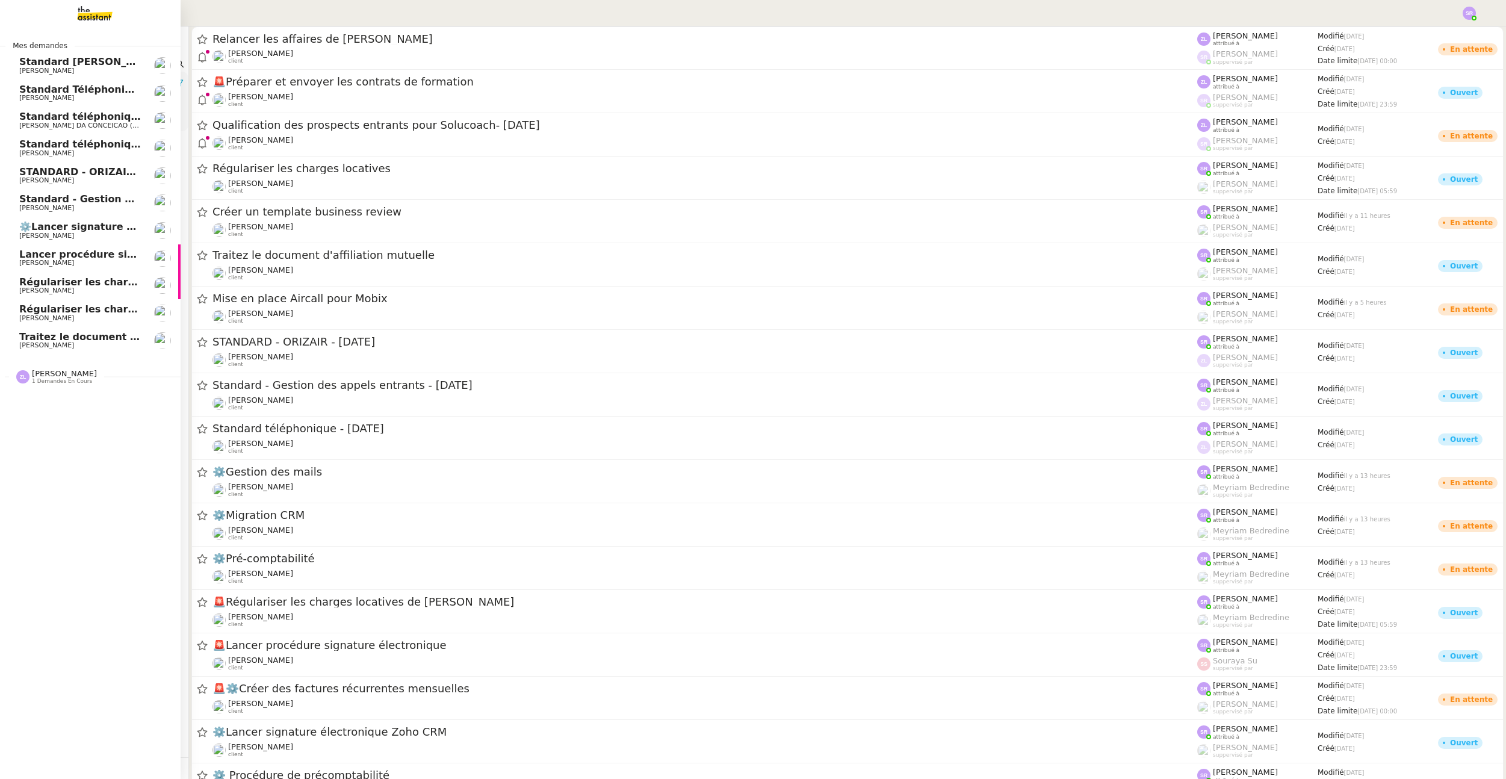
click at [66, 285] on span "Régulariser les charges locatives de [PERSON_NAME]" at bounding box center [164, 281] width 290 height 11
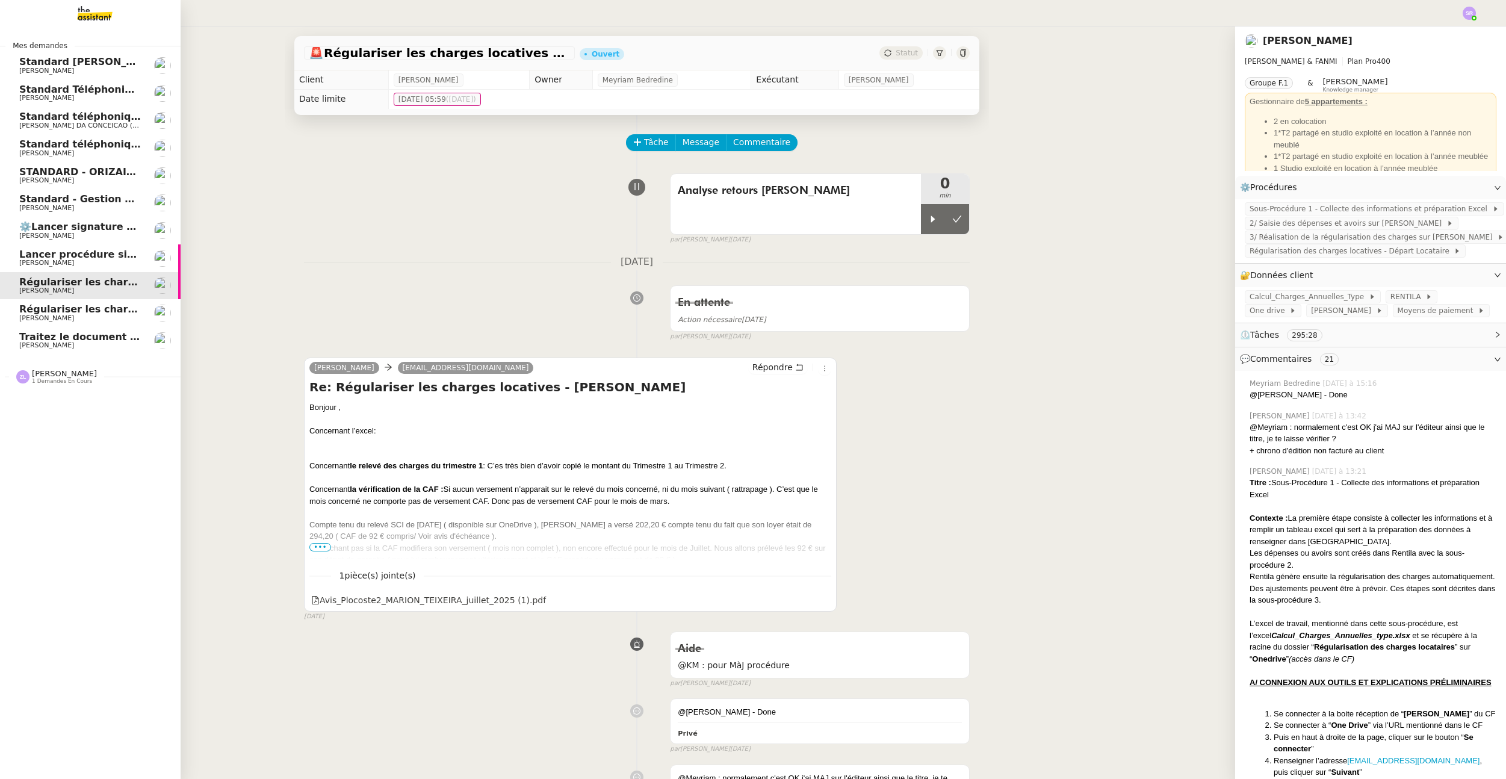
click at [66, 306] on span "Régulariser les charges locatives" at bounding box center [109, 308] width 180 height 11
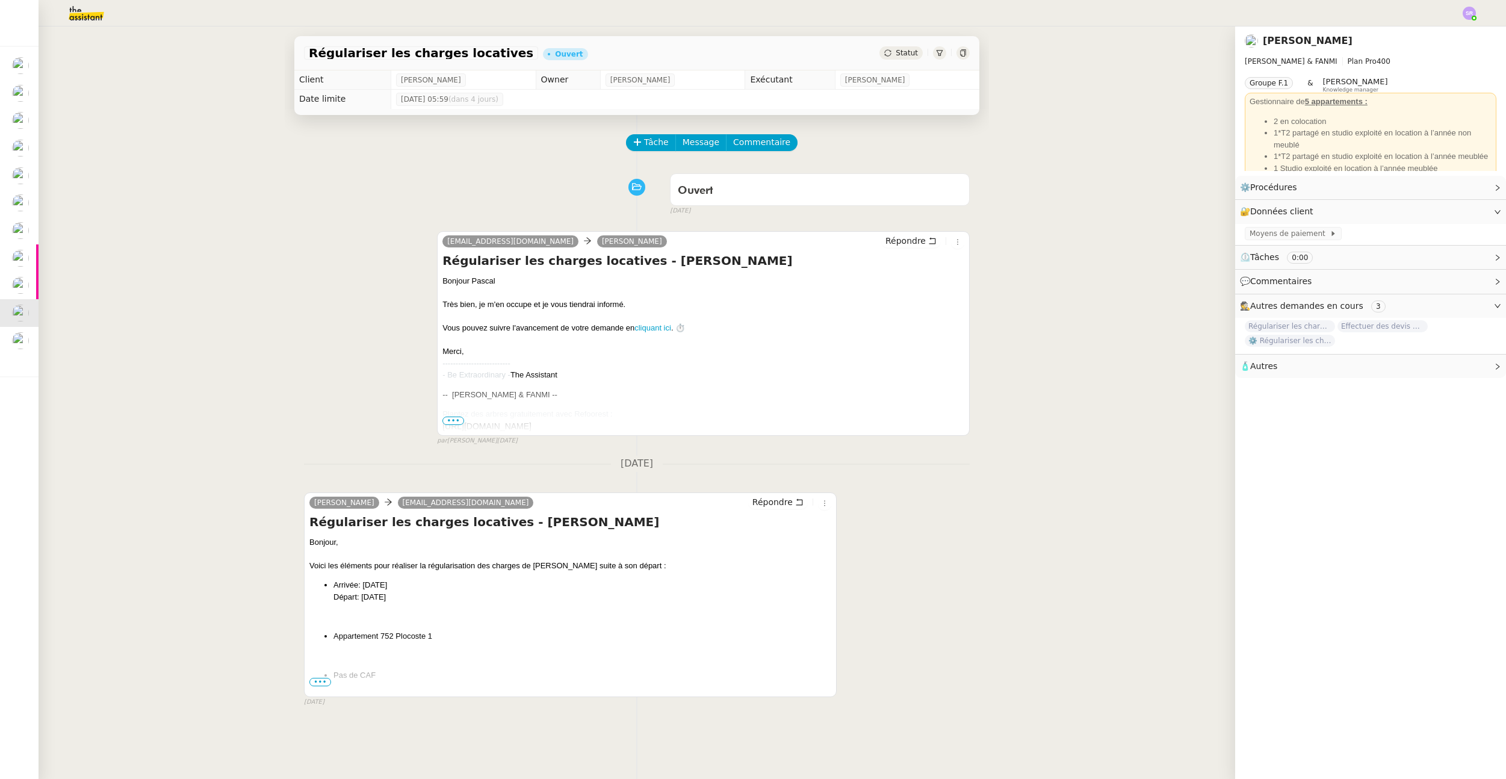
click at [318, 681] on span "•••" at bounding box center [320, 682] width 22 height 8
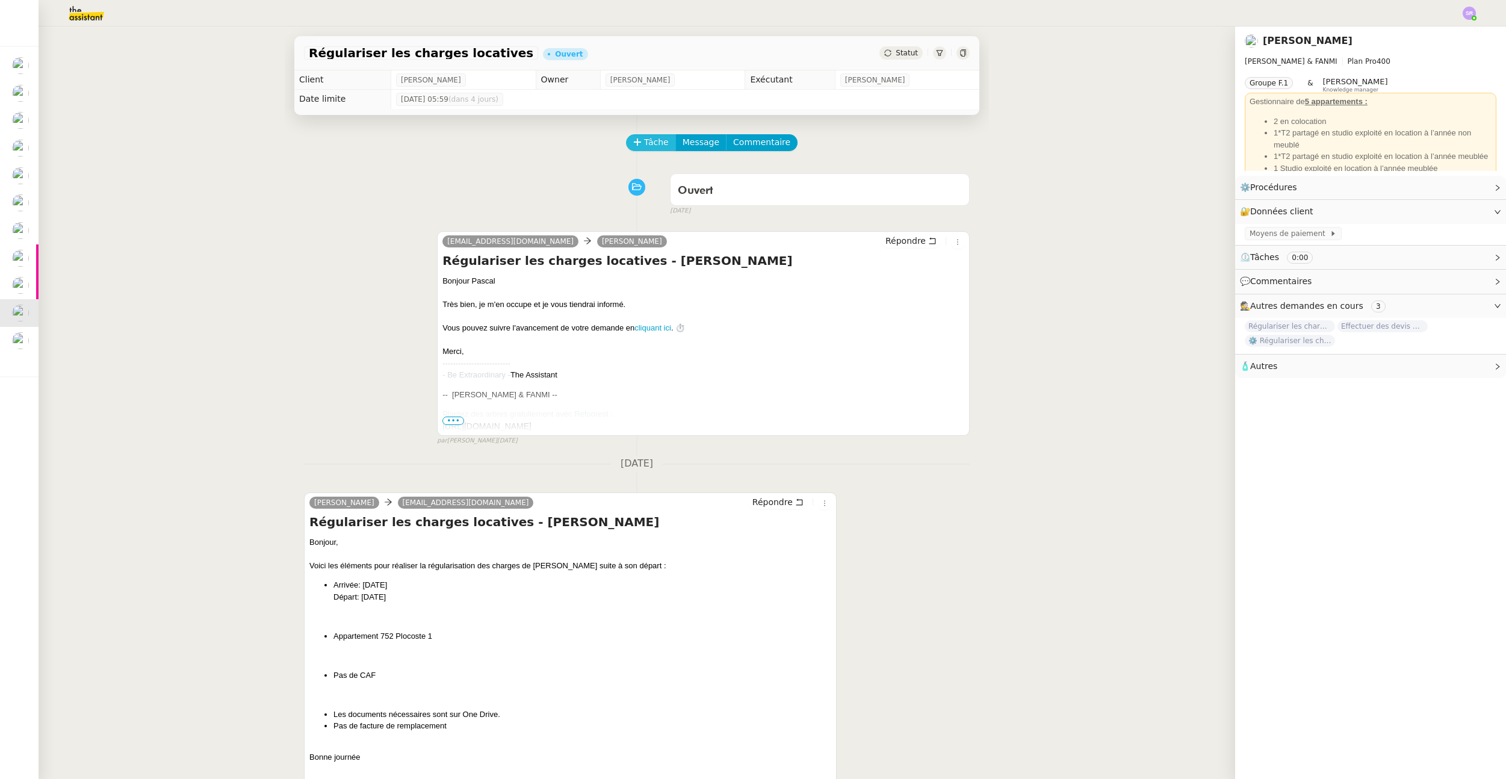
click at [648, 144] on span "Tâche" at bounding box center [656, 142] width 25 height 14
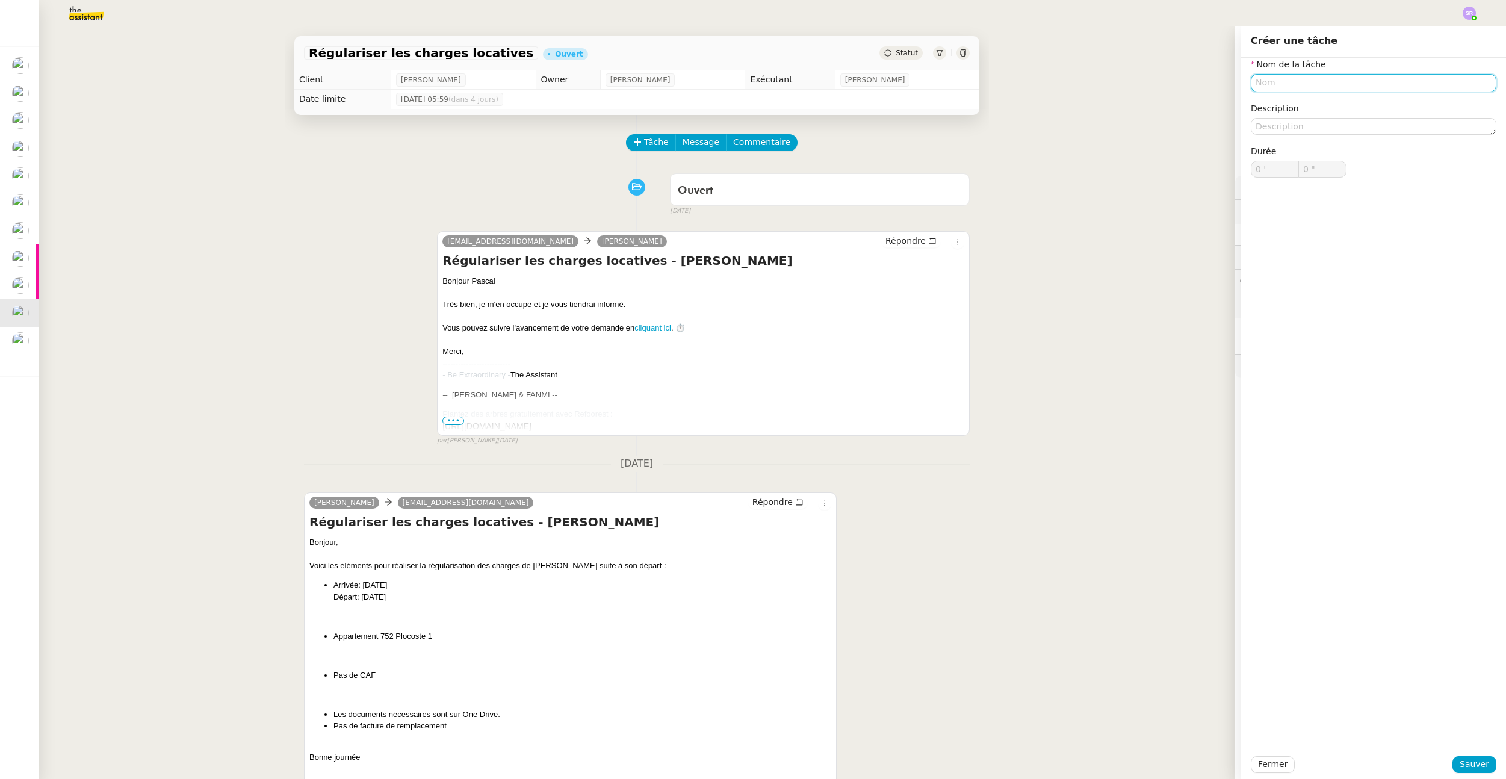
click at [1344, 82] on input "text" at bounding box center [1374, 82] width 246 height 17
click at [1349, 101] on div "Etude de la demande" at bounding box center [1365, 105] width 236 height 11
drag, startPoint x: 1344, startPoint y: 85, endPoint x: 1243, endPoint y: 77, distance: 101.5
click at [1251, 77] on input "Etude de la demande" at bounding box center [1374, 82] width 246 height 17
drag, startPoint x: 1244, startPoint y: 89, endPoint x: 1208, endPoint y: 93, distance: 37.0
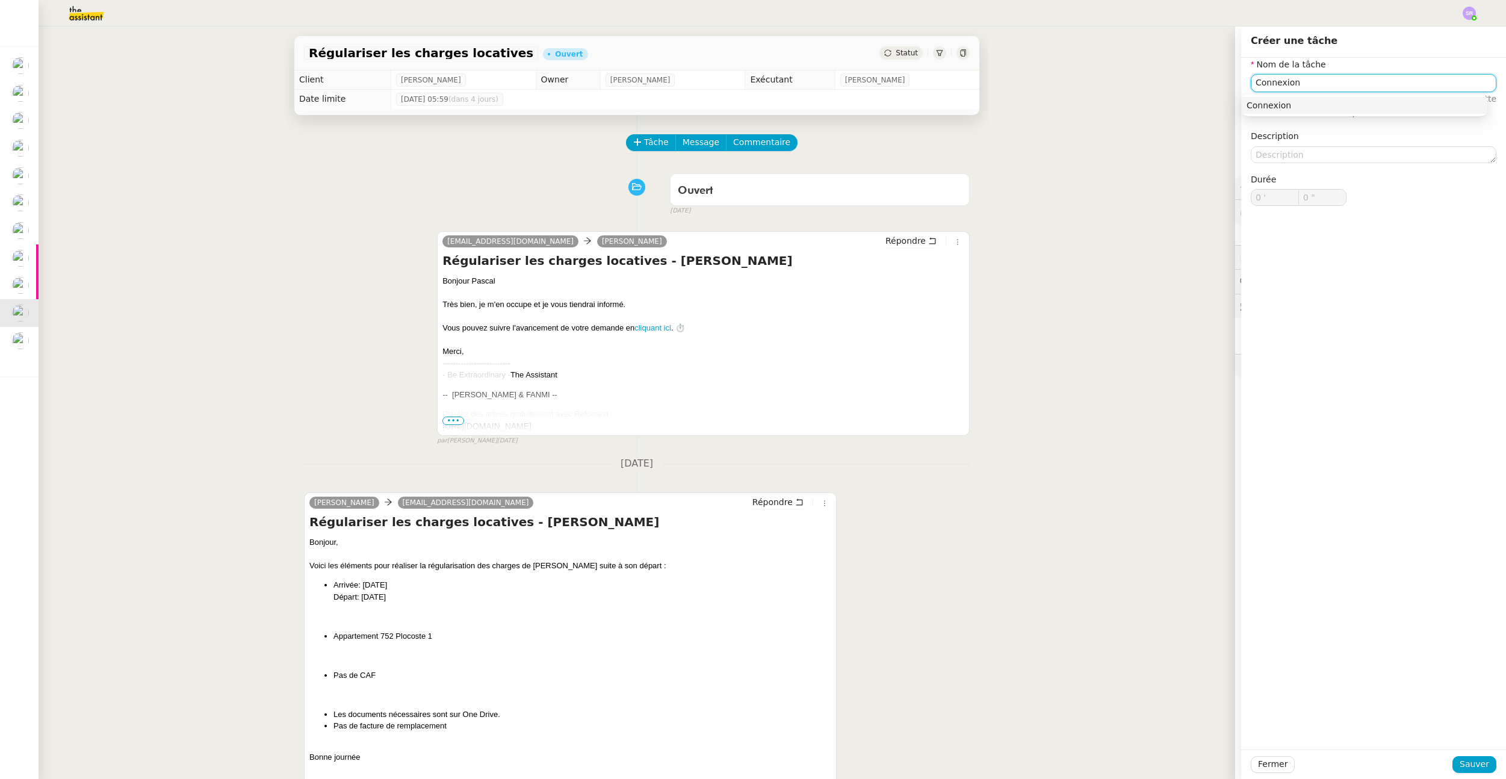
click at [1208, 93] on app-ticket "Régulariser les charges locatives Ouvert Statut Client [PERSON_NAME] Owner [PER…" at bounding box center [773, 402] width 1468 height 753
drag, startPoint x: 1296, startPoint y: 78, endPoint x: 1219, endPoint y: 80, distance: 77.7
click at [1219, 80] on app-ticket "Régulariser les charges locatives Ouvert Statut Client [PERSON_NAME] Owner [PER…" at bounding box center [773, 402] width 1468 height 753
click at [1282, 97] on nz-auto-option "Etude de la demande" at bounding box center [1365, 105] width 246 height 17
type input "Etude de la demande"
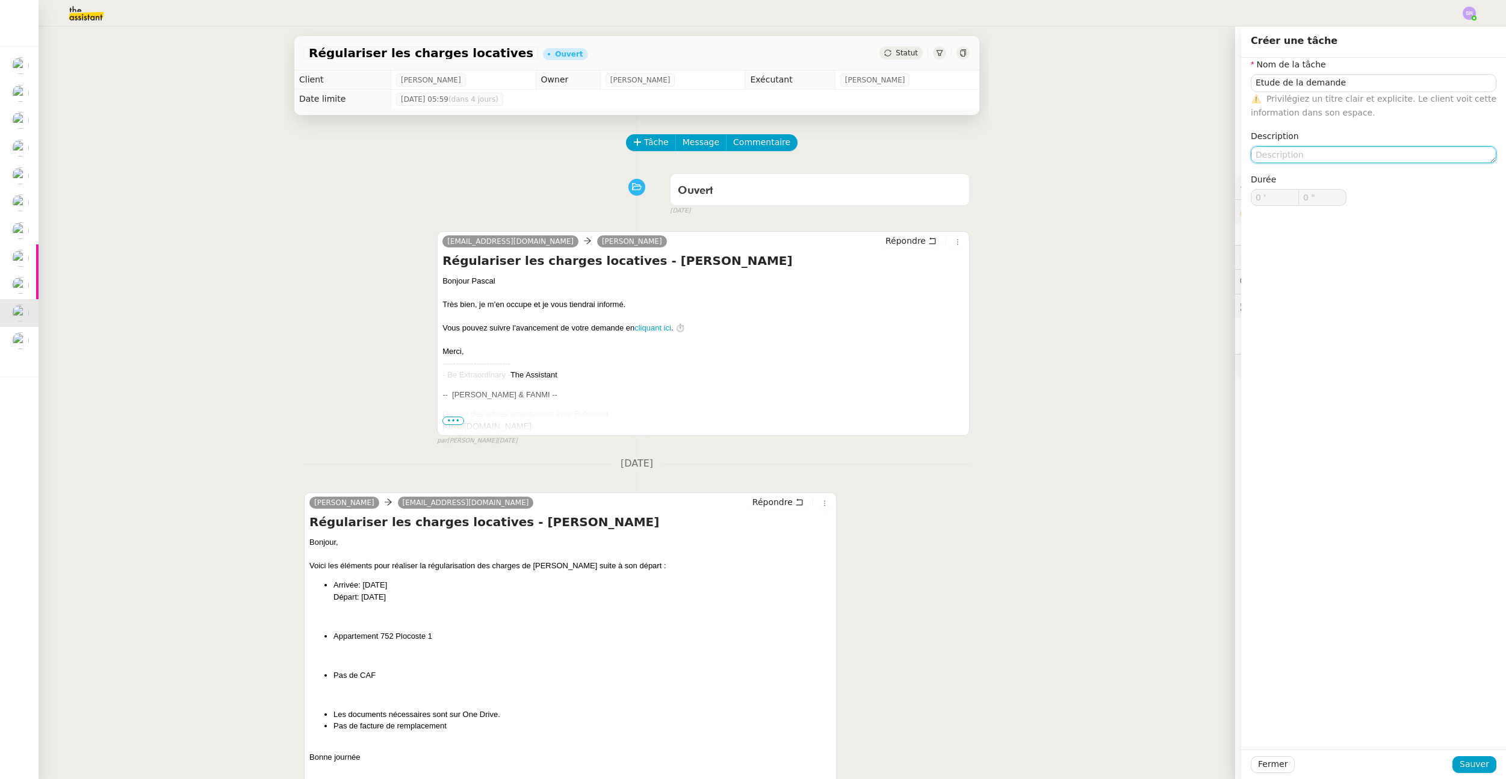
click at [1281, 155] on textarea at bounding box center [1374, 154] width 246 height 17
click at [1251, 157] on textarea "Connexion" at bounding box center [1374, 154] width 246 height 17
click at [1344, 160] on textarea "+Connexion" at bounding box center [1374, 154] width 246 height 17
type textarea "+Connexions"
click at [1480, 763] on span "Sauver" at bounding box center [1475, 764] width 30 height 14
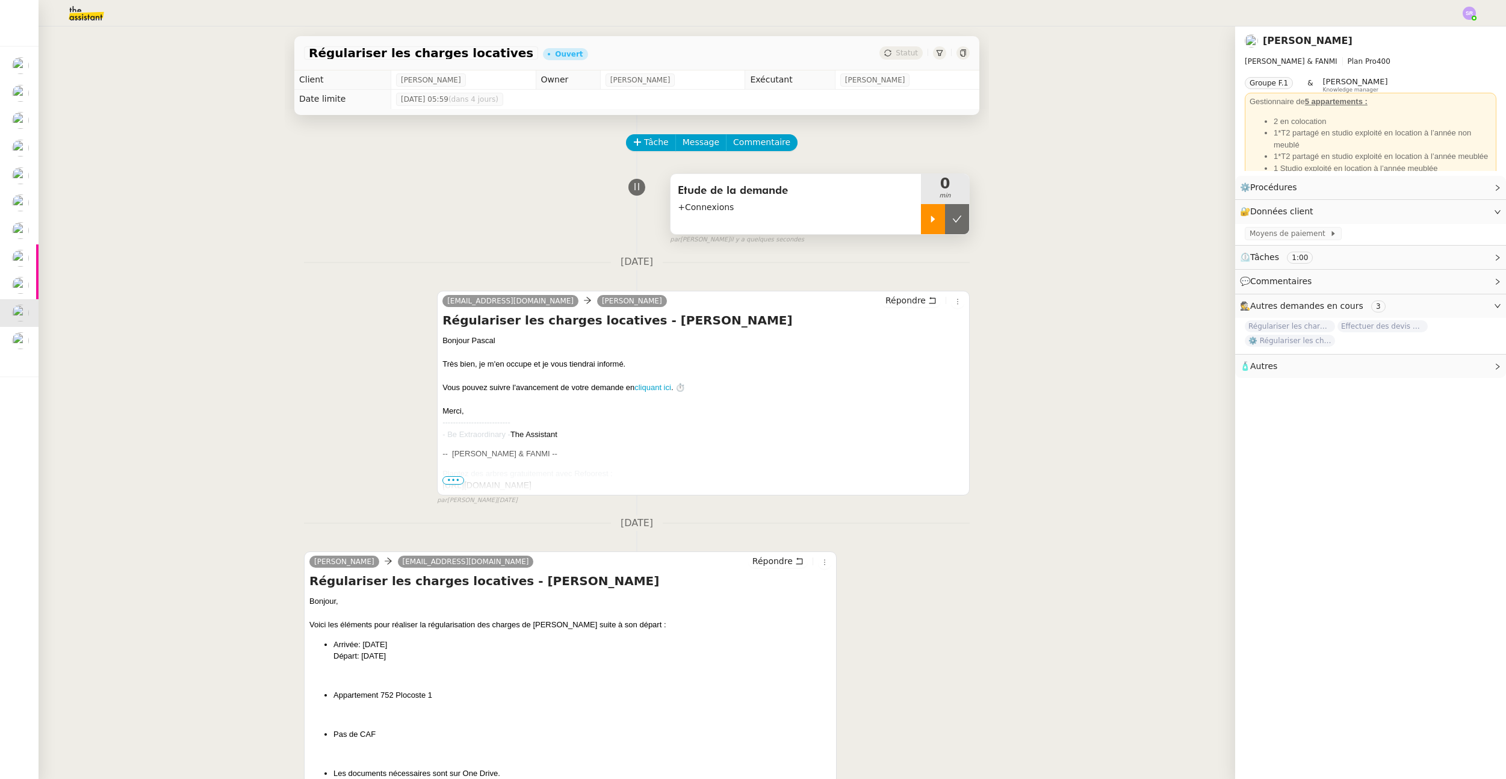
click at [928, 221] on icon at bounding box center [933, 219] width 10 height 10
click at [1306, 418] on div "[PERSON_NAME] [PERSON_NAME] & FANMI Plan Pro 400 Groupe F.1 & [PERSON_NAME] Kno…" at bounding box center [1370, 402] width 271 height 753
click at [1456, 211] on link "Modifier" at bounding box center [1465, 212] width 34 height 14
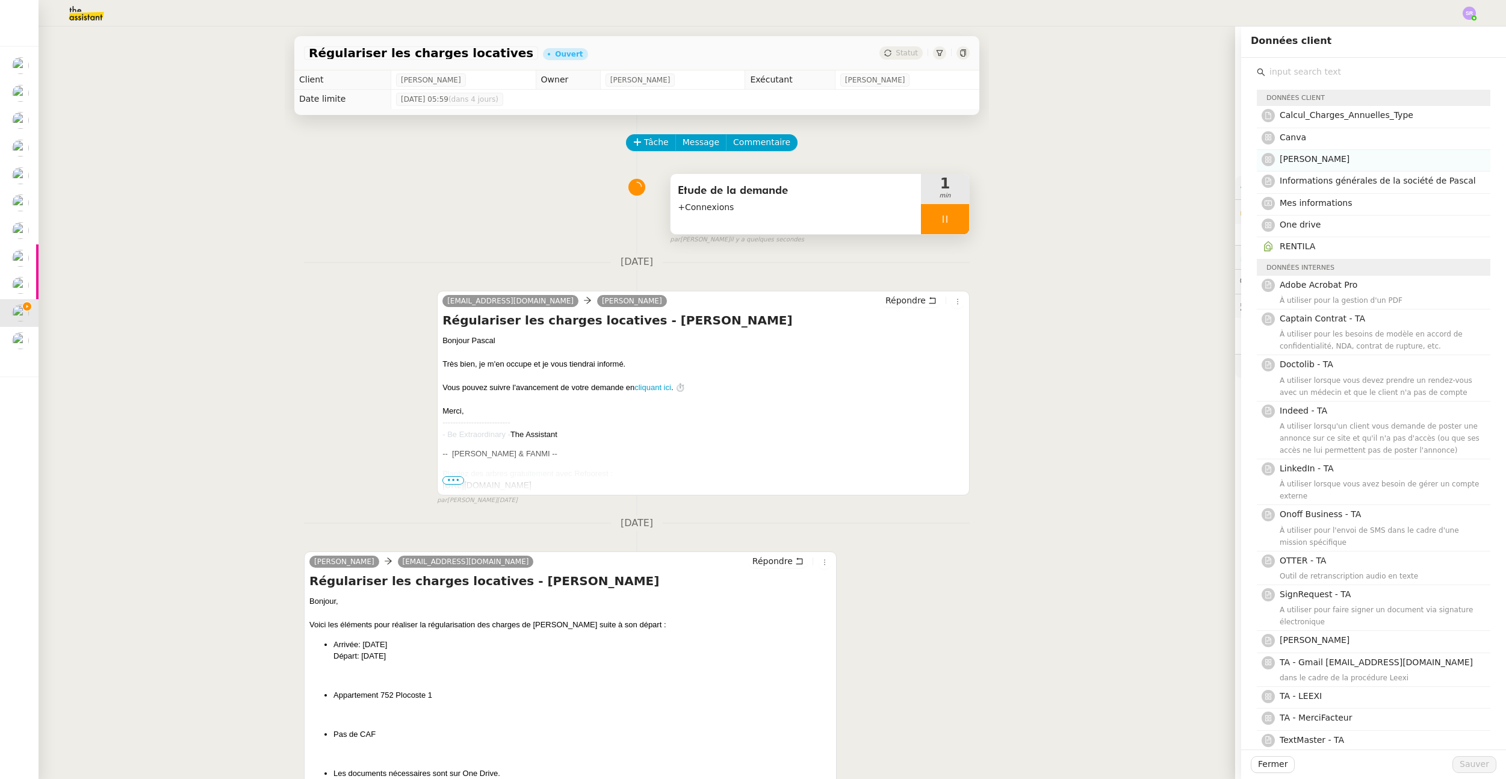
click at [1282, 160] on span "[PERSON_NAME]" at bounding box center [1315, 159] width 70 height 10
click at [1312, 118] on span "Calcul_Charges_Annuelles_Type" at bounding box center [1347, 115] width 134 height 10
click at [1309, 117] on span "Calcul_Charges_Annuelles_Type" at bounding box center [1347, 115] width 134 height 10
click at [1306, 232] on h4 "One drive" at bounding box center [1381, 225] width 203 height 14
click at [1312, 246] on h4 "RENTILA" at bounding box center [1381, 247] width 203 height 14
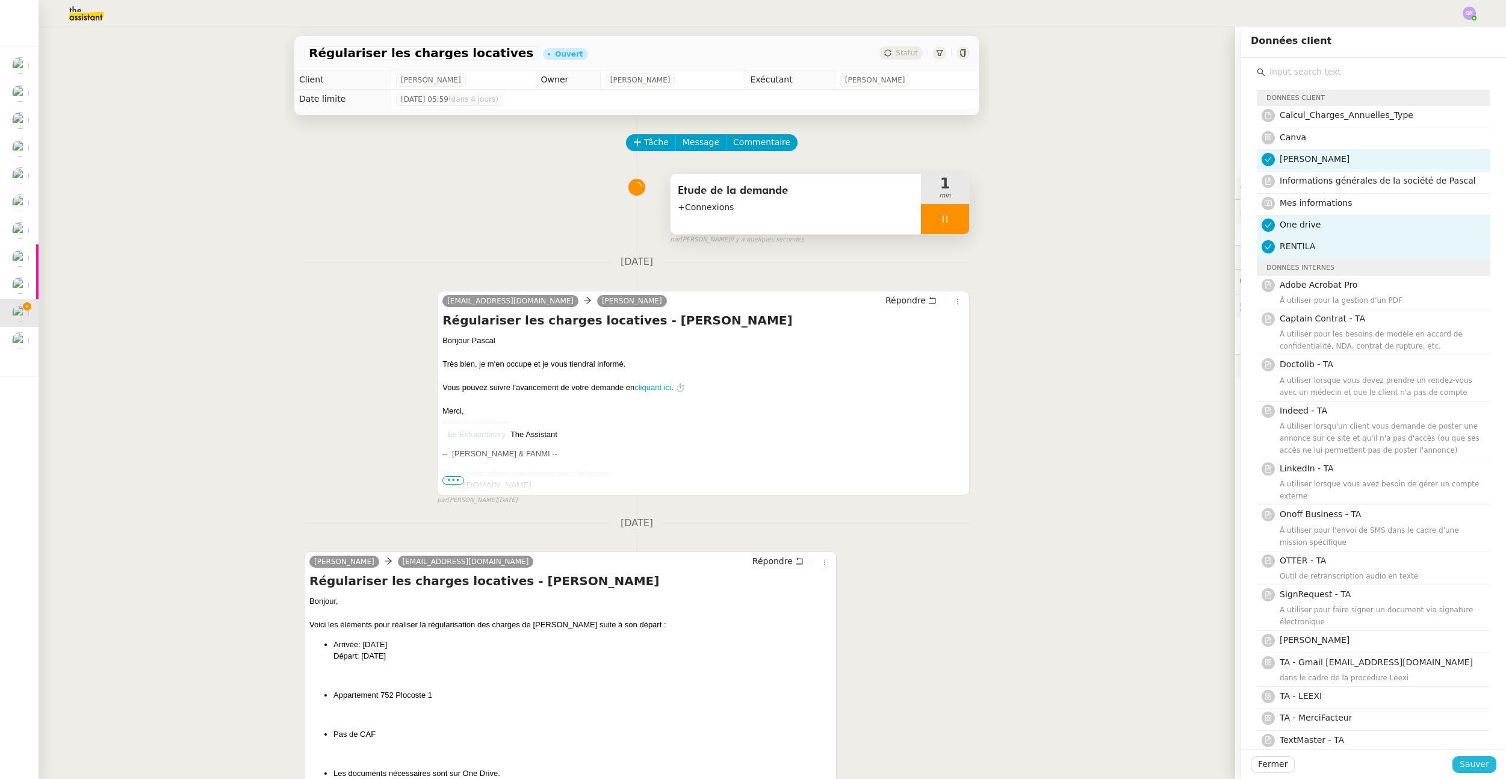
click at [1461, 766] on span "Sauver" at bounding box center [1475, 764] width 30 height 14
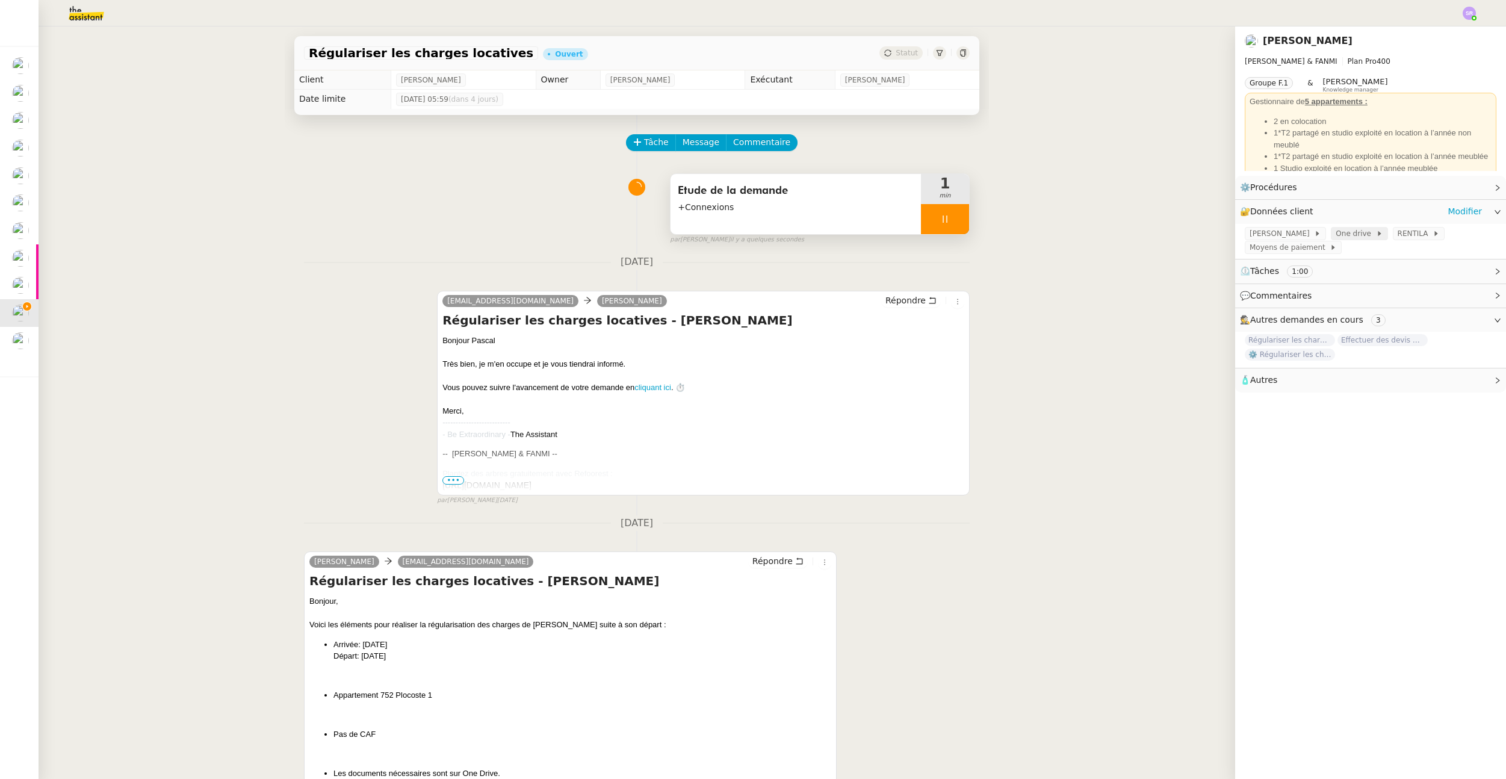
click at [1368, 234] on span "One drive" at bounding box center [1356, 234] width 40 height 12
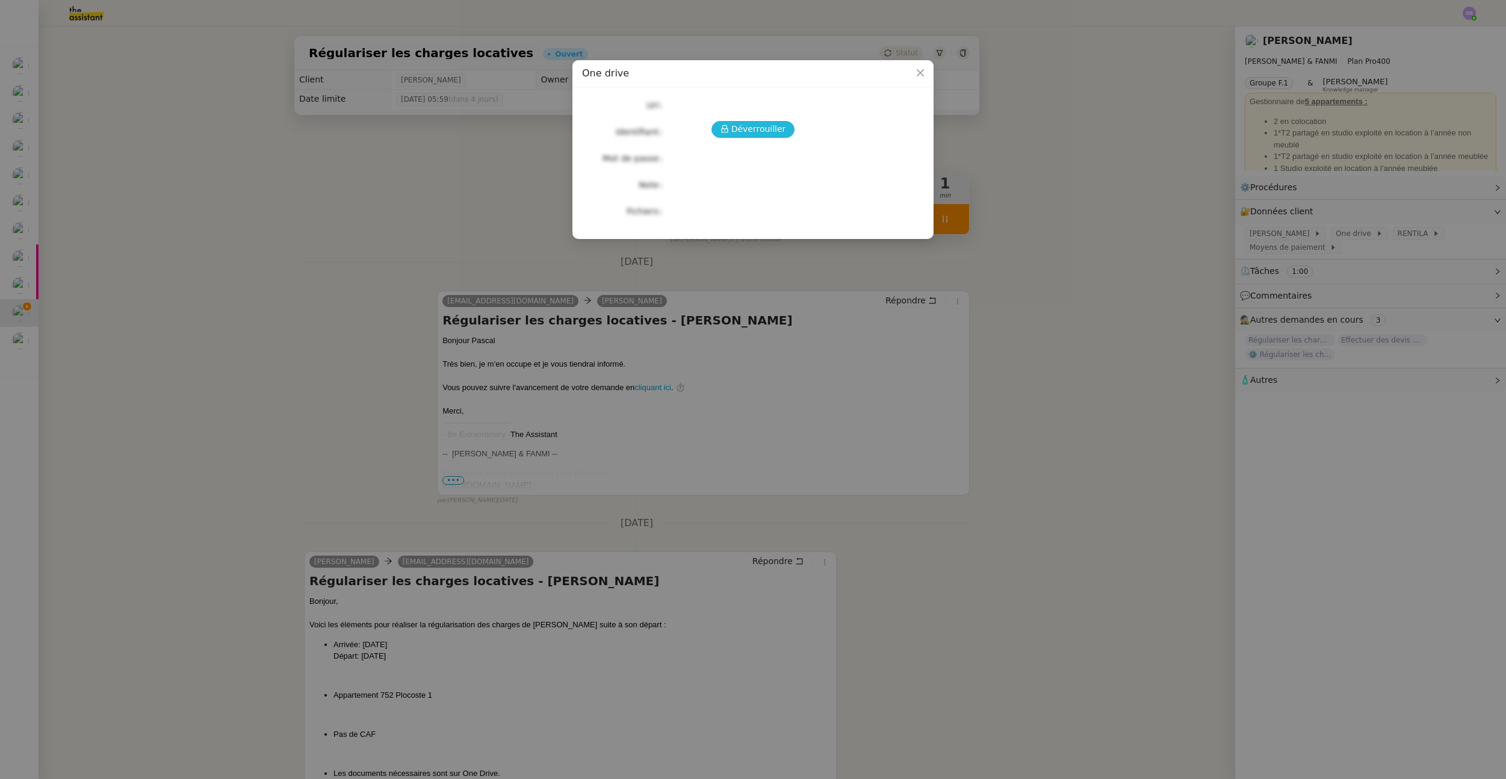
click at [750, 136] on button "Déverrouiller" at bounding box center [754, 129] width 84 height 17
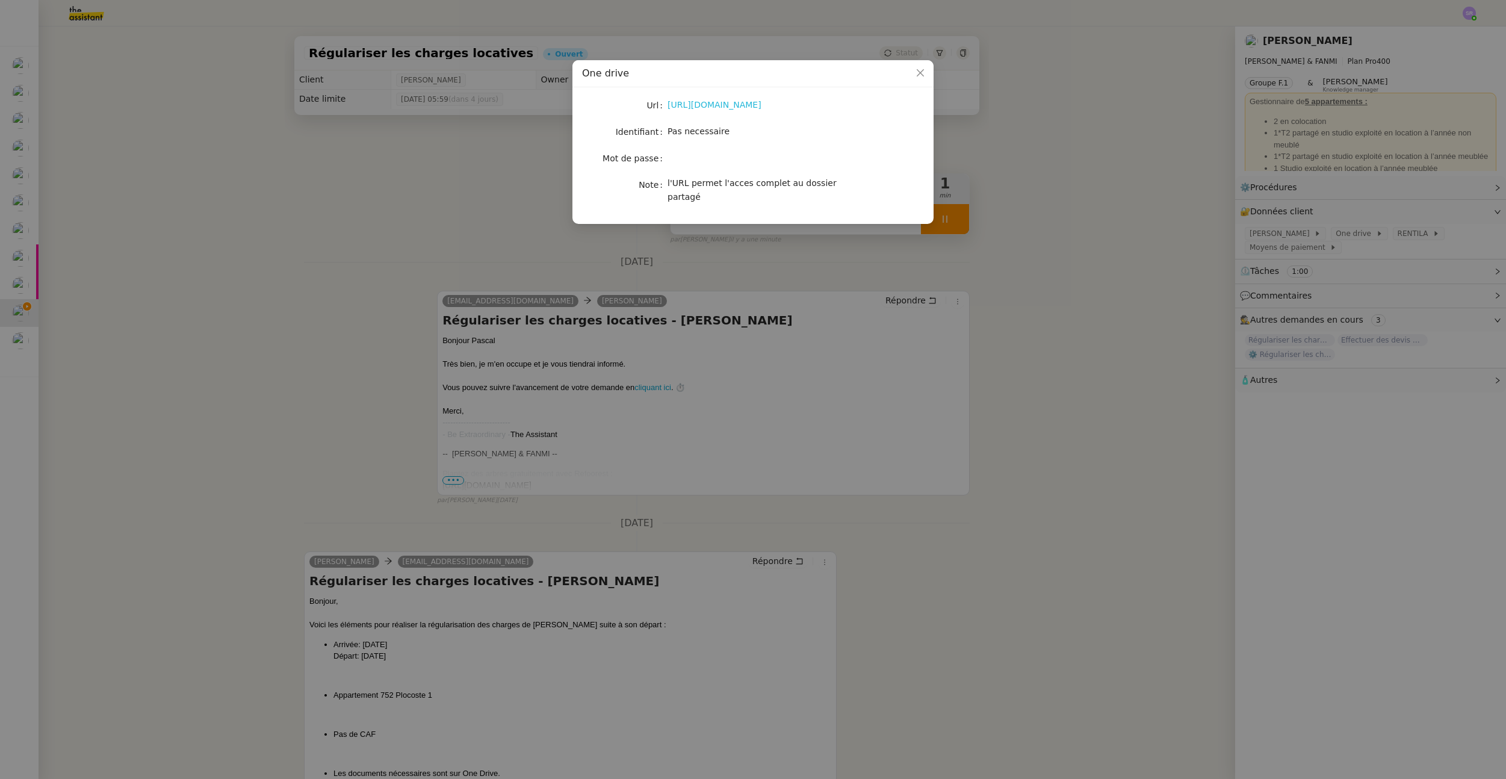
click at [735, 106] on link "[URL][DOMAIN_NAME]" at bounding box center [715, 105] width 94 height 10
click at [485, 247] on nz-modal-container "One drive Url [URL][DOMAIN_NAME] Identifiant Pas necessaire Mot de passe Note l…" at bounding box center [753, 389] width 1506 height 779
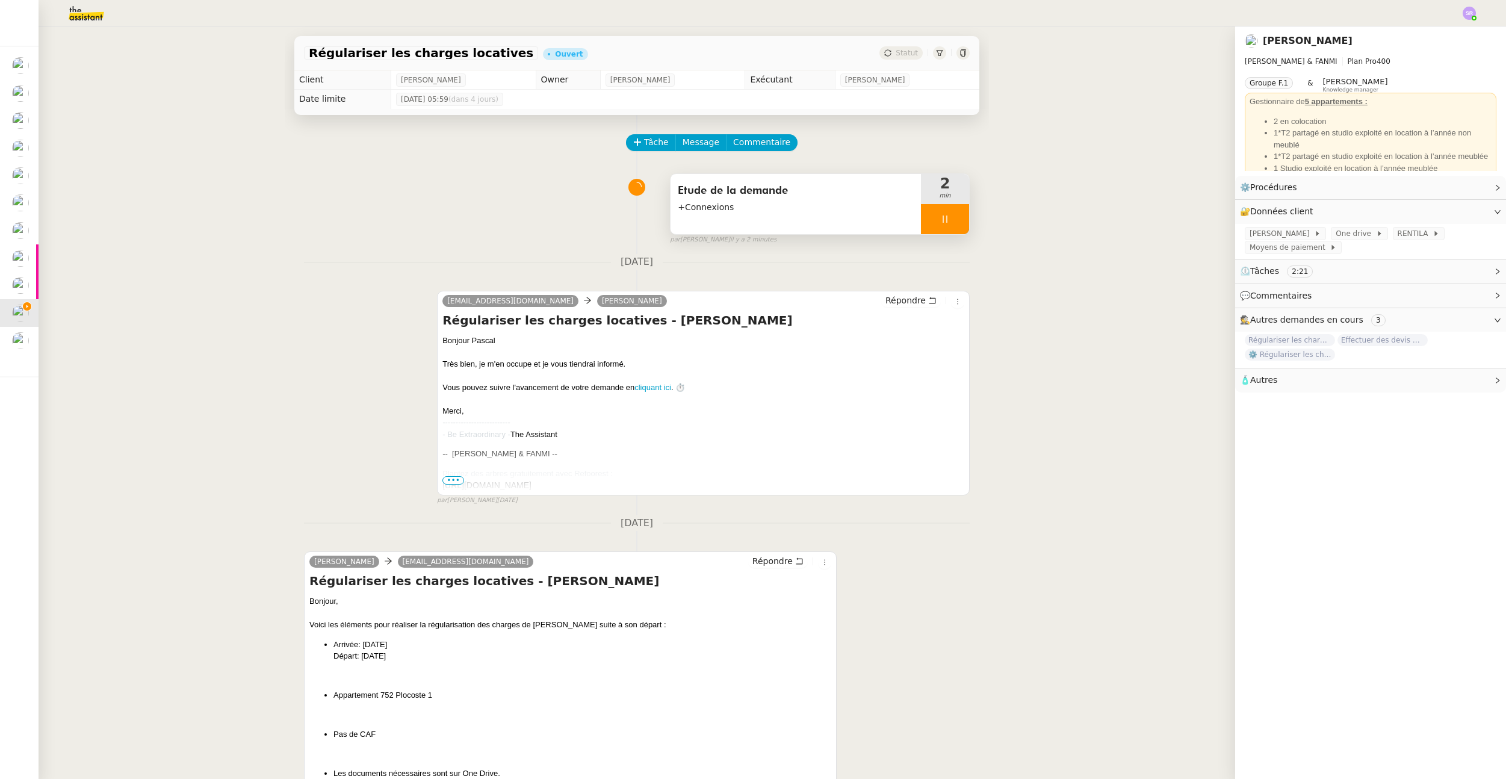
click at [485, 247] on nz-modal-container "One drive Url [URL][DOMAIN_NAME] Identifiant Pas necessaire Mot de passe Note l…" at bounding box center [753, 389] width 1506 height 779
click at [762, 210] on span "+Connexions" at bounding box center [796, 207] width 236 height 14
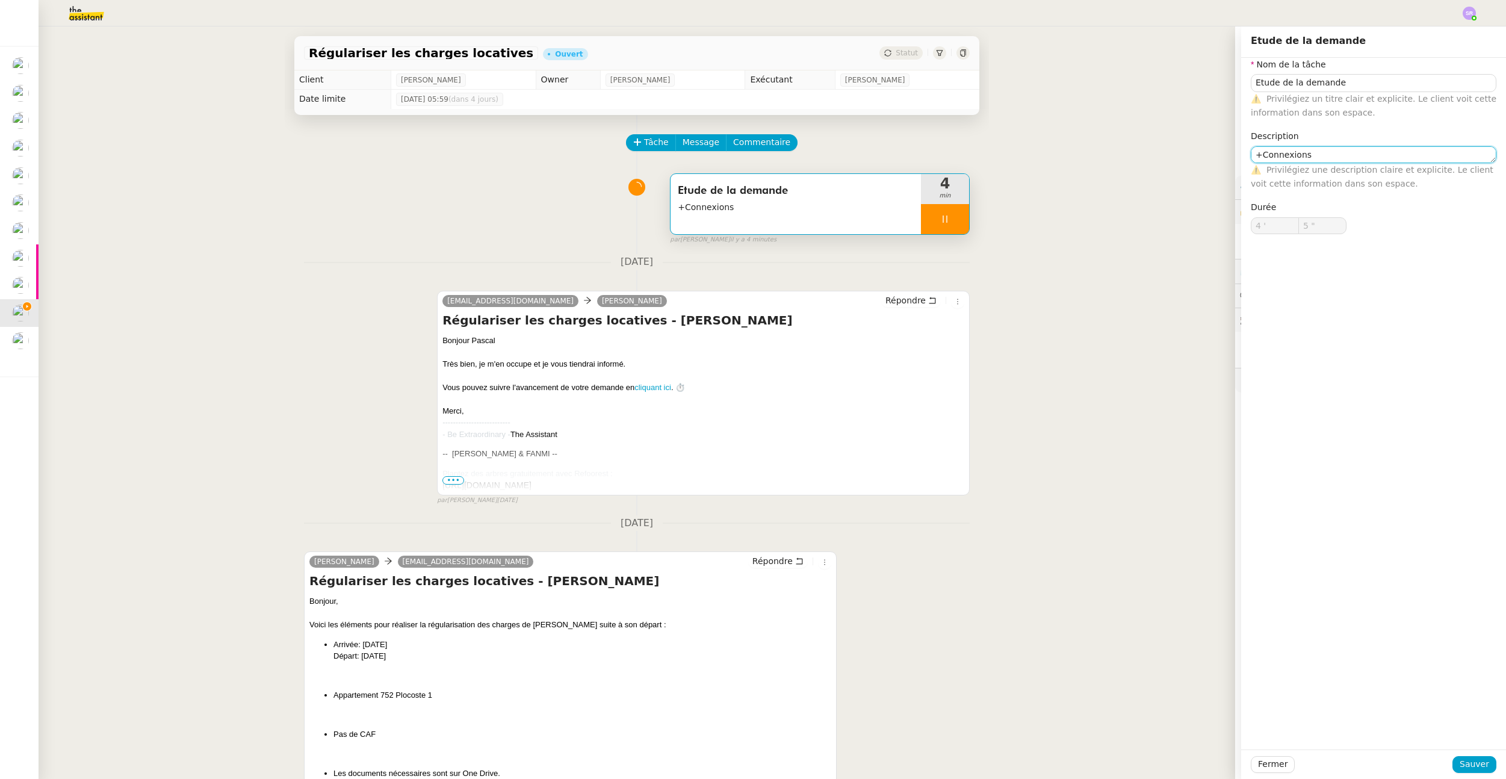
click at [1328, 155] on textarea "+Connexions" at bounding box center [1374, 154] width 246 height 17
type input "6 ""
type textarea "+Connexions / té"
type input "7 ""
type textarea "+Connexions / téléchag"
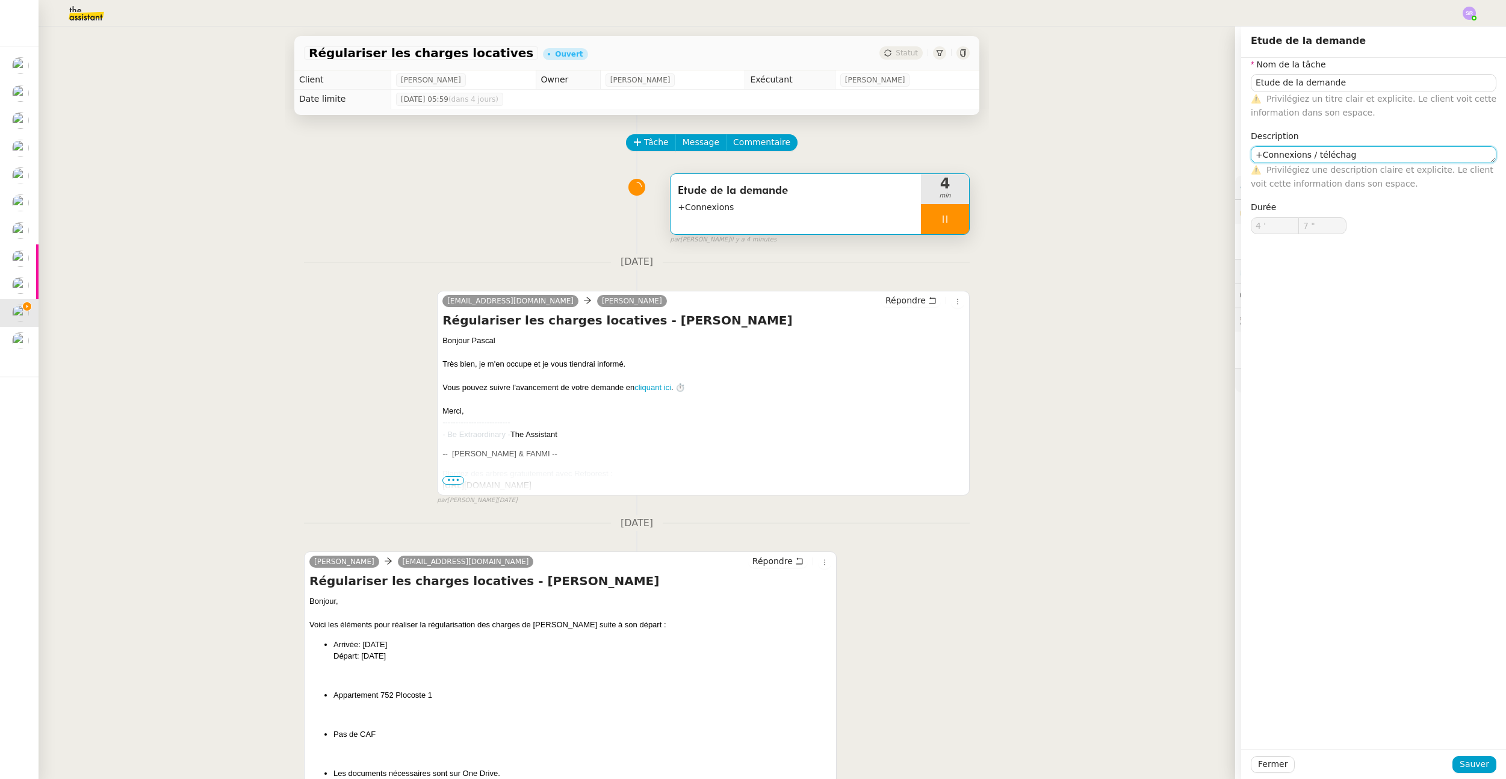
type input "8 ""
type textarea "+Connexions / téléc"
type input "9 ""
type textarea "+Connexions /"
type input "10 ""
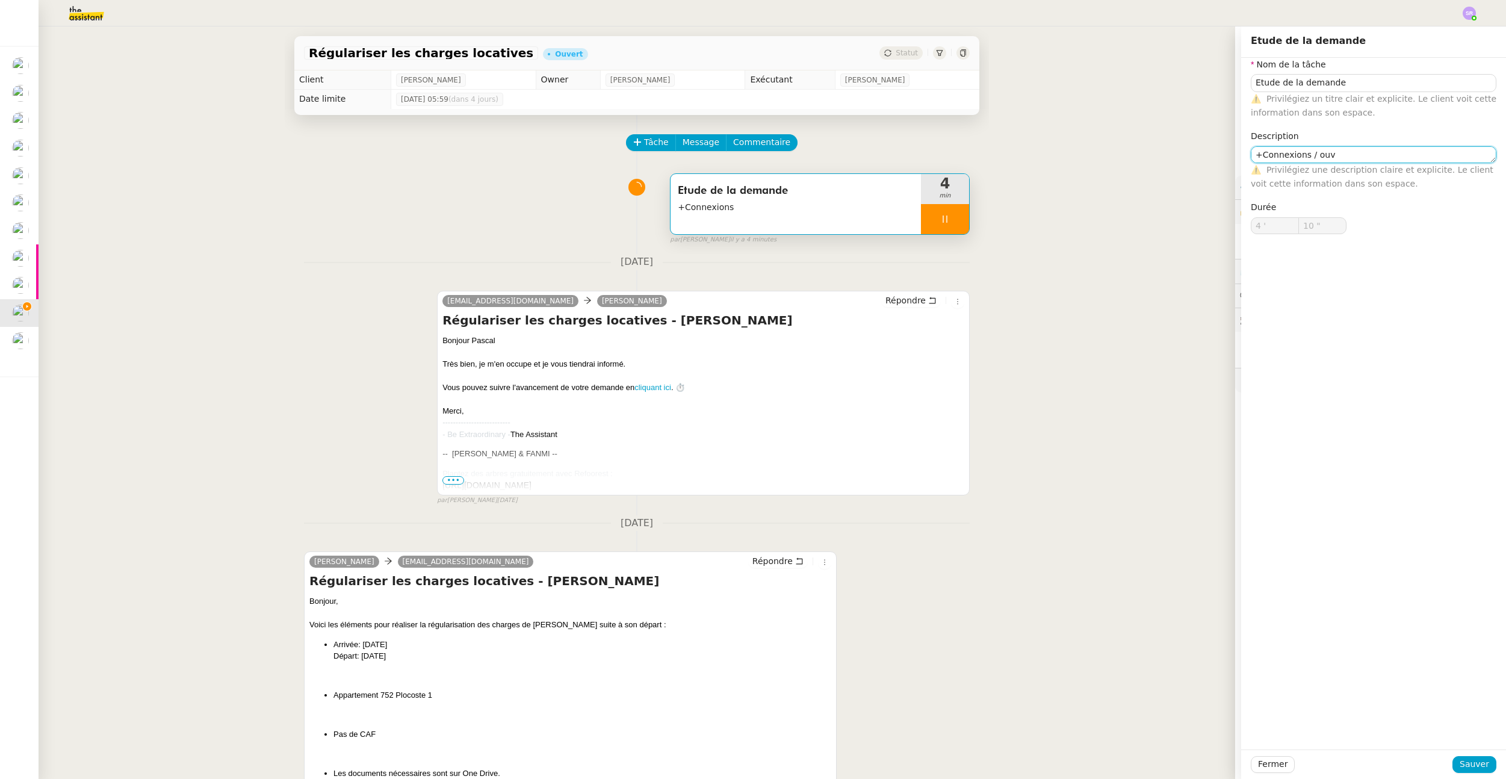
type textarea "+Connexions / ouve"
type input "11 ""
type textarea "+Connexions / ouvertures"
type input "12 ""
type textarea "+Connexions / ouvertures documen"
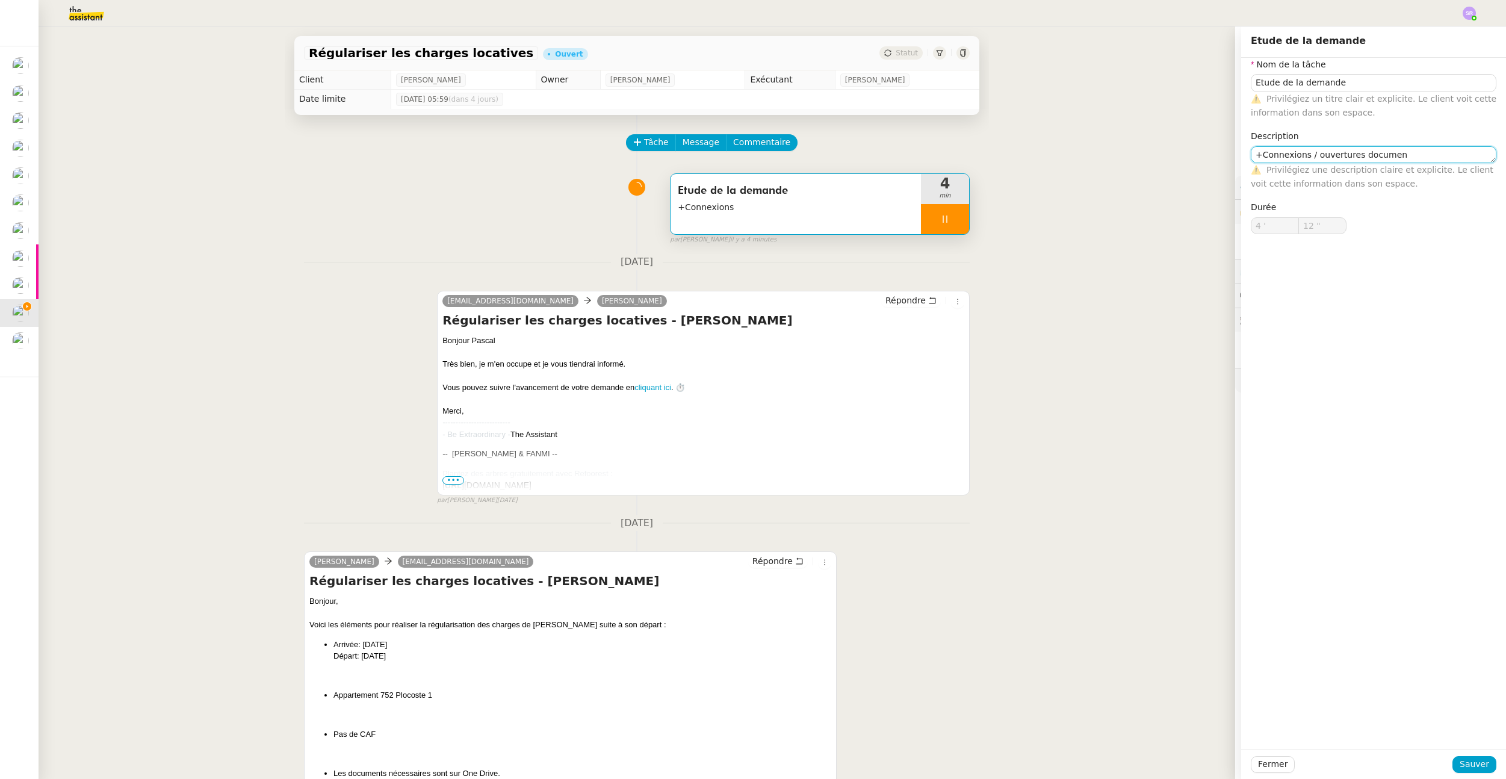
type input "13 ""
type textarea "+Connexions / ouvertures documents"
type input "15 ""
type textarea "+Connexions / ouvertures documents"
click at [1475, 762] on span "Sauver" at bounding box center [1475, 764] width 30 height 14
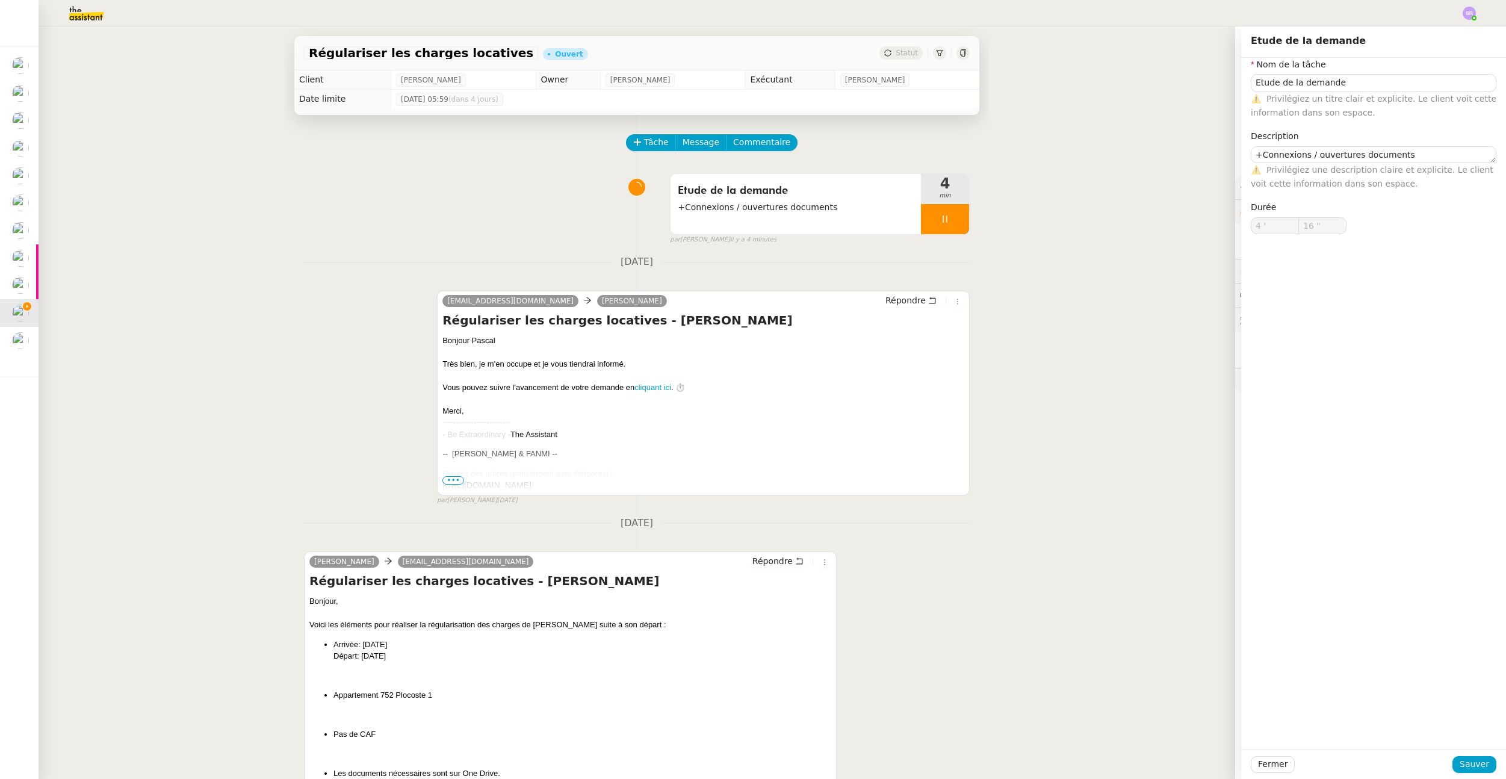
click at [940, 216] on icon at bounding box center [945, 219] width 10 height 10
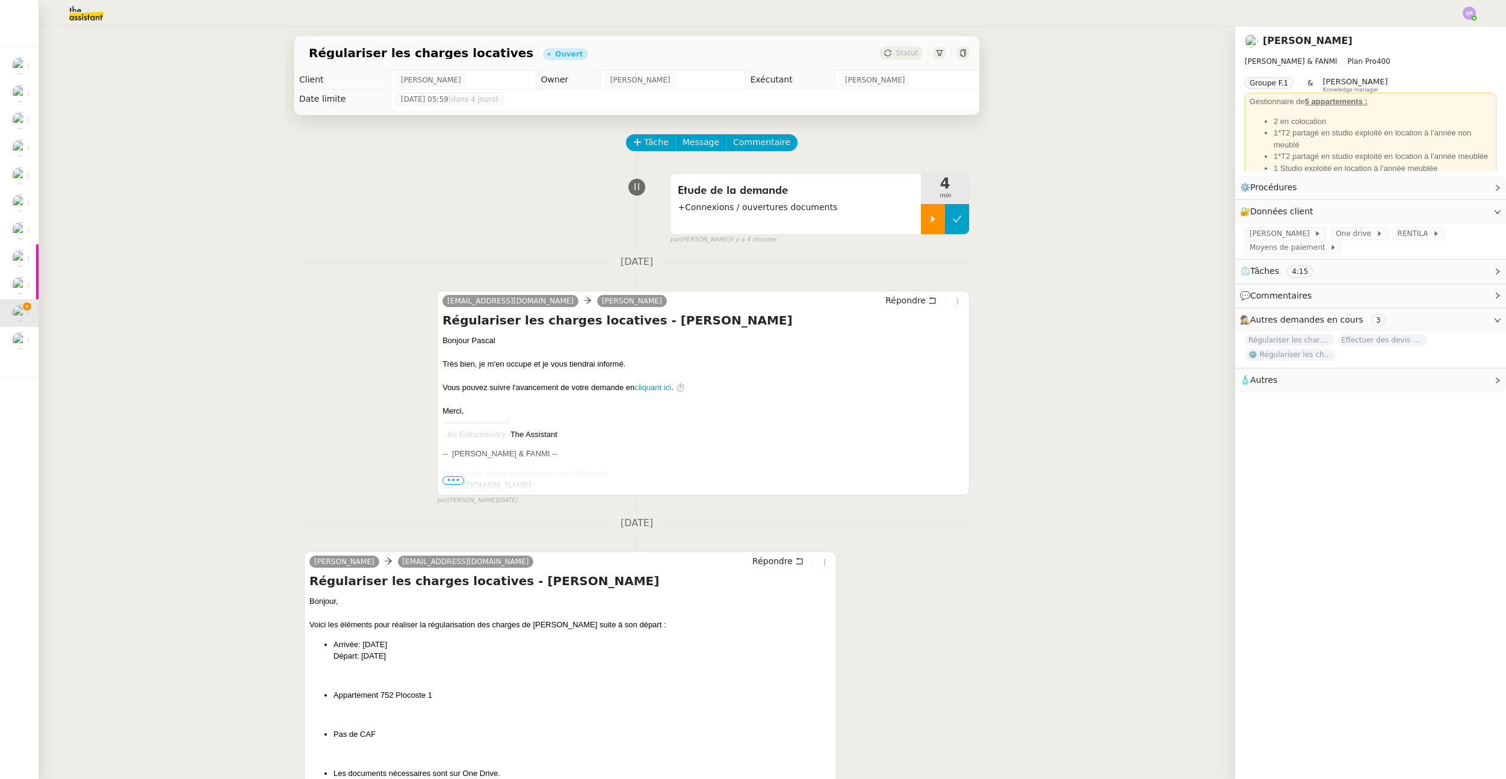
click at [952, 223] on button at bounding box center [957, 219] width 24 height 30
click at [921, 214] on button at bounding box center [945, 219] width 48 height 30
click at [928, 214] on icon at bounding box center [933, 219] width 10 height 10
click at [940, 216] on icon at bounding box center [945, 219] width 10 height 10
click at [945, 219] on button at bounding box center [957, 219] width 24 height 30
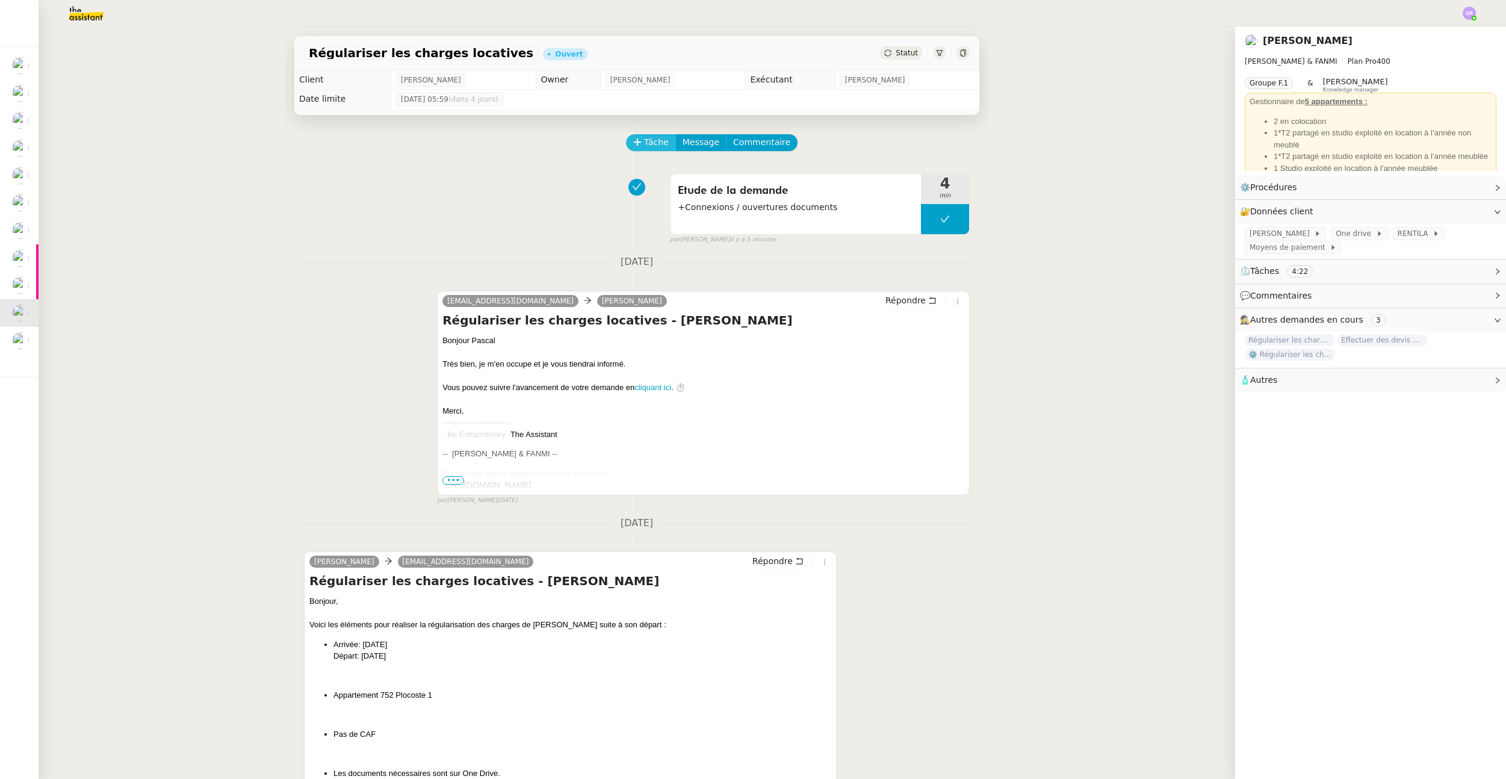
click at [634, 142] on icon at bounding box center [637, 141] width 7 height 1
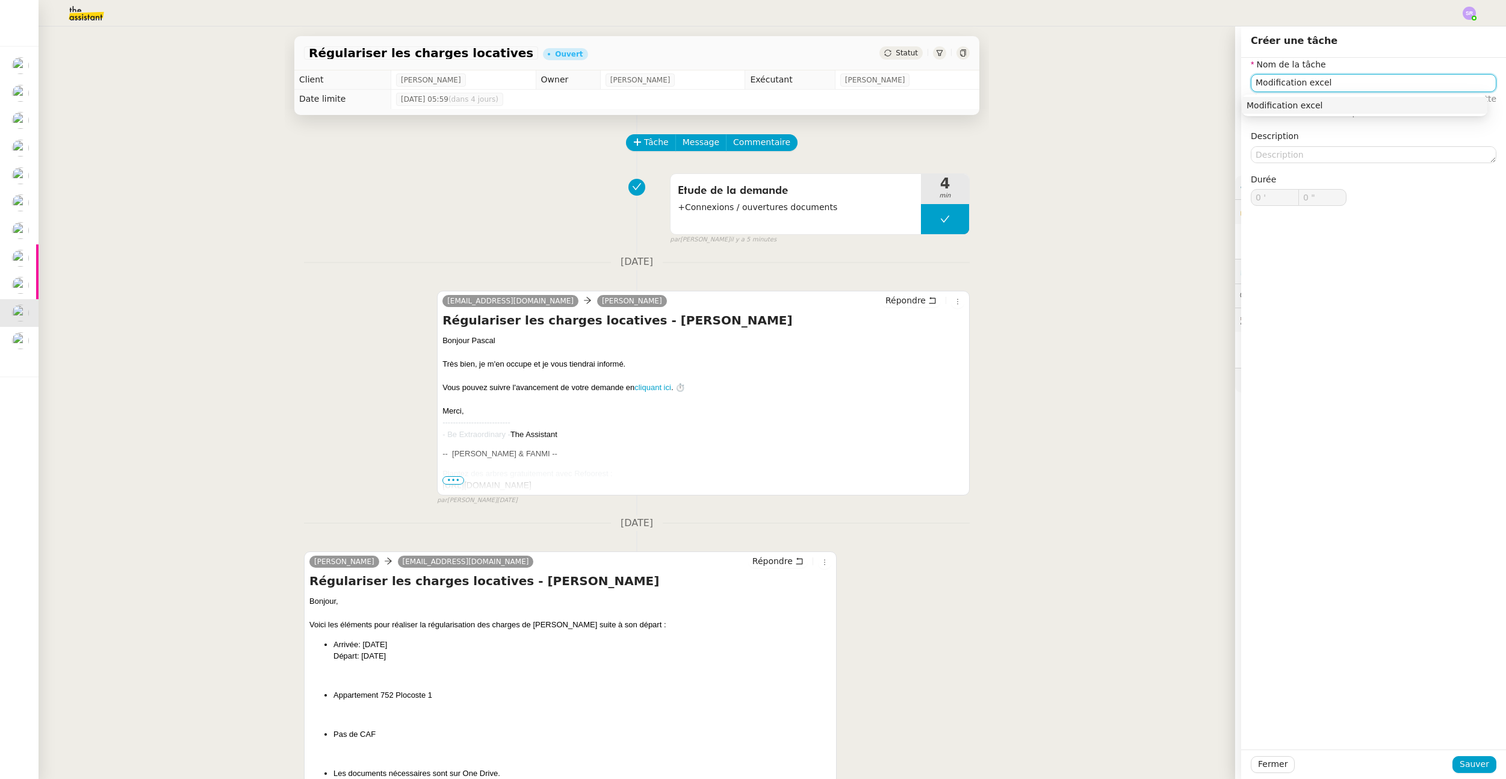
click at [1407, 101] on div "Modification excel" at bounding box center [1365, 105] width 236 height 11
click at [1271, 83] on input "Modification excel" at bounding box center [1374, 82] width 246 height 17
type input "Complétion excel"
click at [1458, 754] on div "Fermer Sauver" at bounding box center [1373, 765] width 265 height 30
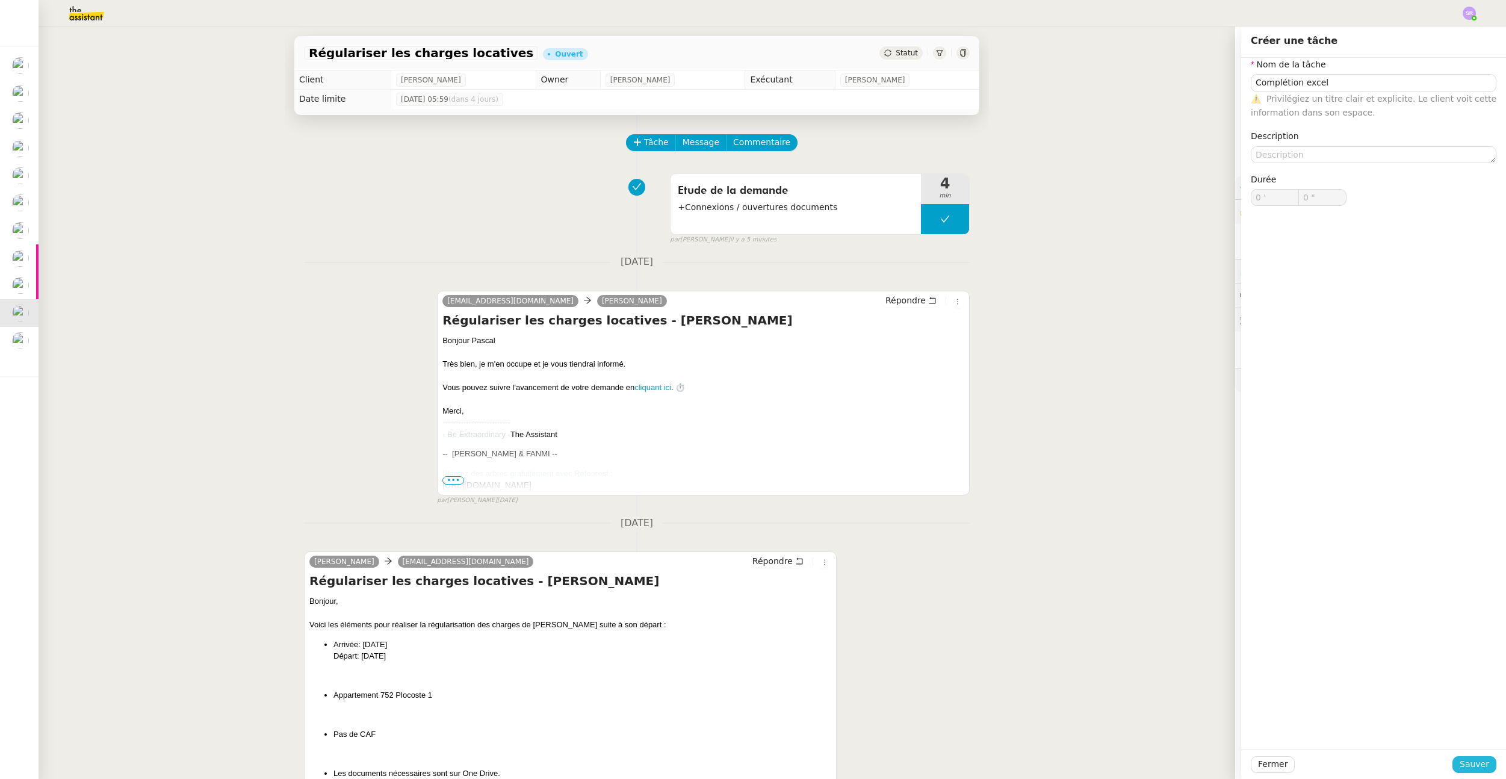
click at [1464, 763] on span "Sauver" at bounding box center [1475, 764] width 30 height 14
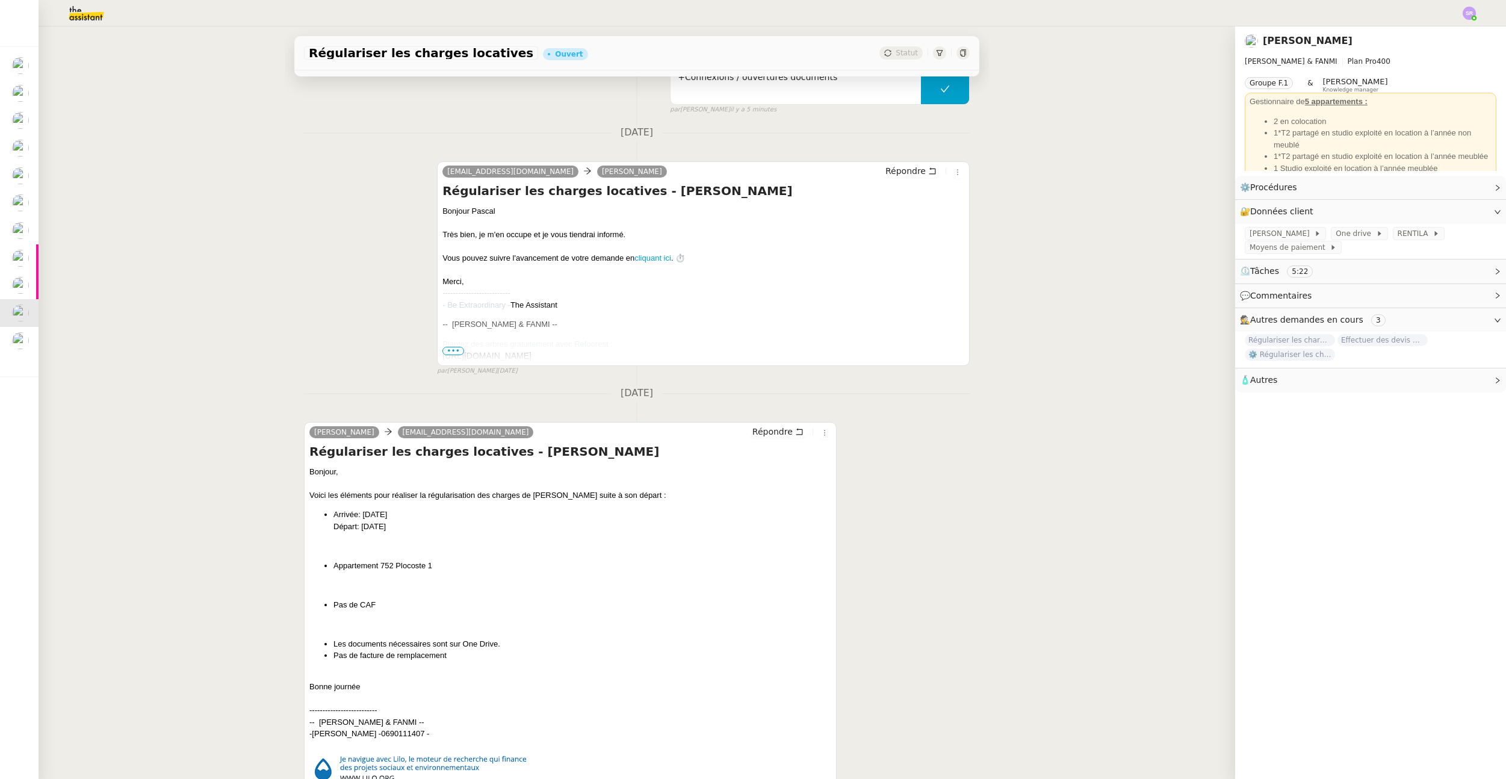
scroll to position [37, 0]
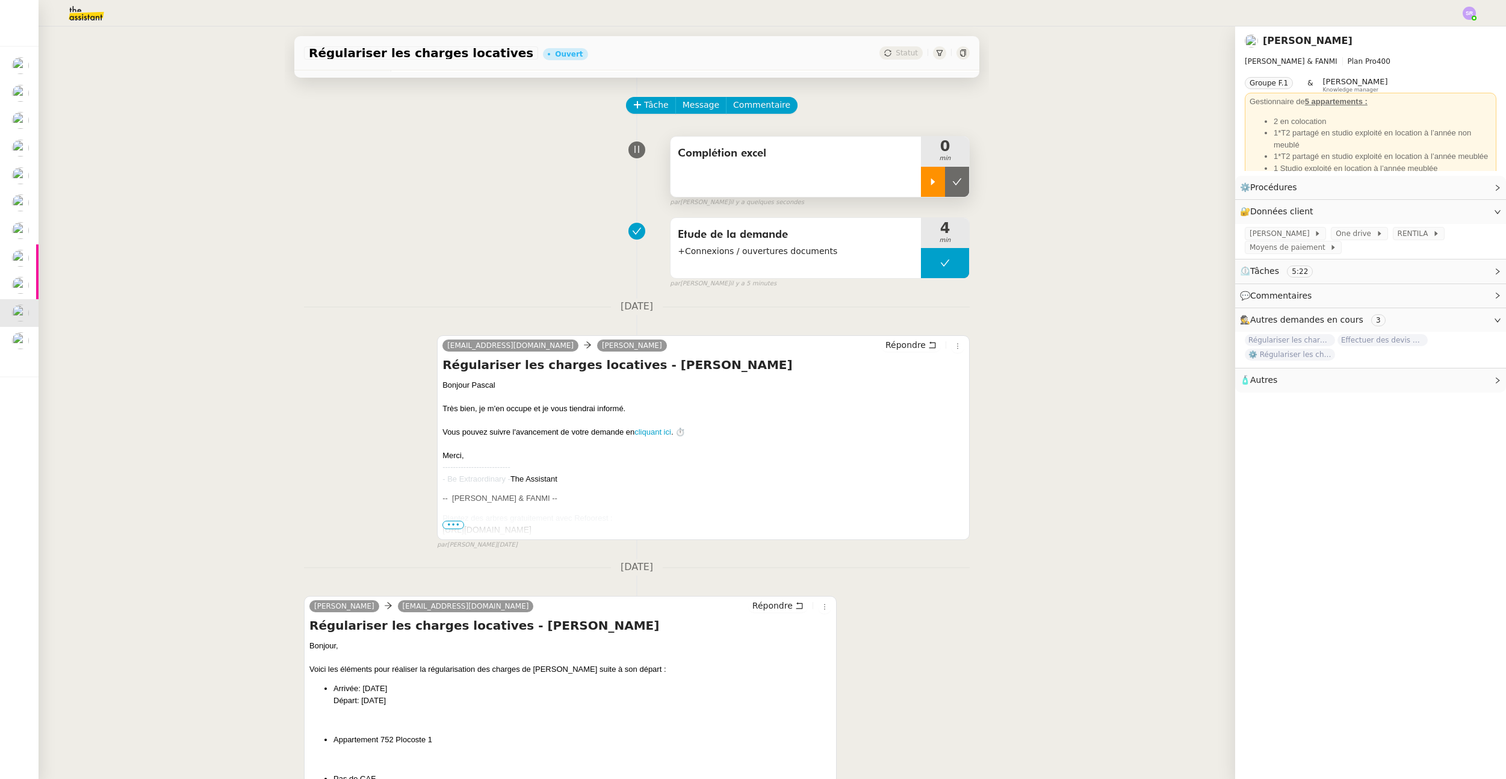
click at [921, 188] on div at bounding box center [933, 182] width 24 height 30
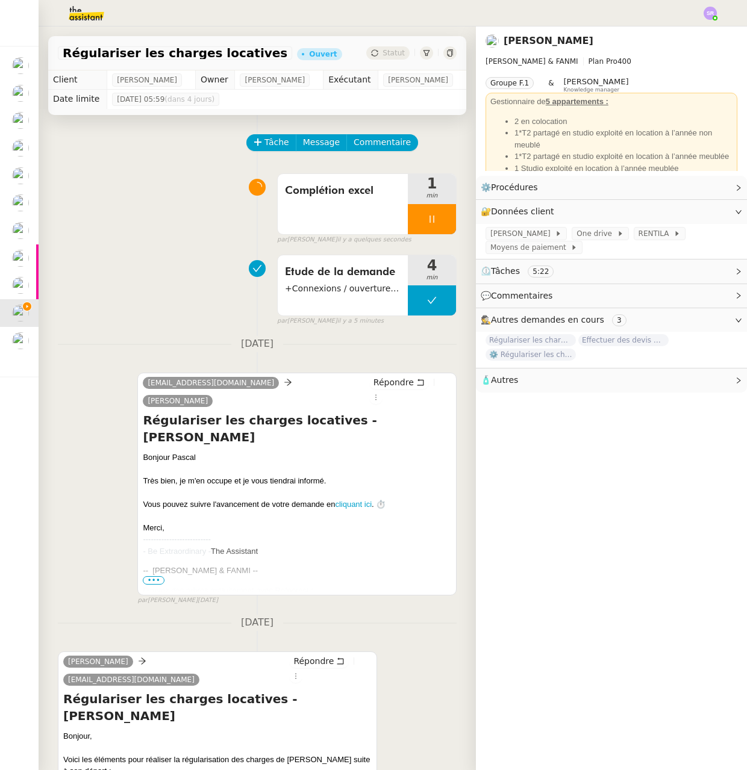
scroll to position [149, 0]
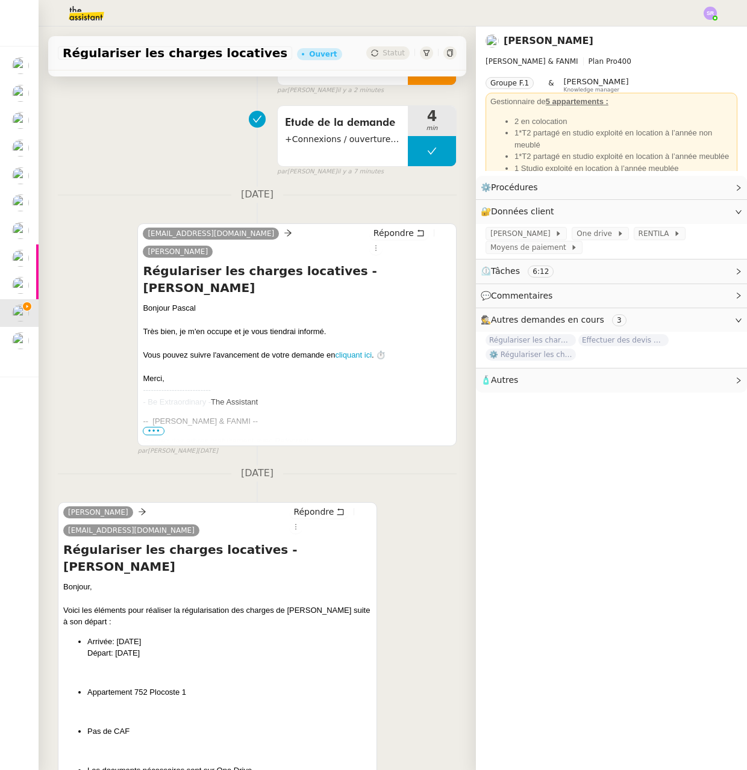
drag, startPoint x: 160, startPoint y: 636, endPoint x: 118, endPoint y: 639, distance: 42.3
click at [118, 639] on li "Arrivée: [DATE] Départ: [DATE]" at bounding box center [229, 647] width 284 height 23
copy li "[DATE]"
click at [163, 648] on li "Arrivée: [DATE] Départ: [DATE]" at bounding box center [229, 647] width 284 height 23
drag, startPoint x: 154, startPoint y: 650, endPoint x: 116, endPoint y: 649, distance: 37.3
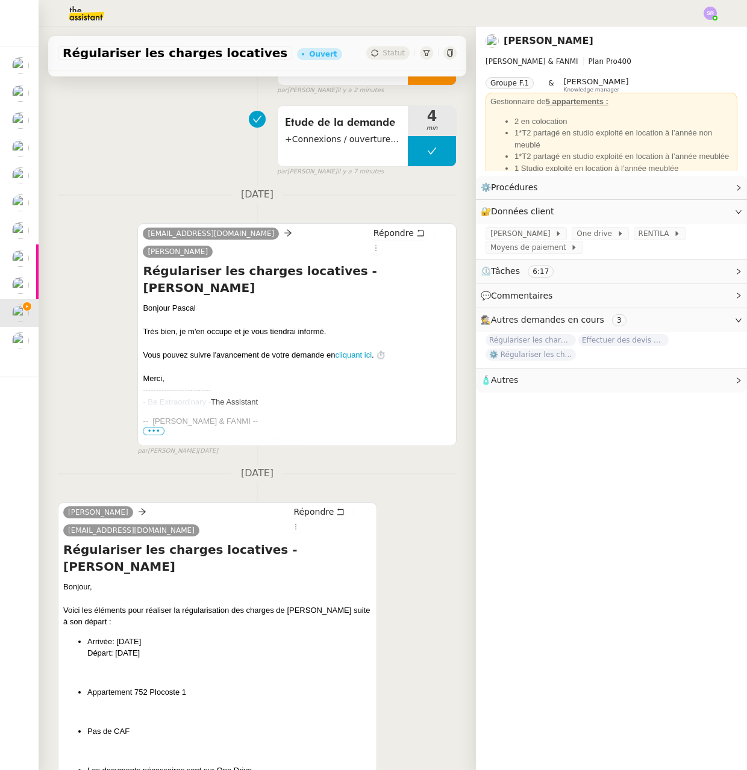
click at [116, 649] on li "Arrivée: [DATE] Départ: [DATE]" at bounding box center [229, 647] width 284 height 23
copy li "[DATE]"
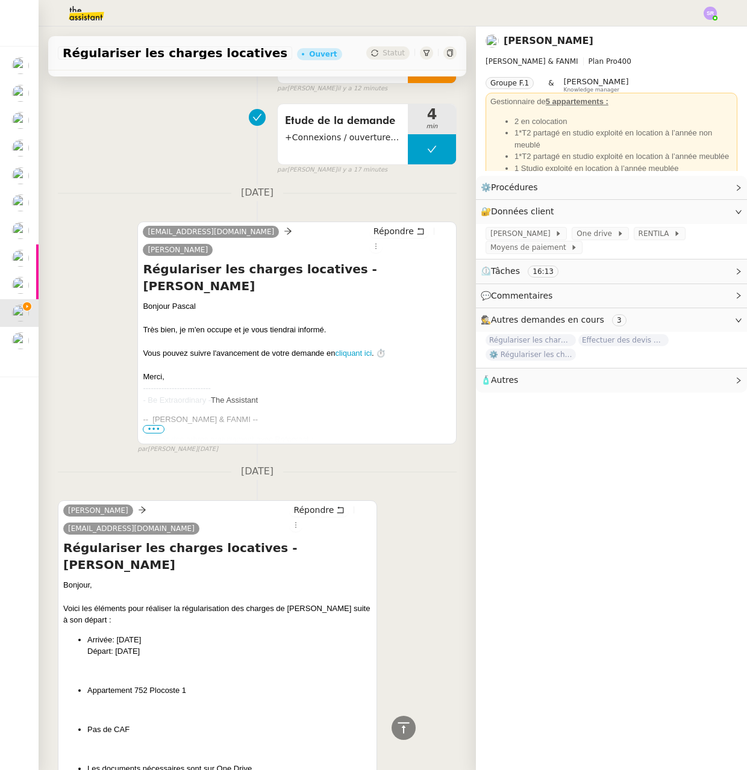
scroll to position [0, 0]
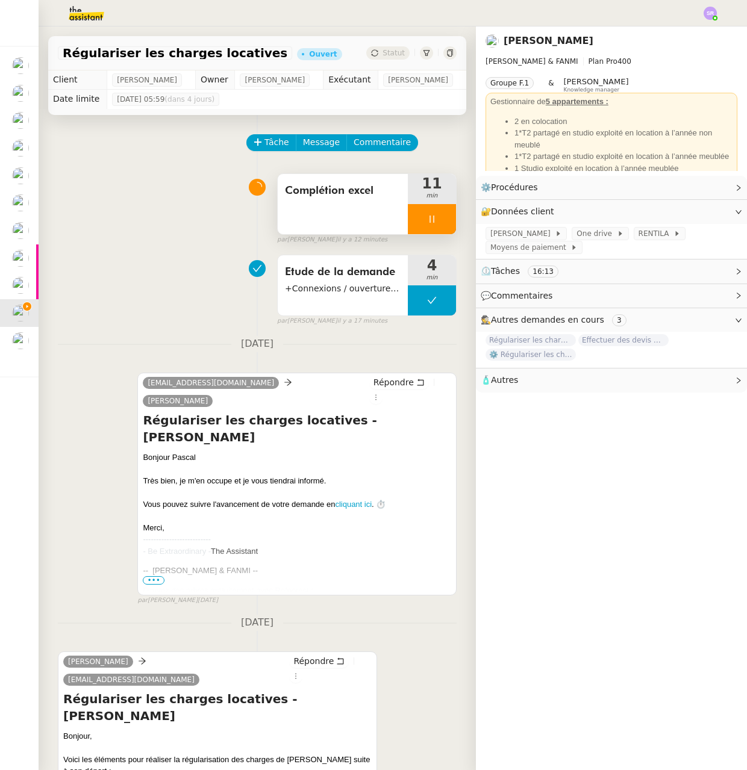
click at [408, 234] on div at bounding box center [432, 219] width 48 height 30
click at [269, 149] on span "Tâche" at bounding box center [276, 142] width 25 height 14
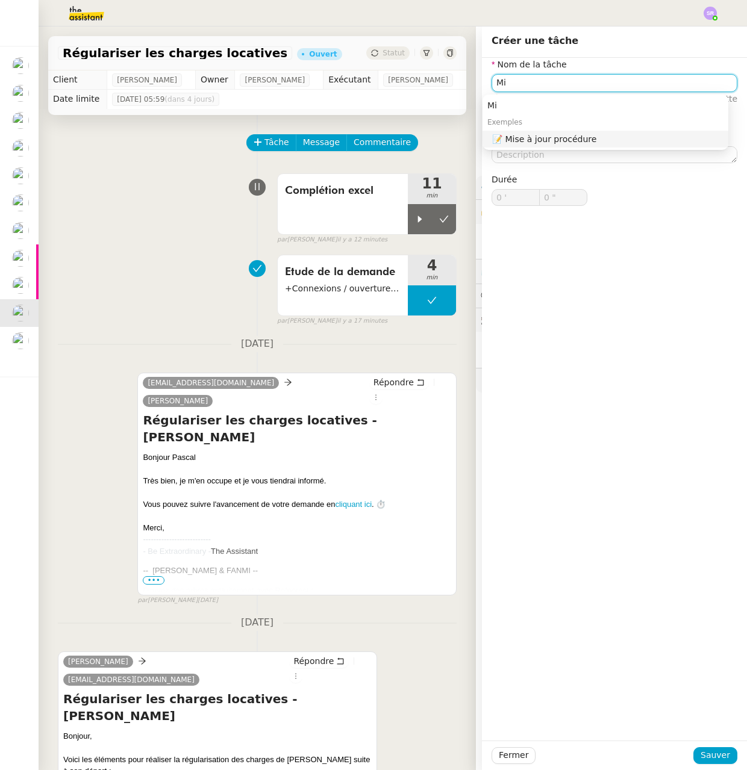
click at [635, 145] on nz-auto-option "📝 Mise à jour procédure" at bounding box center [605, 139] width 246 height 17
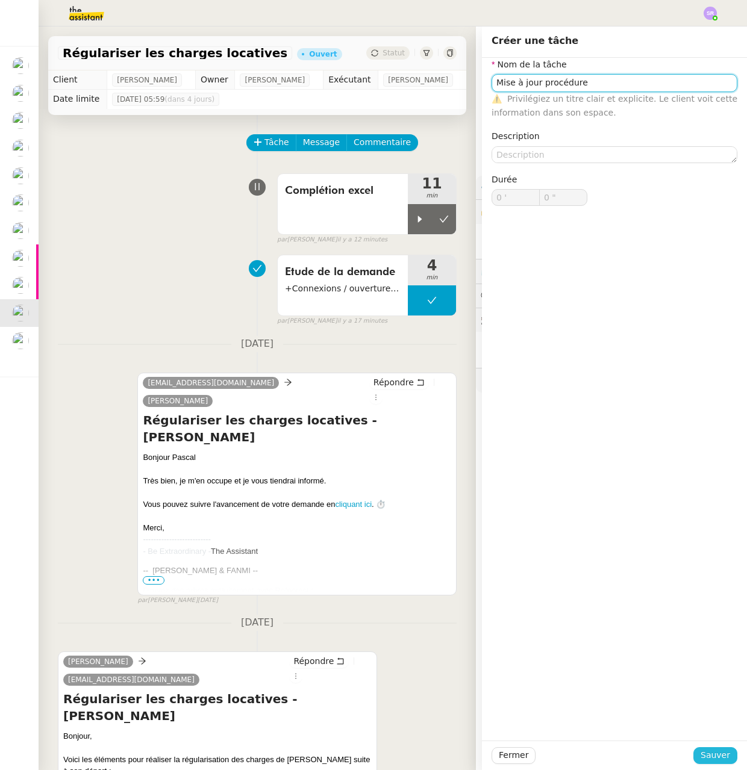
type input "Mise à jour procédure"
click at [718, 754] on span "Sauver" at bounding box center [715, 755] width 30 height 14
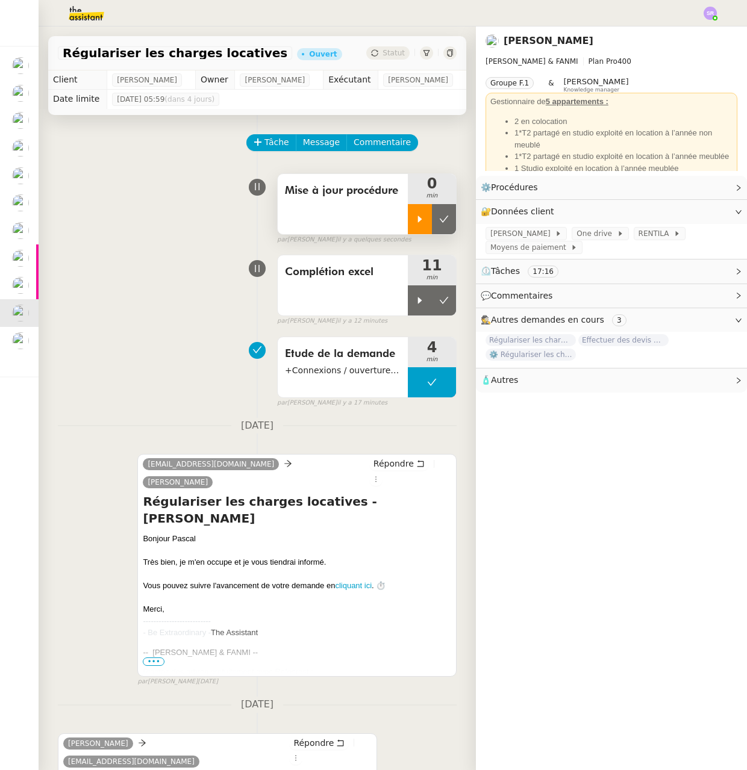
click at [415, 224] on icon at bounding box center [420, 219] width 10 height 10
click at [361, 149] on span "Commentaire" at bounding box center [381, 142] width 57 height 14
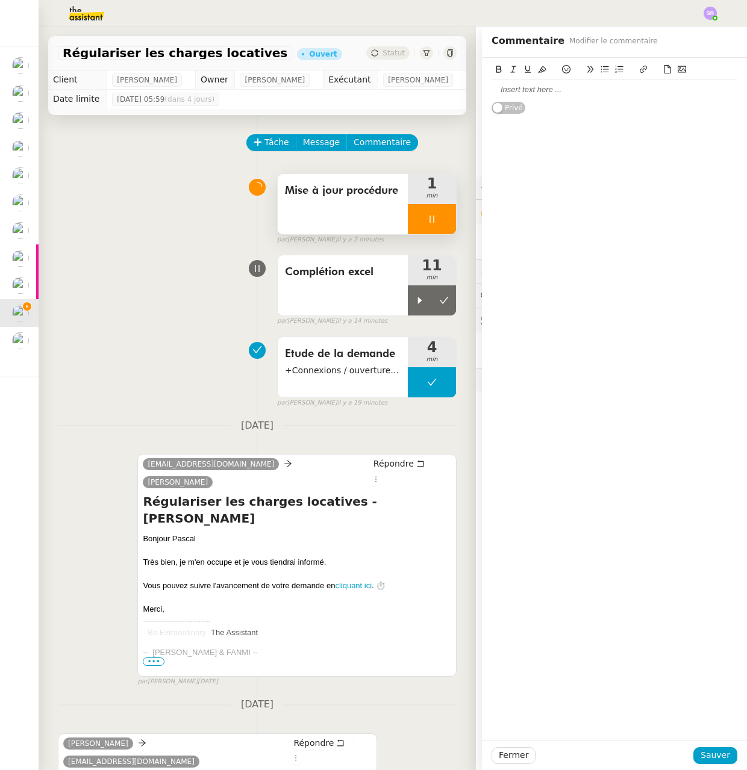
click at [427, 224] on icon at bounding box center [432, 219] width 10 height 10
click at [539, 97] on div at bounding box center [614, 89] width 246 height 20
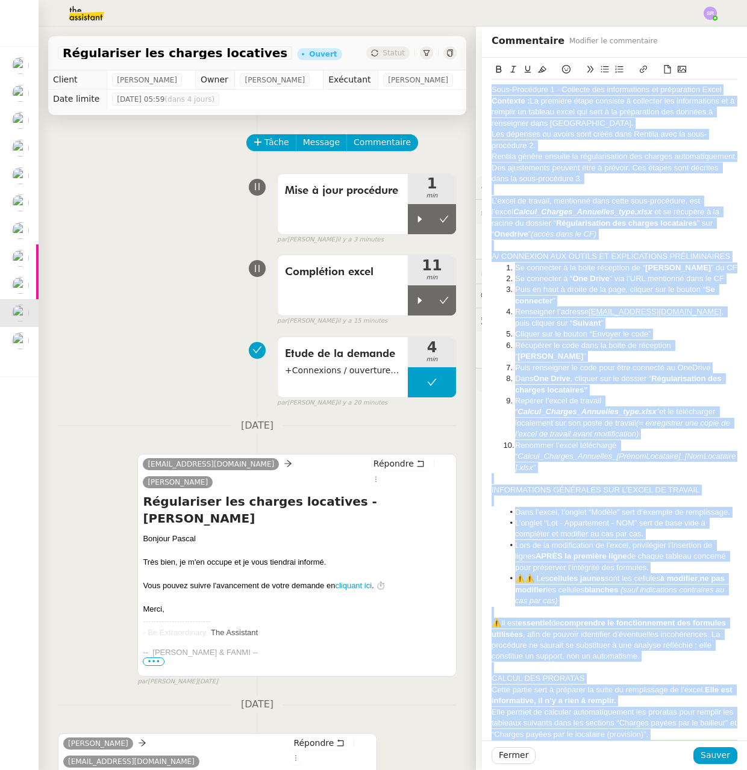
drag, startPoint x: 635, startPoint y: 364, endPoint x: 494, endPoint y: 104, distance: 295.8
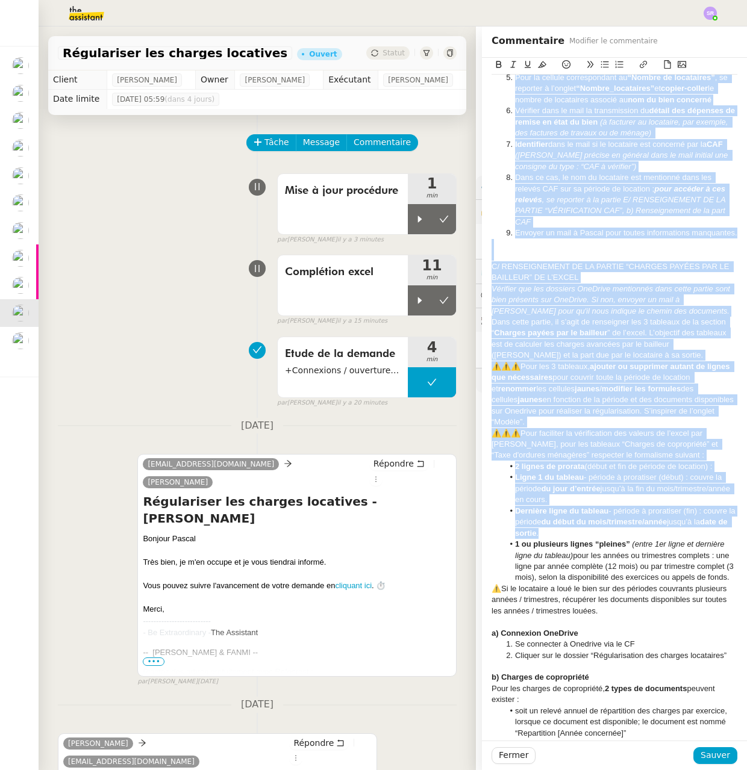
scroll to position [1085, 0]
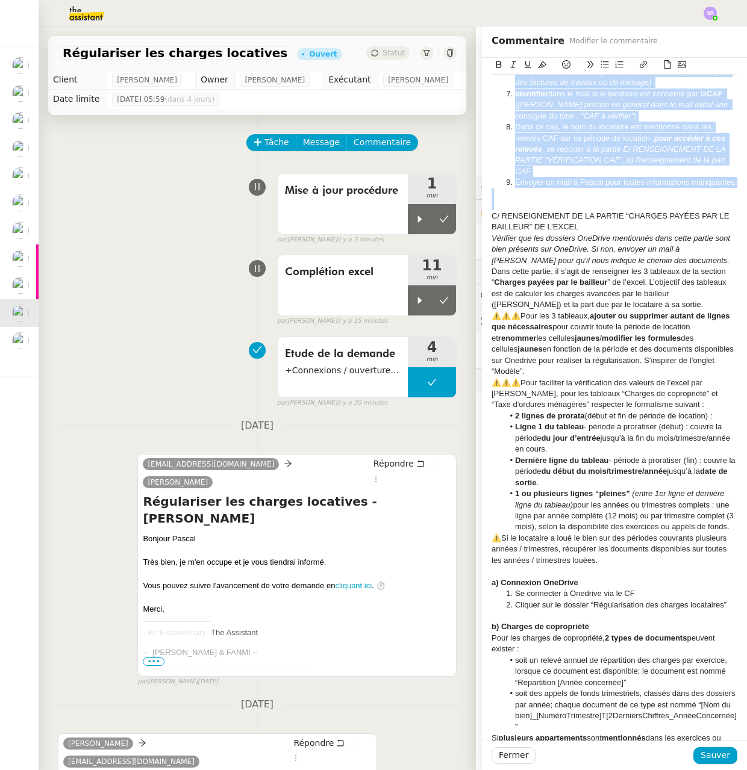
drag, startPoint x: 482, startPoint y: 101, endPoint x: 604, endPoint y: 272, distance: 209.3
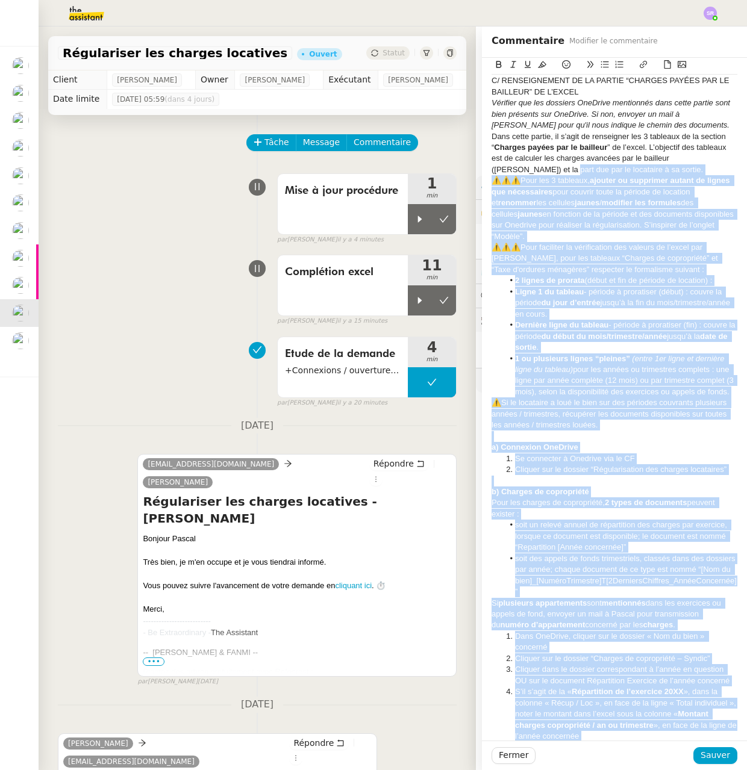
scroll to position [0, 0]
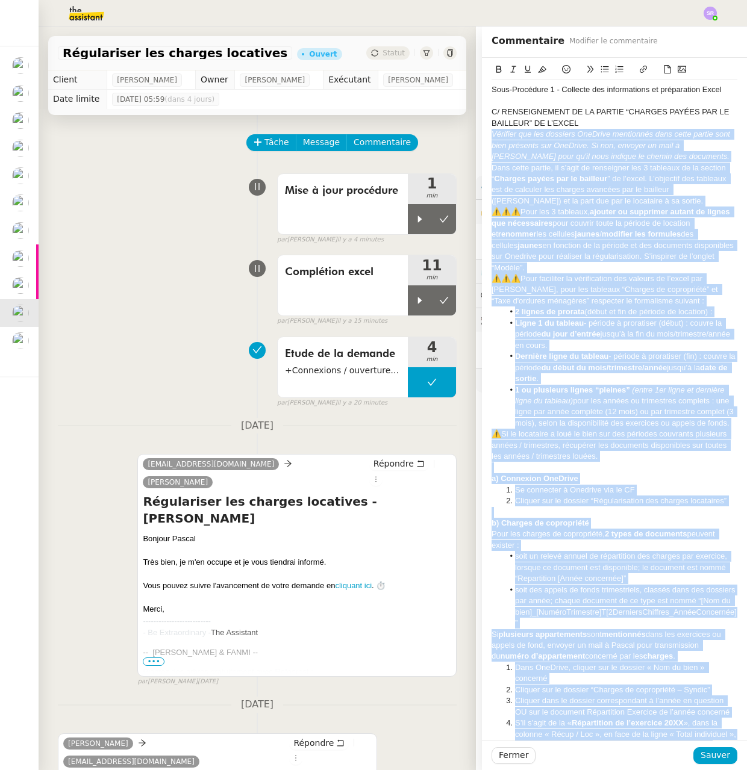
drag, startPoint x: 649, startPoint y: 262, endPoint x: 471, endPoint y: 137, distance: 217.8
click at [471, 137] on app-ticket "Régulariser les charges locatives Ouvert Statut Client [PERSON_NAME] Owner [PER…" at bounding box center [393, 398] width 708 height 744
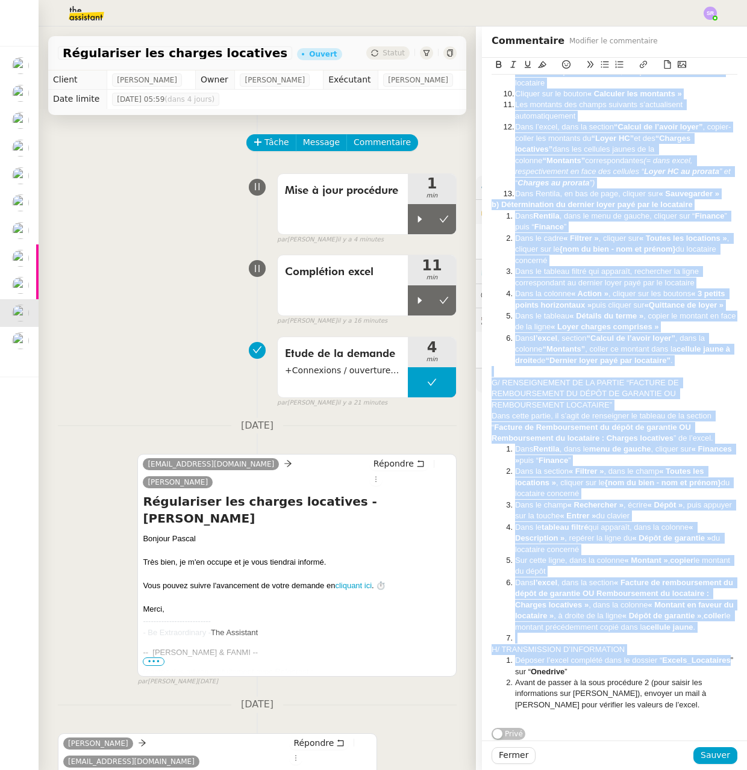
scroll to position [3036, 0]
drag, startPoint x: 483, startPoint y: 488, endPoint x: 648, endPoint y: 710, distance: 277.1
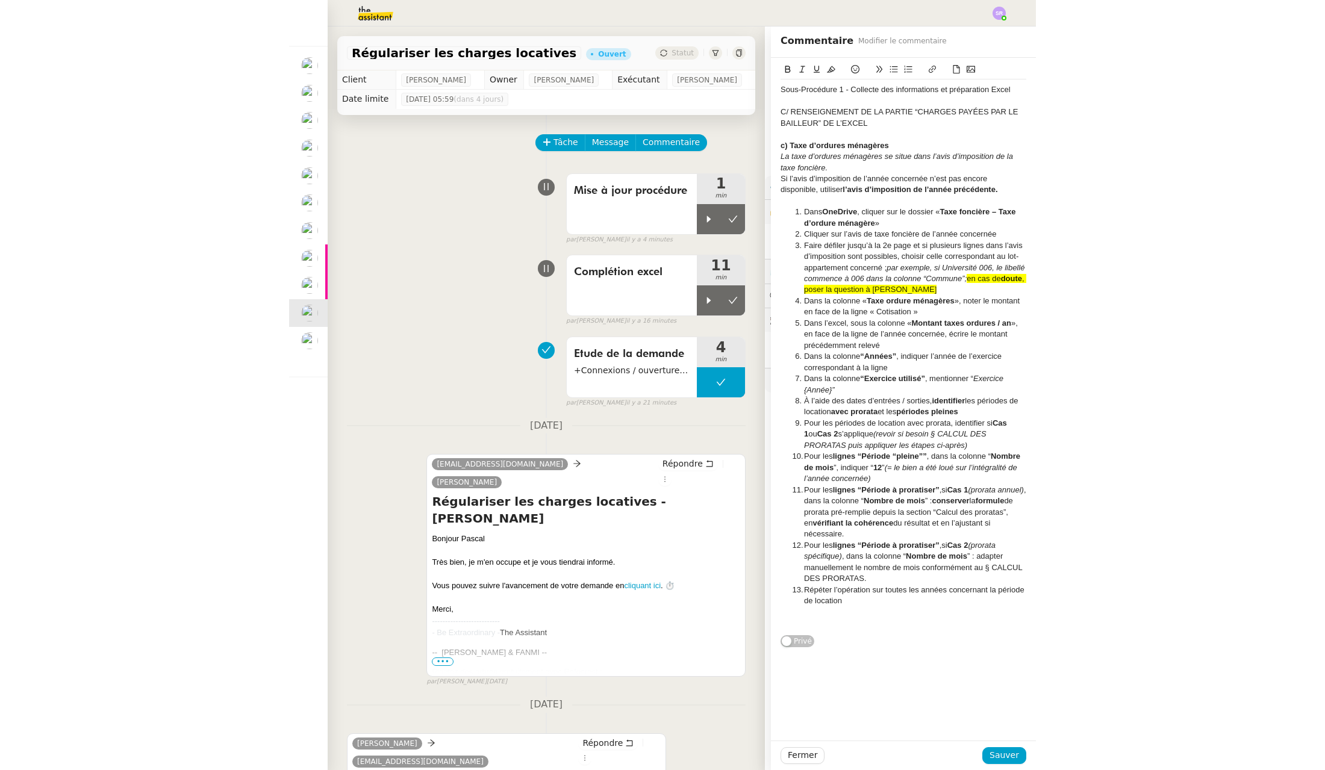
scroll to position [0, 0]
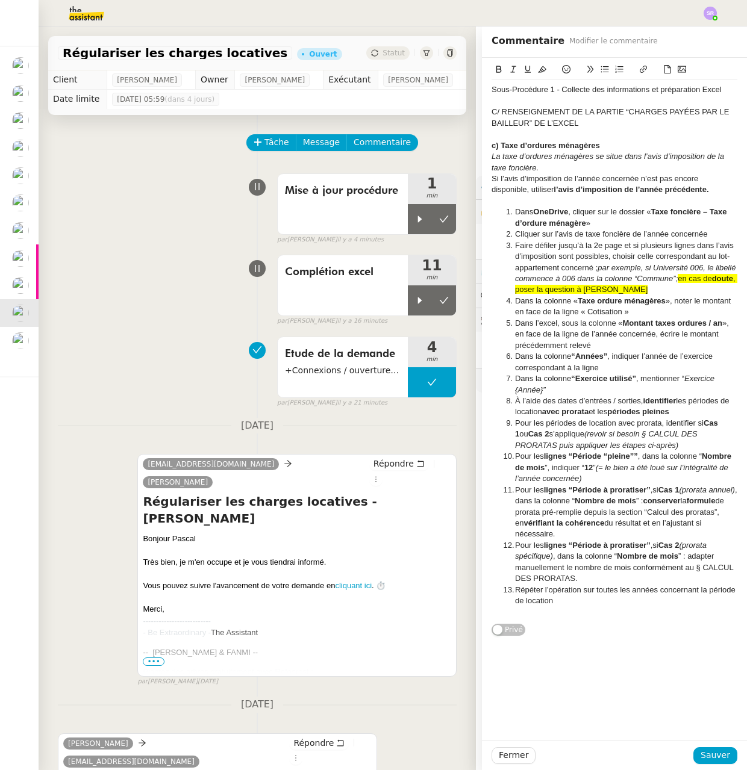
click at [491, 94] on span "Sous-Procédure 1 - Collecte des informations et préparation Excel" at bounding box center [606, 89] width 230 height 9
click at [491, 93] on span "Sous-Procédure 1 - Collecte des informations et préparation Excel" at bounding box center [606, 89] width 230 height 9
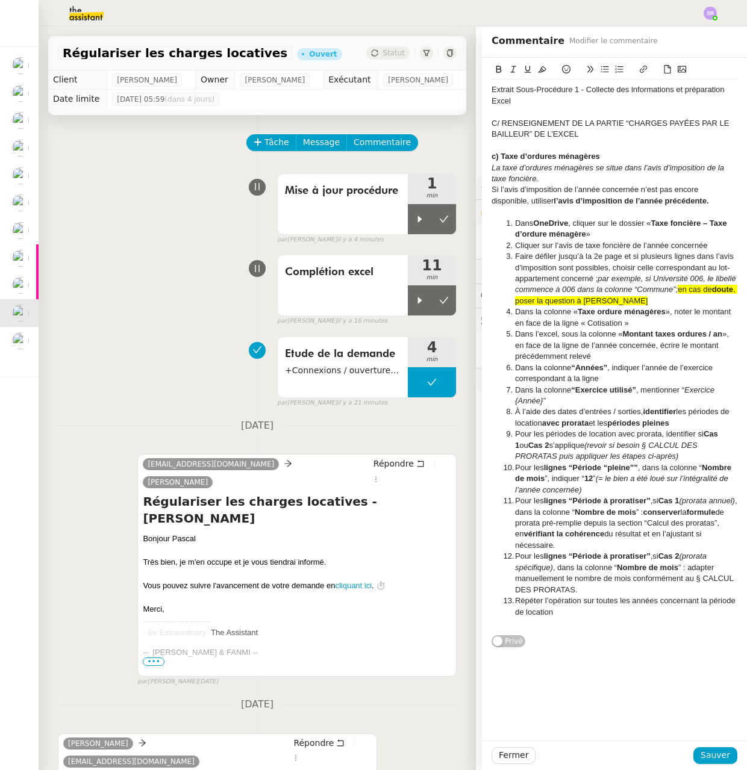
click at [517, 105] on div "Extrait Sous-Procédure 1 - Collecte des informations et préparation Excel" at bounding box center [614, 95] width 246 height 22
click at [491, 89] on span "Extrait Sous-Procédure 1 - Collecte des informations et préparation Excel" at bounding box center [608, 95] width 235 height 20
click at [491, 90] on span "Extrait Sous-Procédure 1 - Collecte des informations et préparation Excel" at bounding box center [608, 95] width 235 height 20
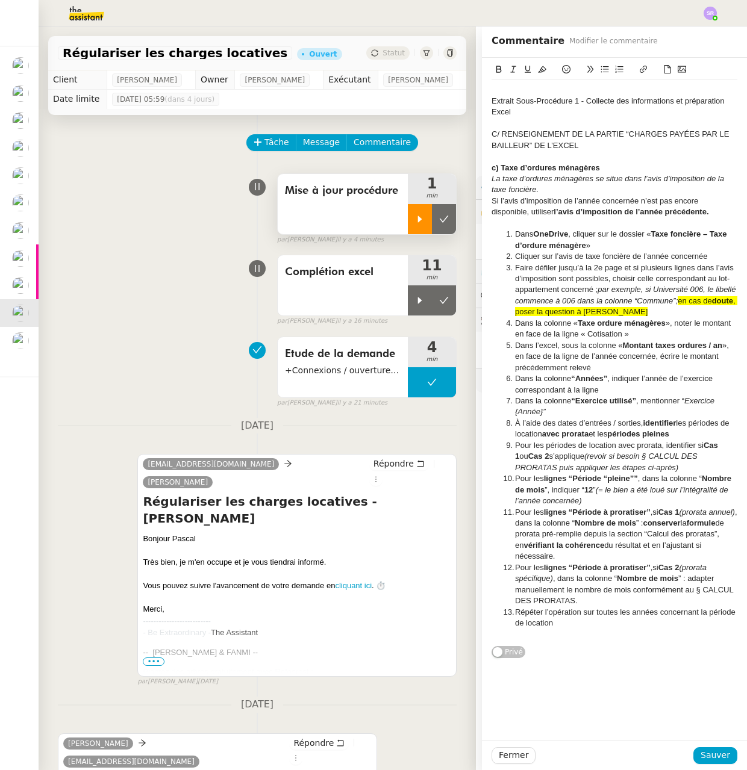
click at [408, 232] on div at bounding box center [420, 219] width 24 height 30
drag, startPoint x: 716, startPoint y: 754, endPoint x: 681, endPoint y: 626, distance: 132.9
click at [716, 754] on span "Sauver" at bounding box center [715, 755] width 30 height 14
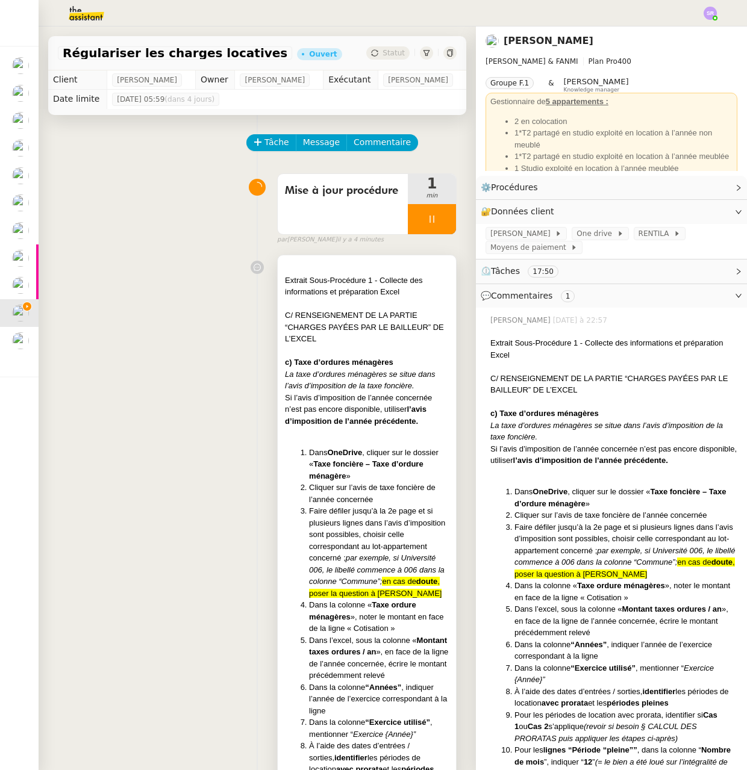
click at [355, 367] on strong "c) Taxe d’ordures ménagères" at bounding box center [339, 362] width 108 height 9
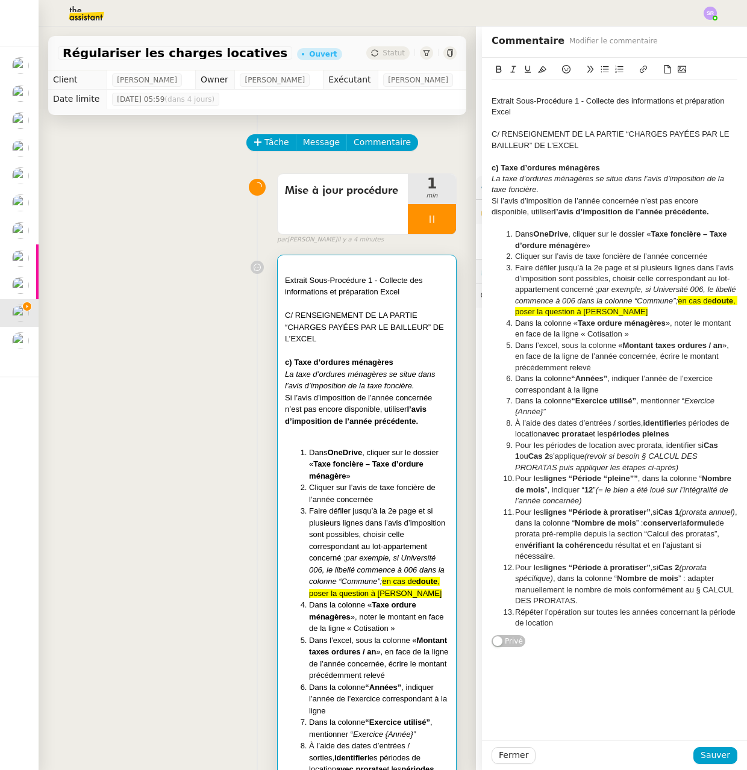
click at [506, 94] on div at bounding box center [614, 89] width 246 height 11
click at [491, 90] on div "MàJ 11/08" at bounding box center [614, 89] width 246 height 11
click at [631, 87] on div "Pour MàJ 11/08" at bounding box center [614, 89] width 246 height 11
click at [517, 94] on div "Pour MàJ 11/08" at bounding box center [614, 89] width 246 height 11
click at [717, 760] on span "Sauver" at bounding box center [715, 755] width 30 height 14
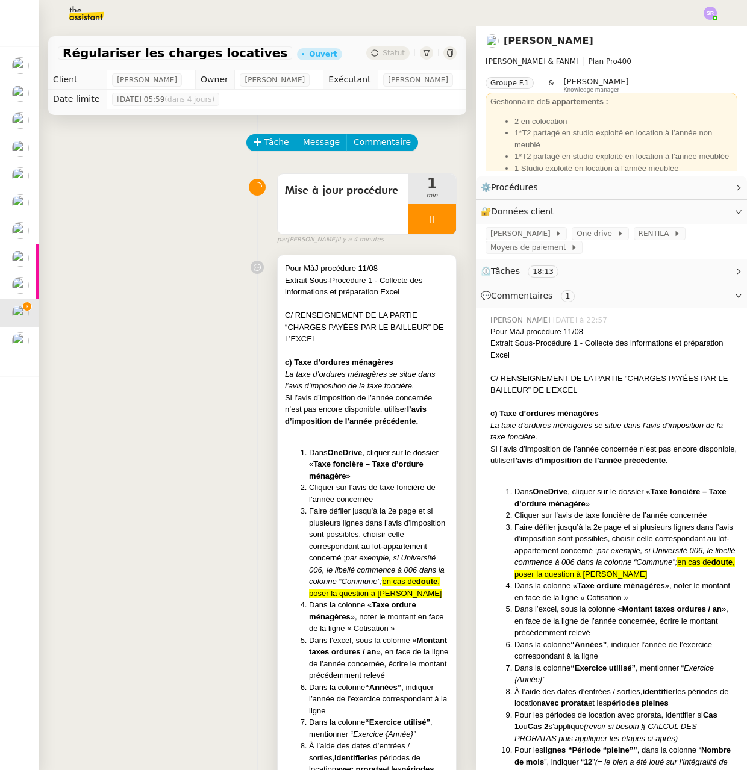
click at [370, 295] on span "Extrait Sous-Procédure 1 - Collecte des informations et préparation Excel" at bounding box center [353, 286] width 137 height 21
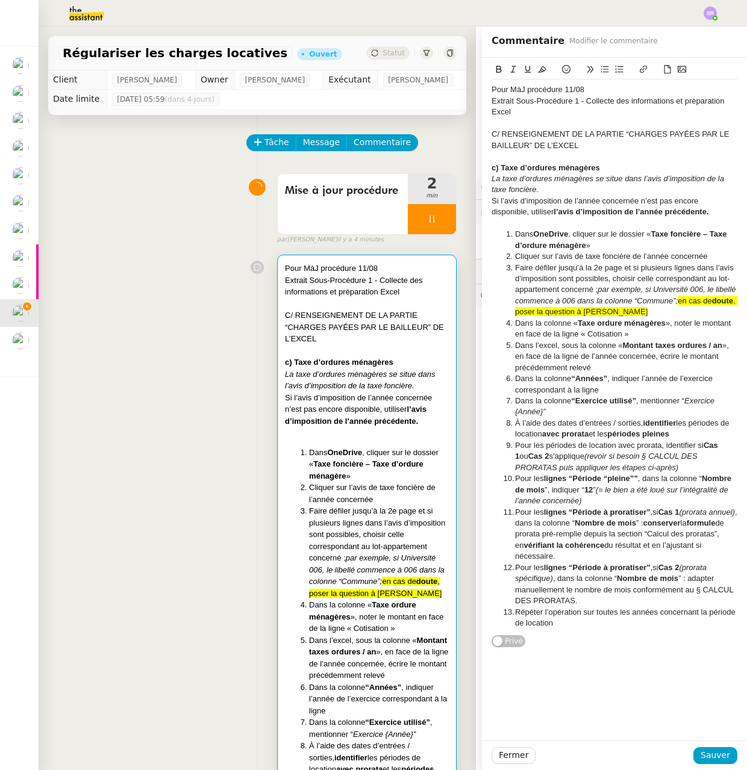
drag, startPoint x: 562, startPoint y: 90, endPoint x: 472, endPoint y: 81, distance: 90.8
click at [446, 96] on app-ticket "Régulariser les charges locatives Ouvert Statut Client [PERSON_NAME] Owner [PER…" at bounding box center [393, 398] width 708 height 744
click at [596, 92] on div "Pour MàJ procédure 11/08" at bounding box center [614, 89] width 246 height 11
drag, startPoint x: 535, startPoint y: 87, endPoint x: 492, endPoint y: 78, distance: 43.6
click at [482, 89] on div "Pour MàJ procédure 11/08 Extrait Sous-Procédure 1 - Collecte des informations e…" at bounding box center [614, 353] width 265 height 590
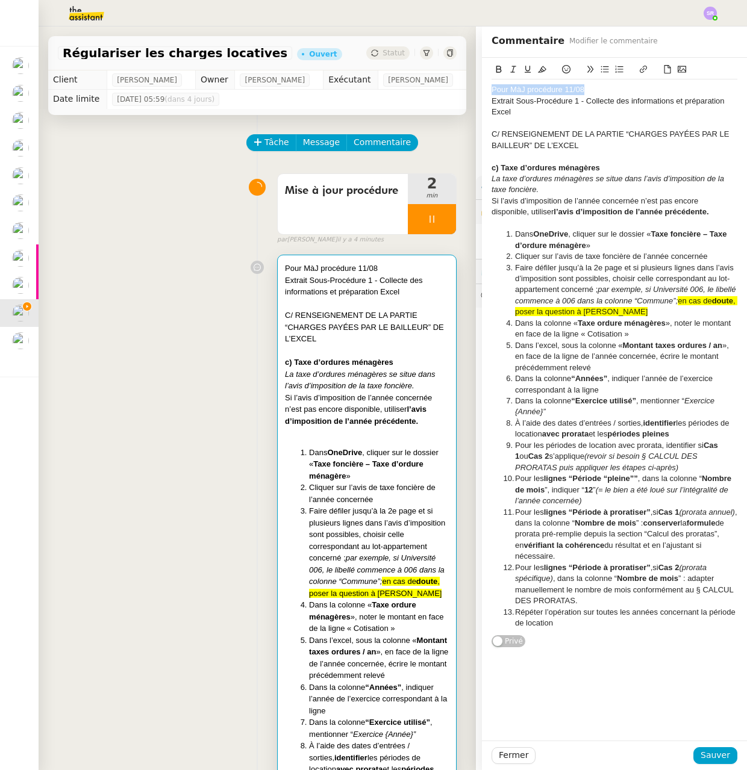
click at [538, 67] on icon at bounding box center [542, 69] width 8 height 8
click at [712, 749] on span "Sauver" at bounding box center [715, 755] width 30 height 14
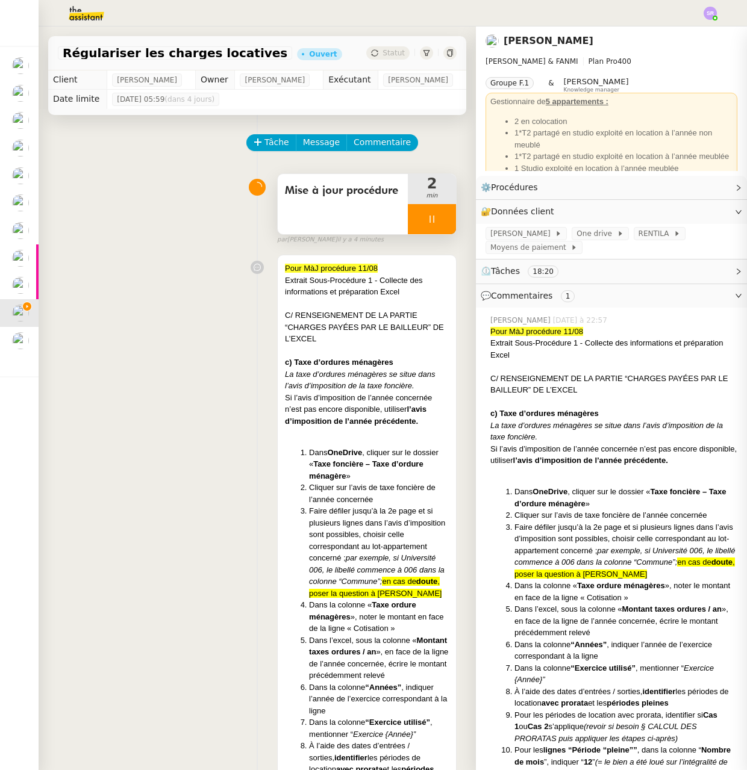
click at [421, 234] on div at bounding box center [432, 219] width 48 height 30
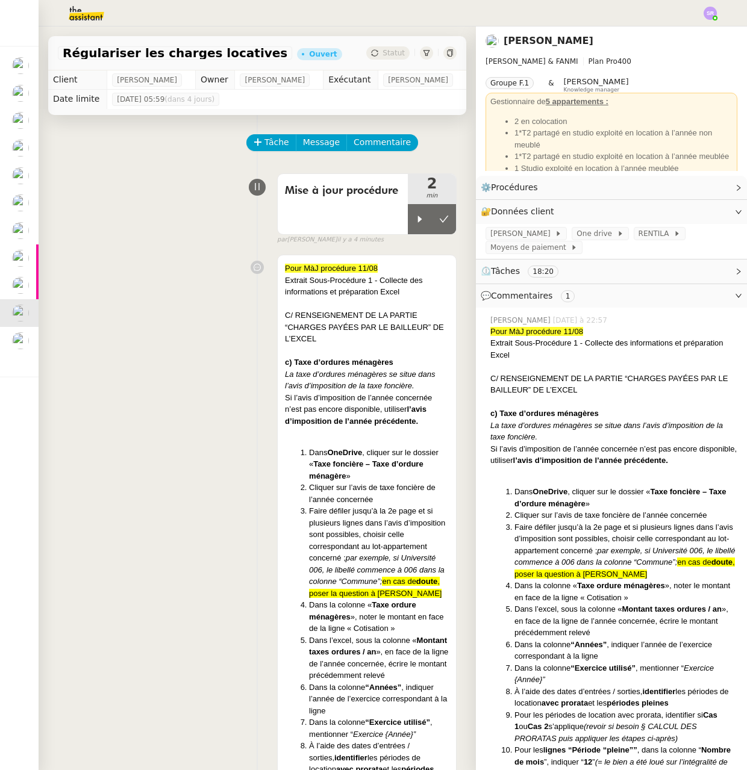
drag, startPoint x: 427, startPoint y: 235, endPoint x: 422, endPoint y: 184, distance: 50.8
click at [439, 224] on icon at bounding box center [444, 219] width 10 height 10
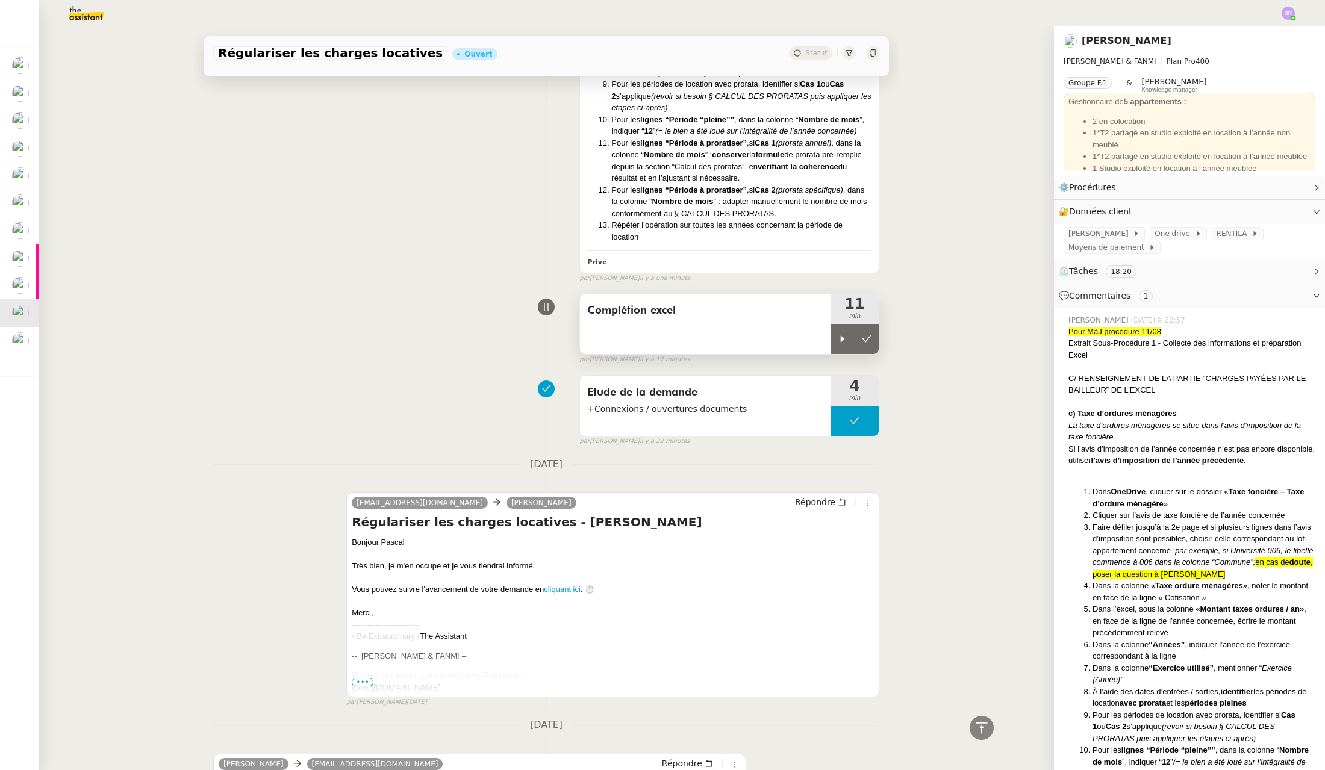
scroll to position [476, 0]
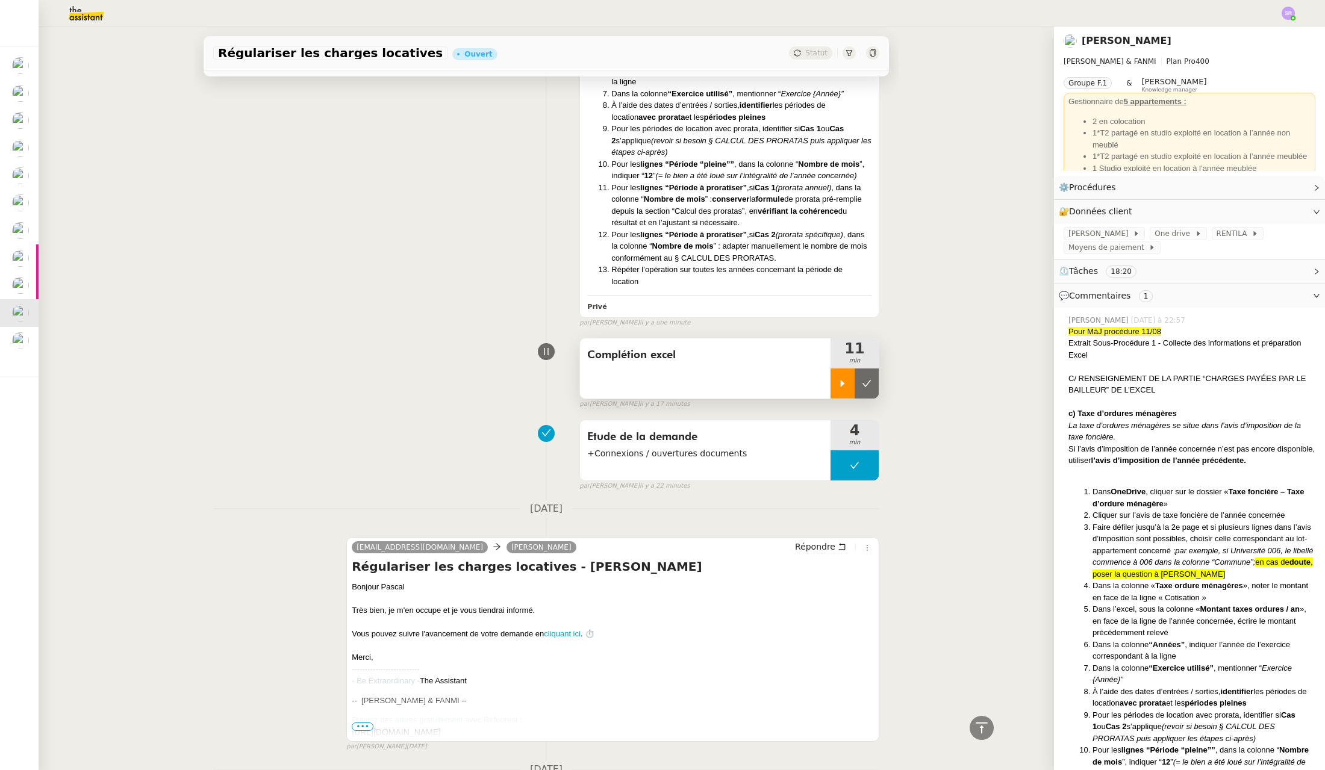
click at [837, 388] on icon at bounding box center [842, 384] width 10 height 10
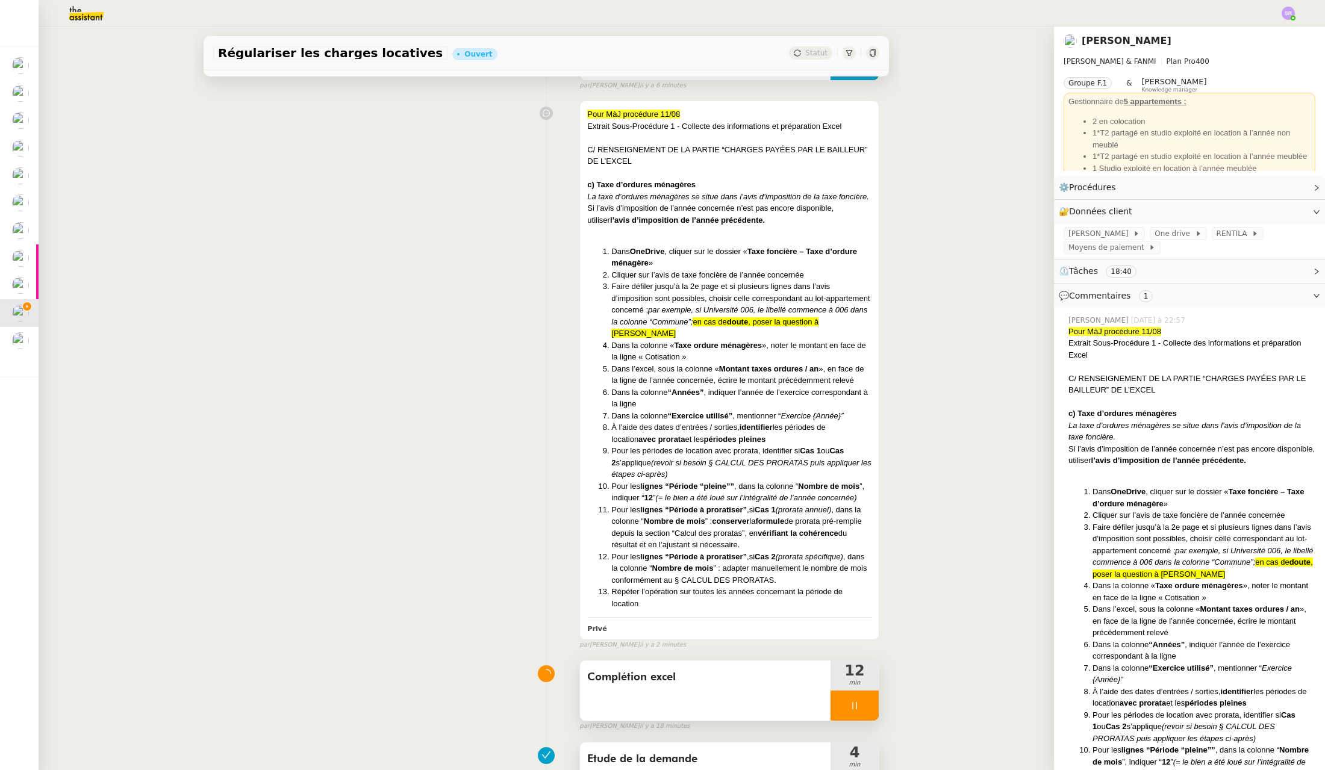
scroll to position [485, 0]
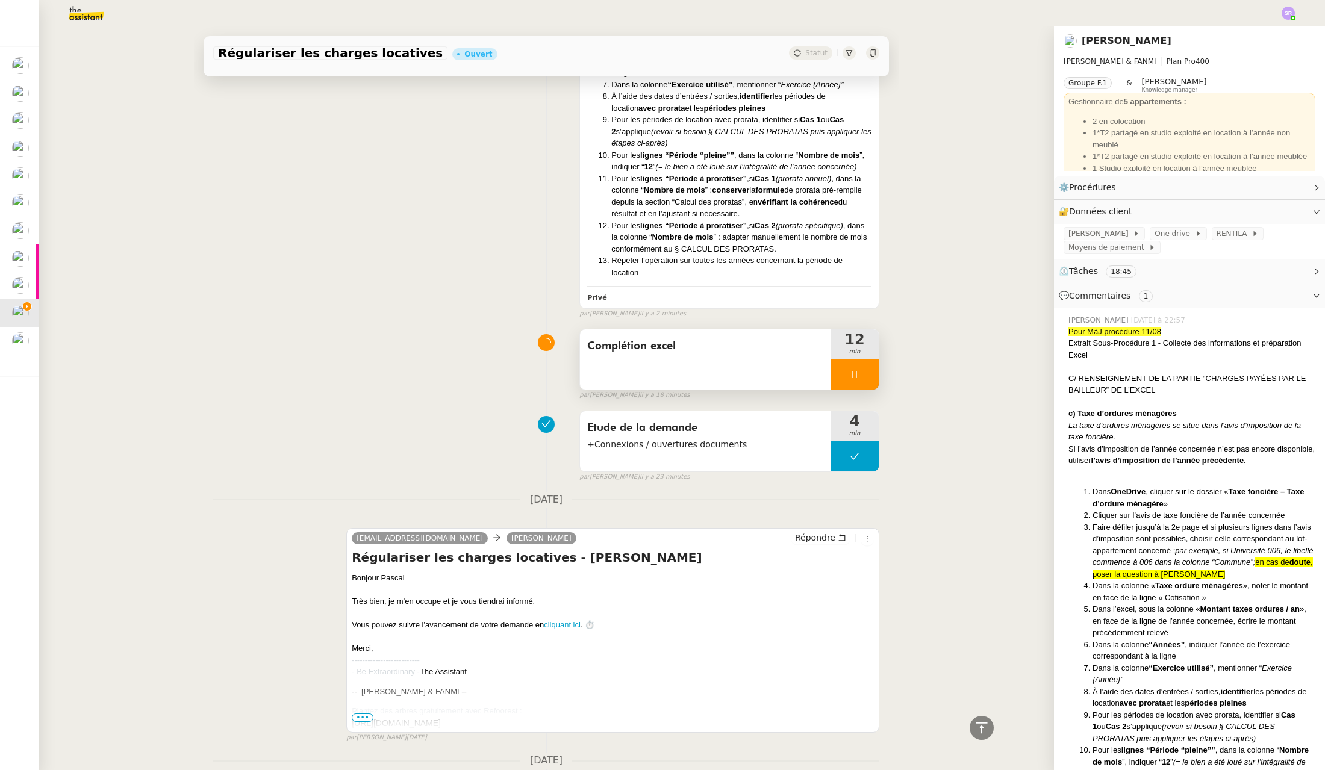
click at [846, 377] on div at bounding box center [854, 374] width 48 height 30
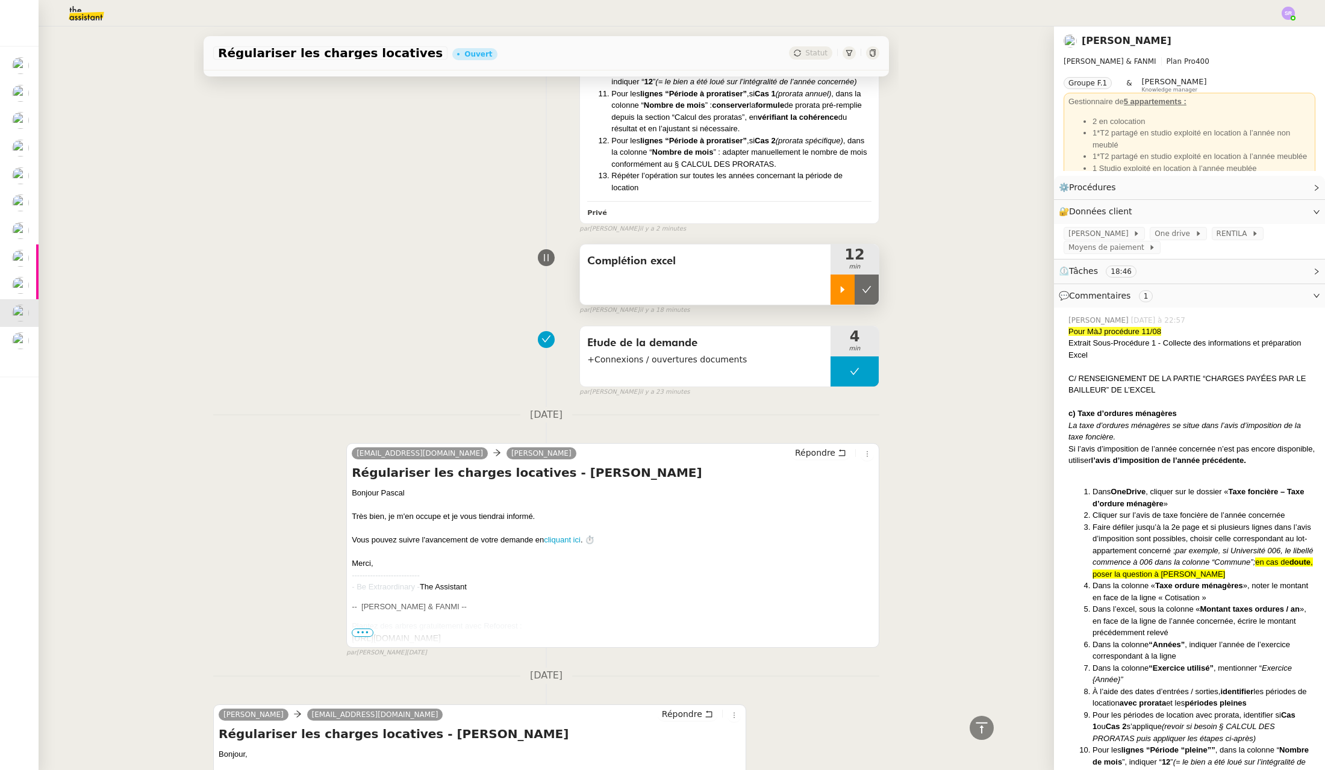
click at [830, 305] on div at bounding box center [842, 290] width 24 height 30
click at [830, 302] on div at bounding box center [854, 290] width 48 height 30
click at [854, 300] on button at bounding box center [866, 290] width 24 height 30
click at [818, 302] on div "Complétion excel" at bounding box center [705, 274] width 250 height 60
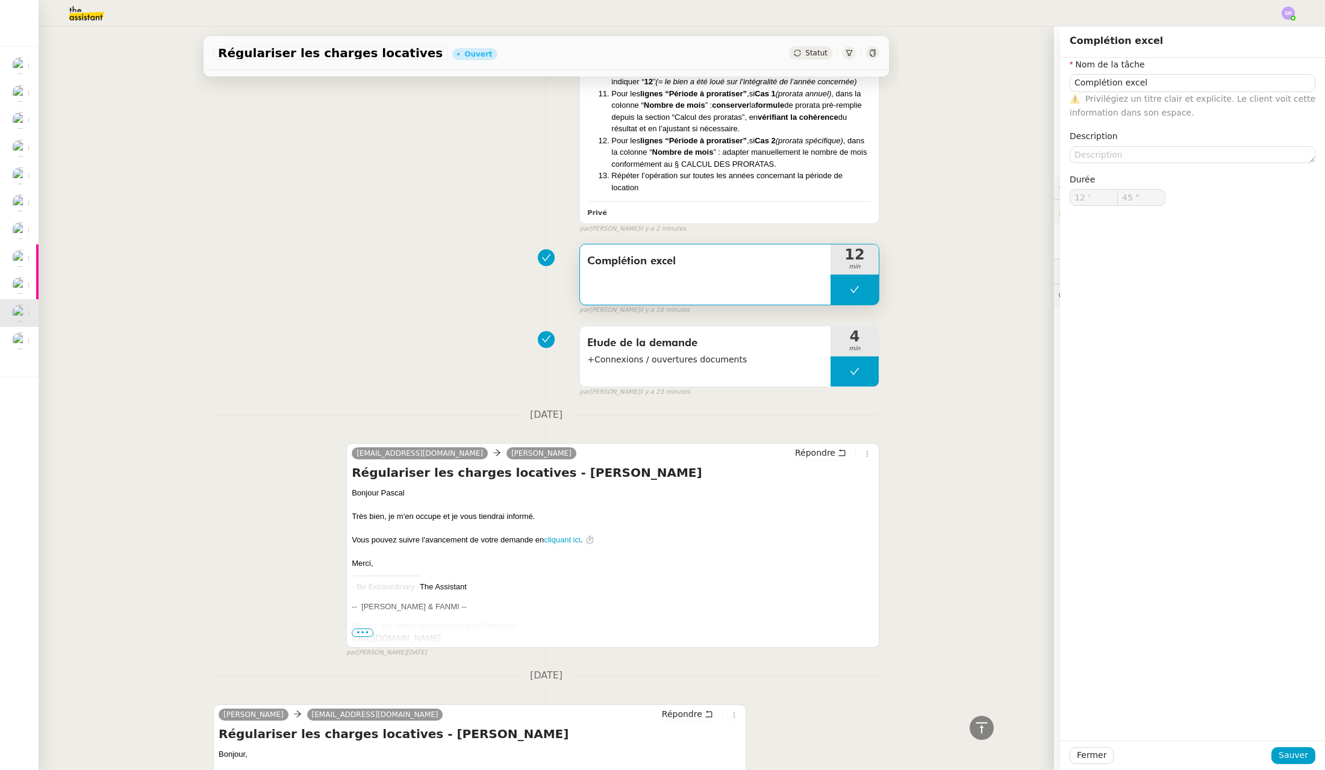
click at [830, 301] on button at bounding box center [854, 290] width 48 height 30
type input "Complétion excel"
type input "12 '"
type input "45 ""
type input "Complétion excel"
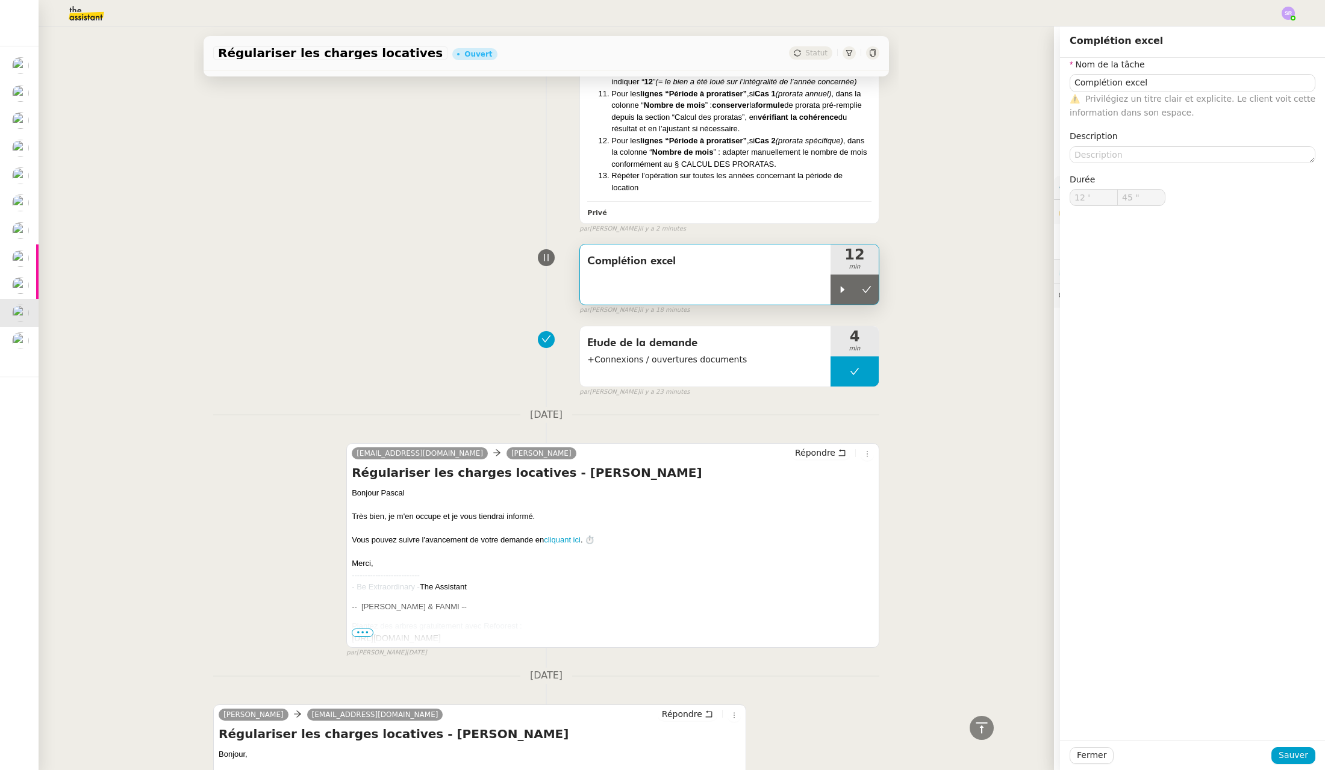
type input "12 '"
type input "45 ""
drag, startPoint x: 1080, startPoint y: 756, endPoint x: 1053, endPoint y: 712, distance: 50.8
click at [1080, 755] on span "Fermer" at bounding box center [1091, 755] width 30 height 14
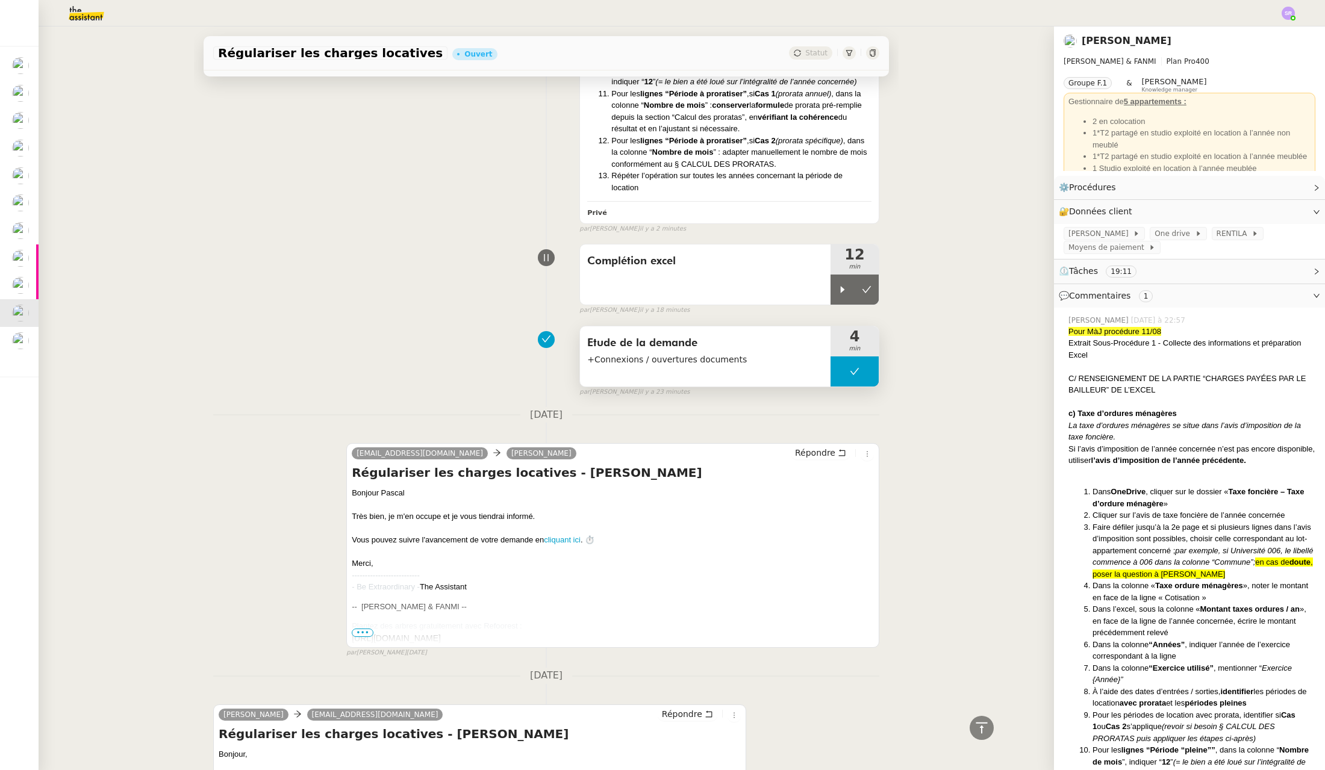
click at [830, 384] on button at bounding box center [854, 371] width 48 height 30
click at [830, 384] on div at bounding box center [842, 371] width 24 height 30
click at [1233, 235] on span "RENTILA" at bounding box center [1234, 234] width 36 height 12
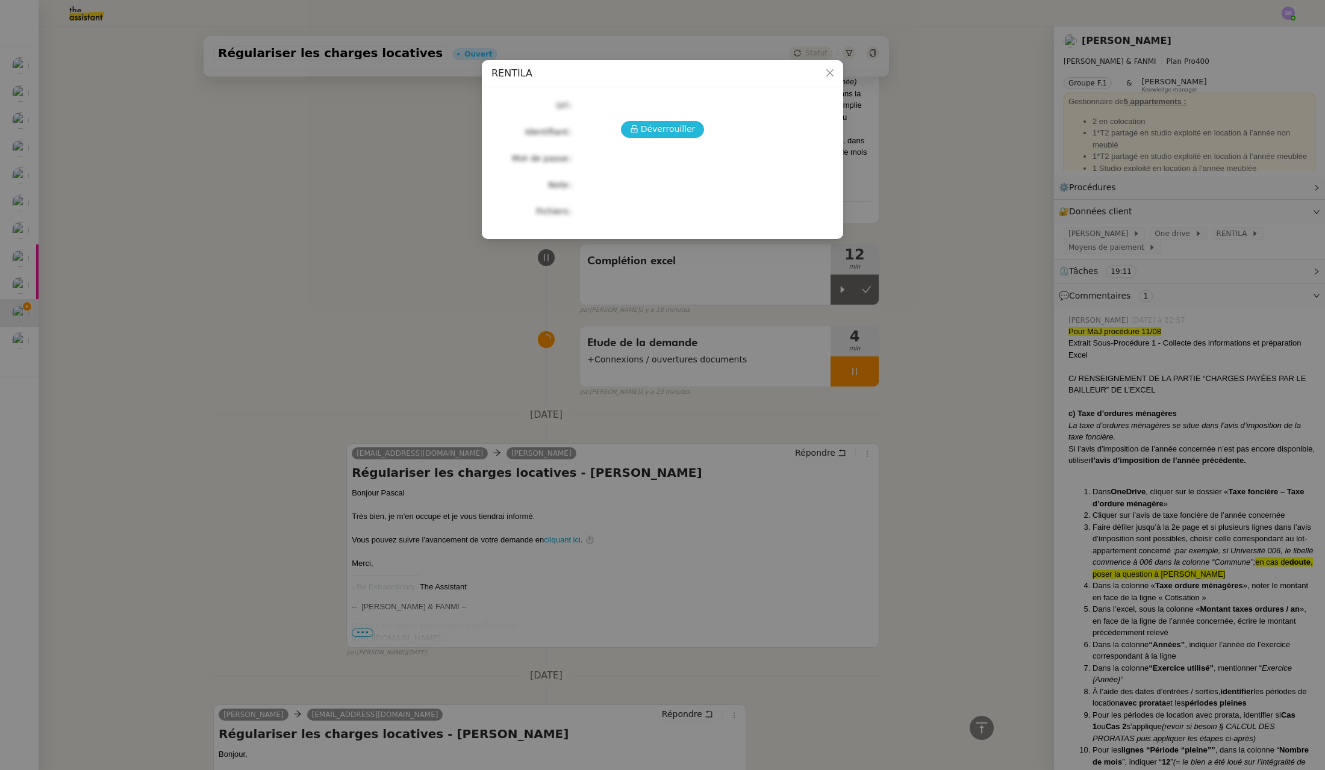
click at [648, 125] on span "Déverrouiller" at bounding box center [668, 129] width 55 height 14
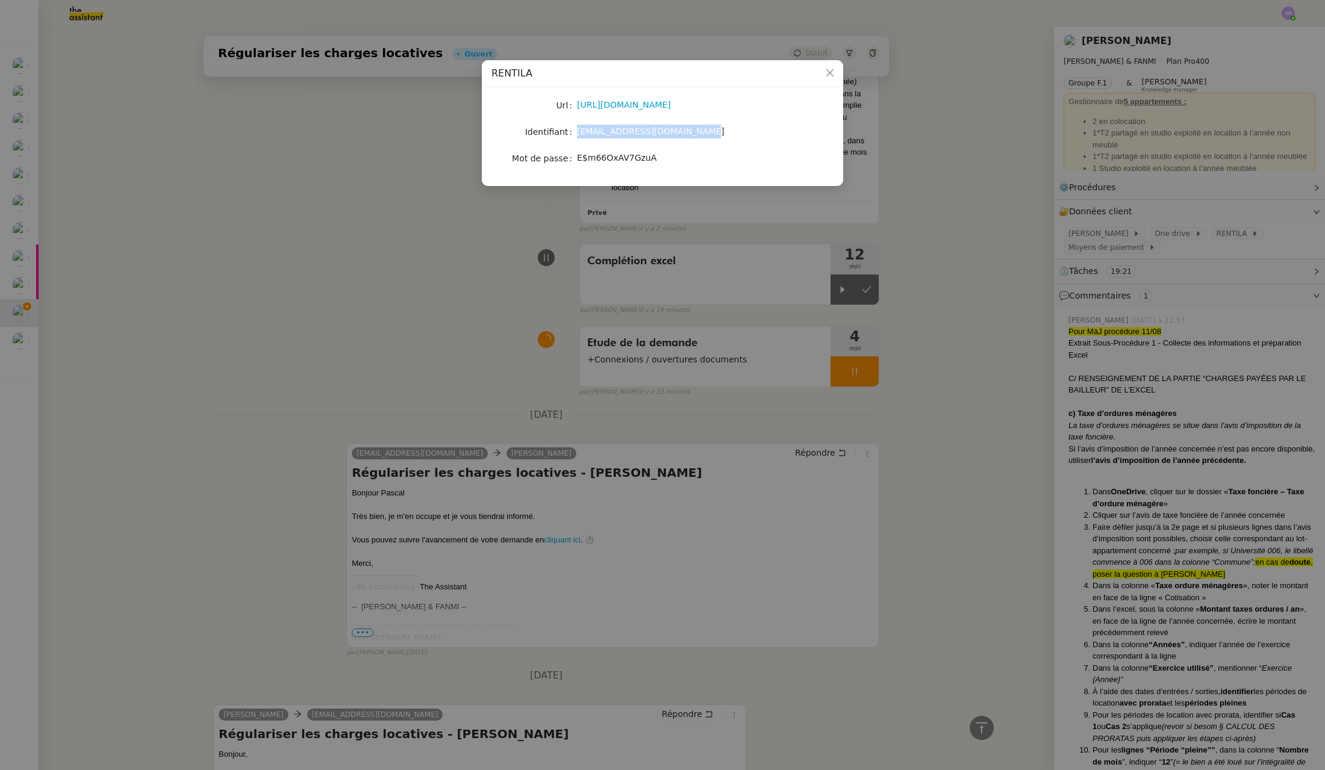
drag, startPoint x: 706, startPoint y: 132, endPoint x: 573, endPoint y: 141, distance: 133.3
click at [573, 135] on nz-form-item "Identifiant [EMAIL_ADDRESS][DOMAIN_NAME]" at bounding box center [662, 131] width 342 height 17
copy nz-form-item "[EMAIL_ADDRESS][DOMAIN_NAME]"
drag, startPoint x: 656, startPoint y: 158, endPoint x: 577, endPoint y: 161, distance: 78.9
click at [577, 161] on div "E$m66OxAV7GzuA" at bounding box center [676, 158] width 199 height 14
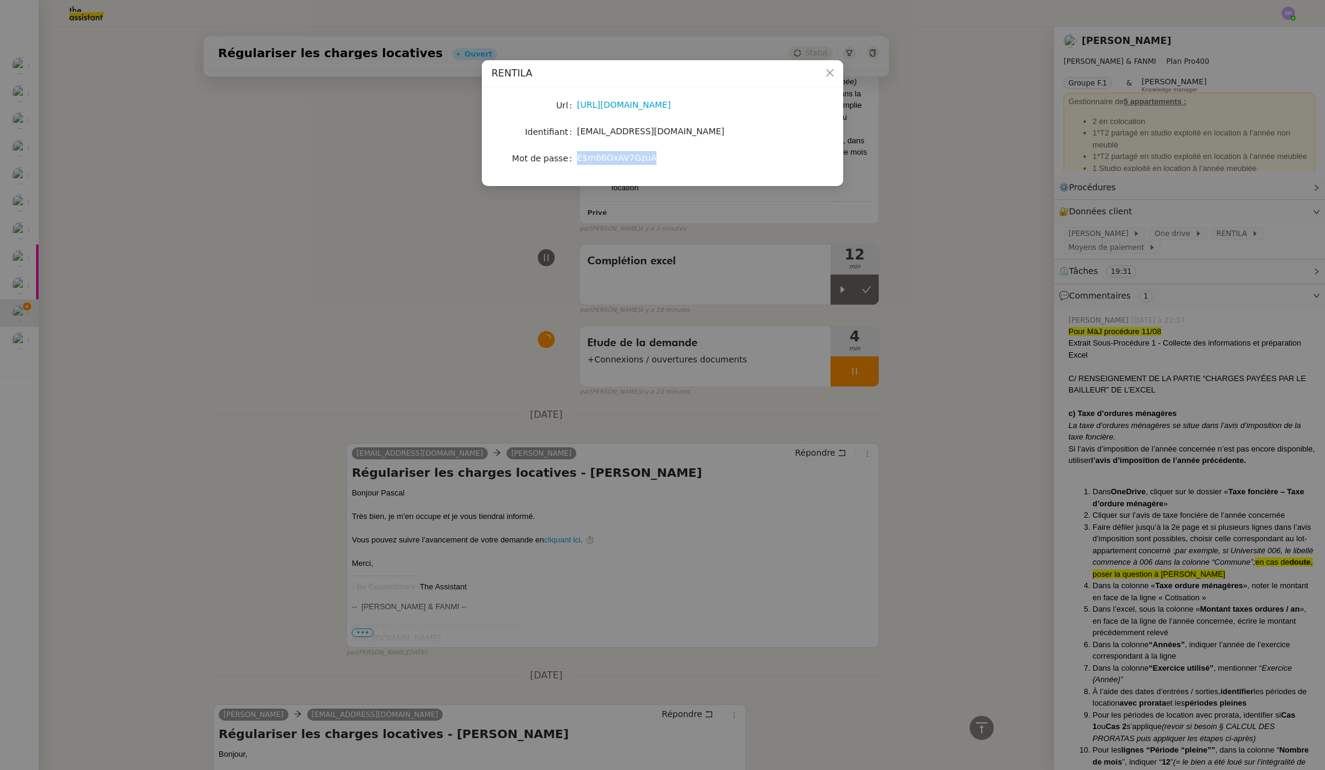
copy span "E$m66OxAV7GzuA"
click at [830, 75] on icon "Close" at bounding box center [830, 73] width 10 height 10
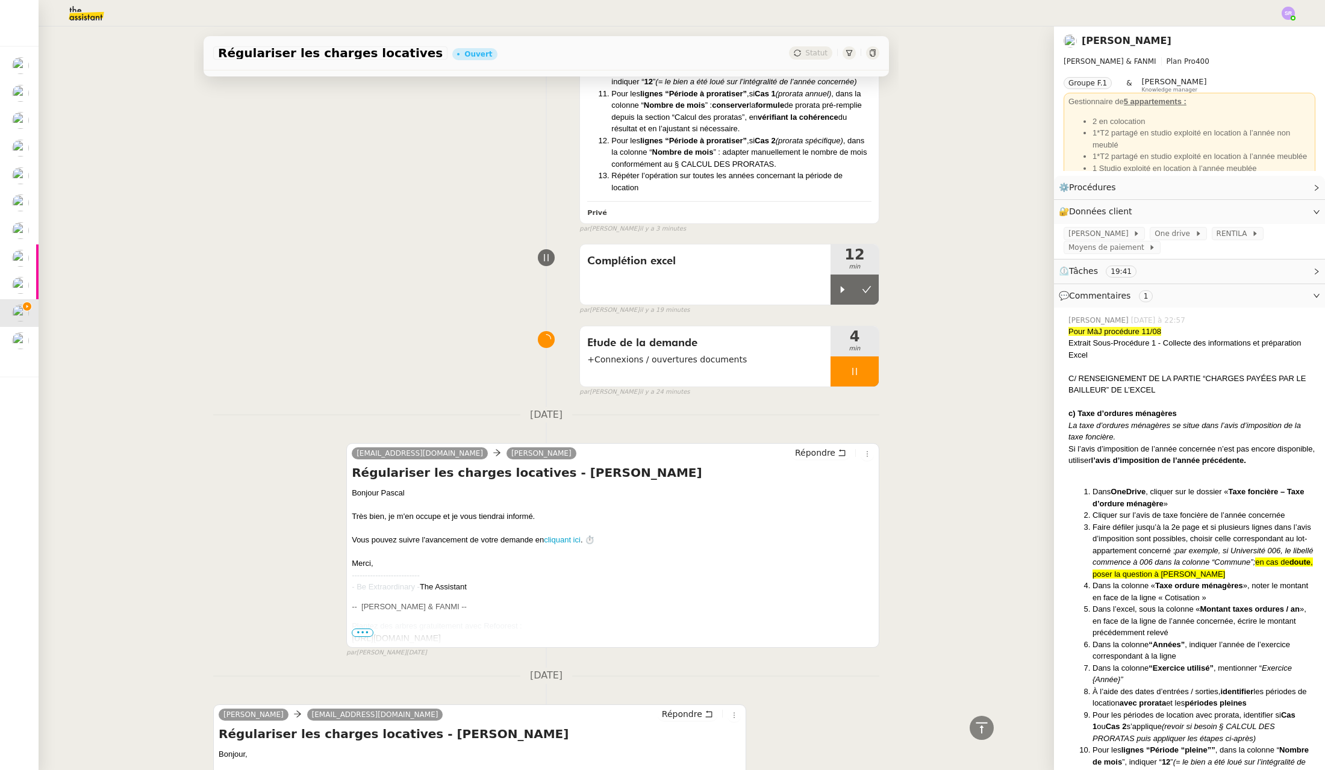
click at [833, 387] on div at bounding box center [854, 371] width 48 height 30
click at [854, 382] on button at bounding box center [866, 371] width 24 height 30
drag, startPoint x: 836, startPoint y: 304, endPoint x: 588, endPoint y: 327, distance: 248.5
click at [835, 304] on div at bounding box center [842, 290] width 24 height 30
click at [850, 294] on icon at bounding box center [855, 290] width 10 height 10
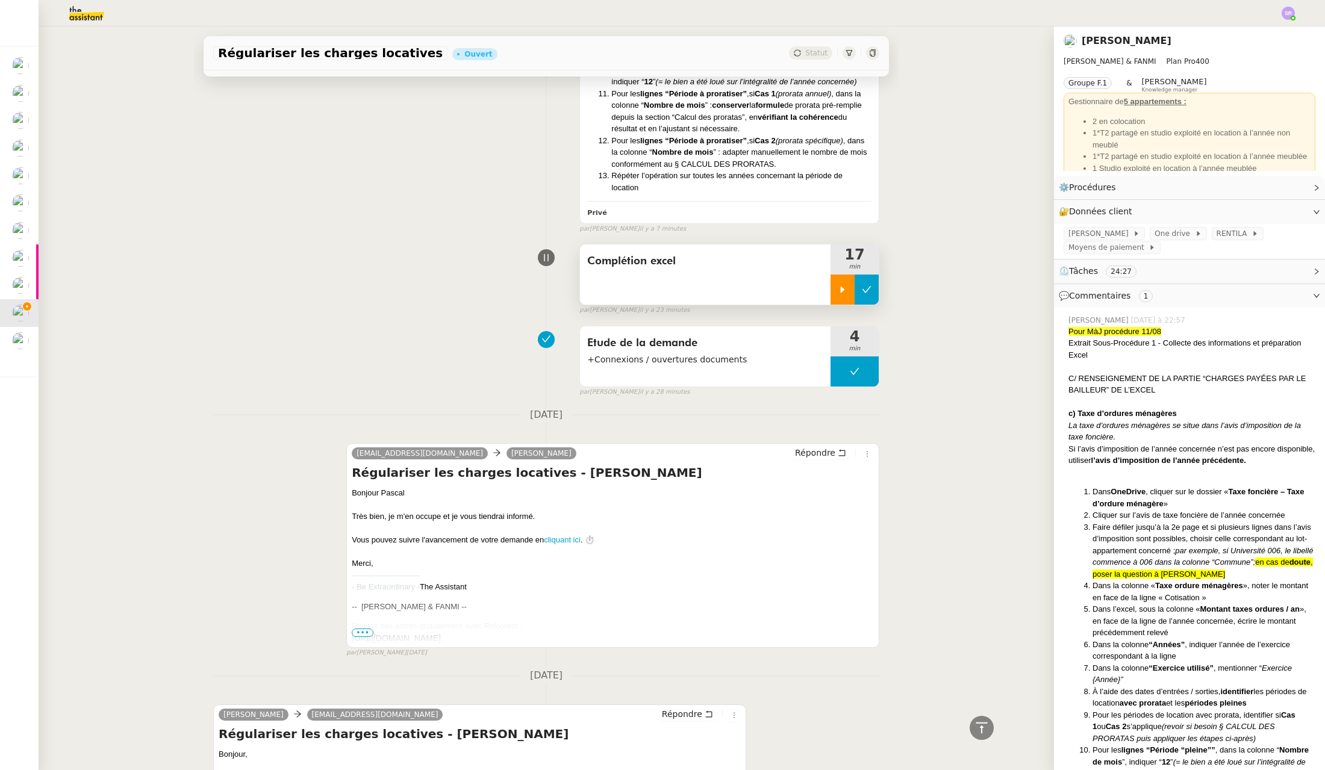
click at [854, 299] on button at bounding box center [866, 290] width 24 height 30
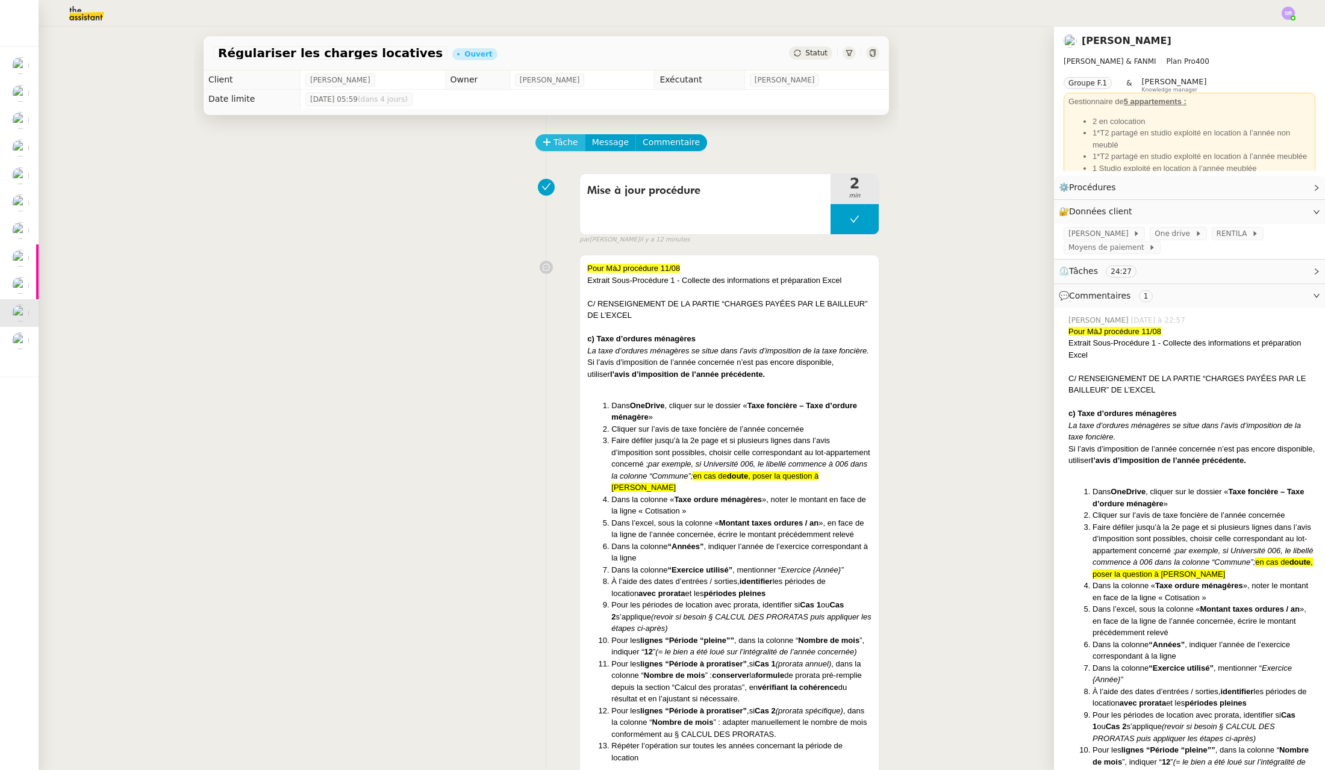
click at [555, 145] on span "Tâche" at bounding box center [565, 142] width 25 height 14
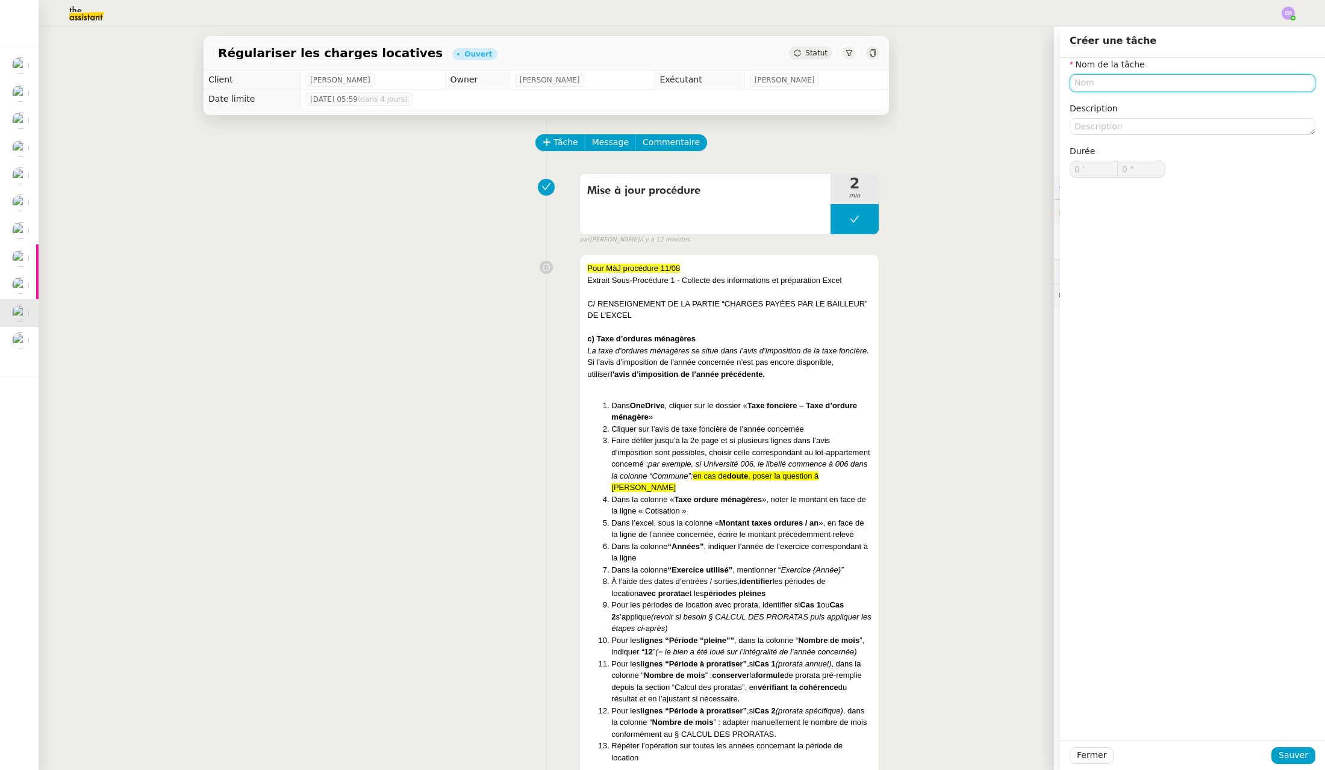
click at [1155, 81] on input "text" at bounding box center [1192, 82] width 246 height 17
click at [1182, 137] on div "📧 Envoi d'email" at bounding box center [1185, 139] width 231 height 11
type input "Envoi d'email"
click at [1287, 760] on span "Sauver" at bounding box center [1293, 755] width 30 height 14
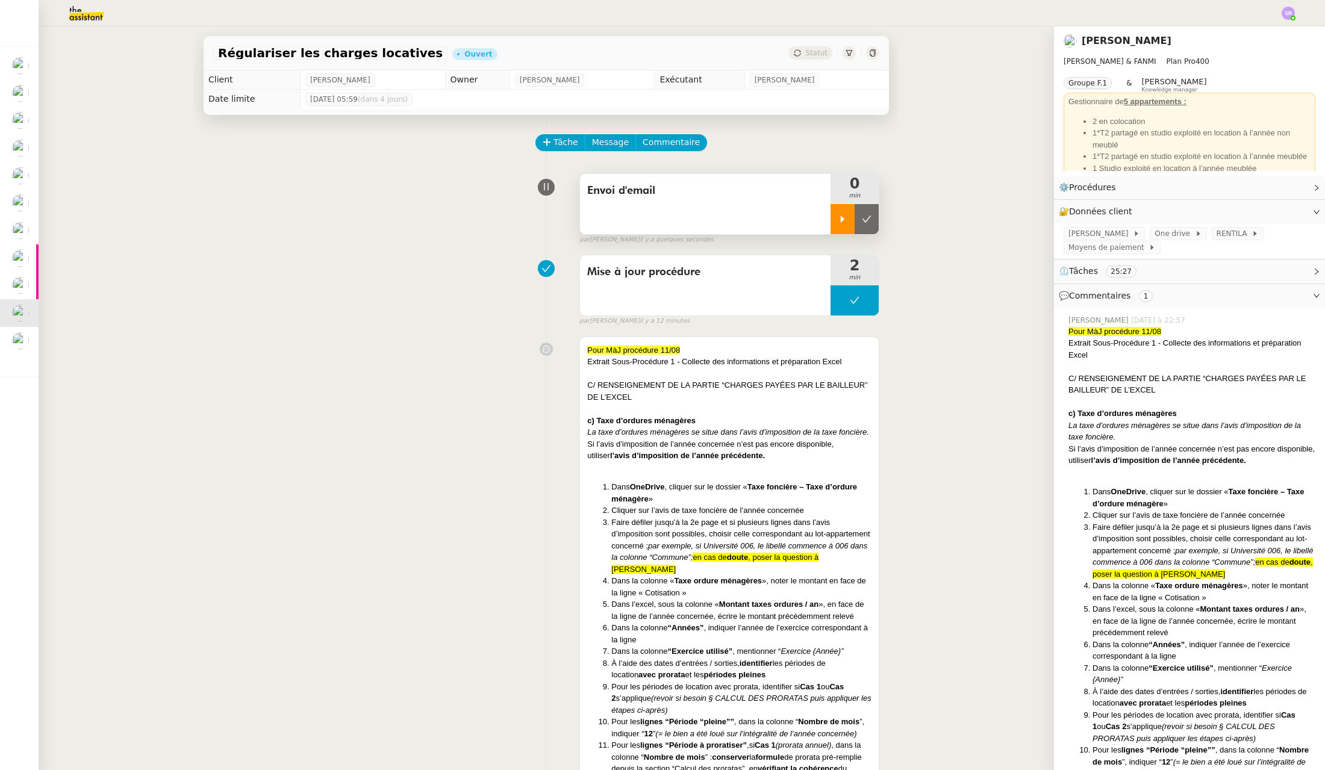
click at [840, 219] on icon at bounding box center [842, 219] width 4 height 7
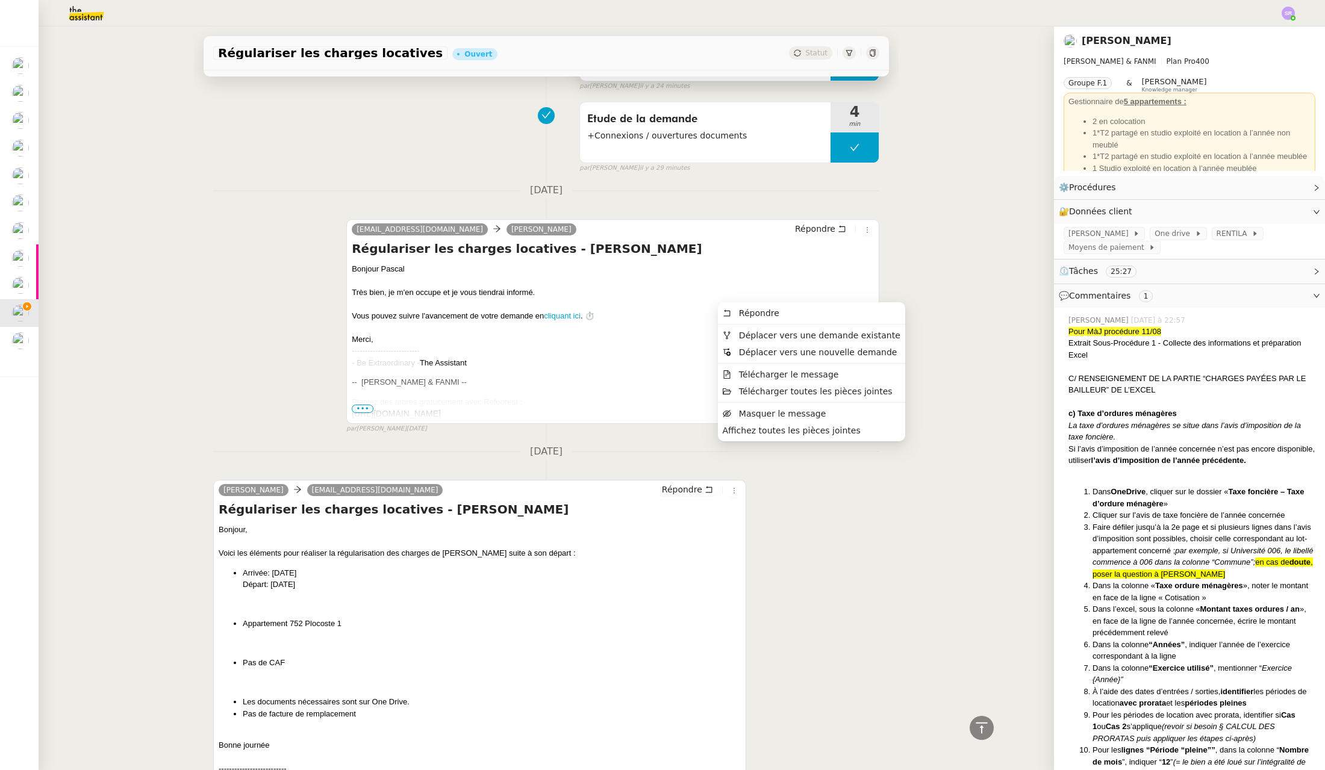
scroll to position [634, 0]
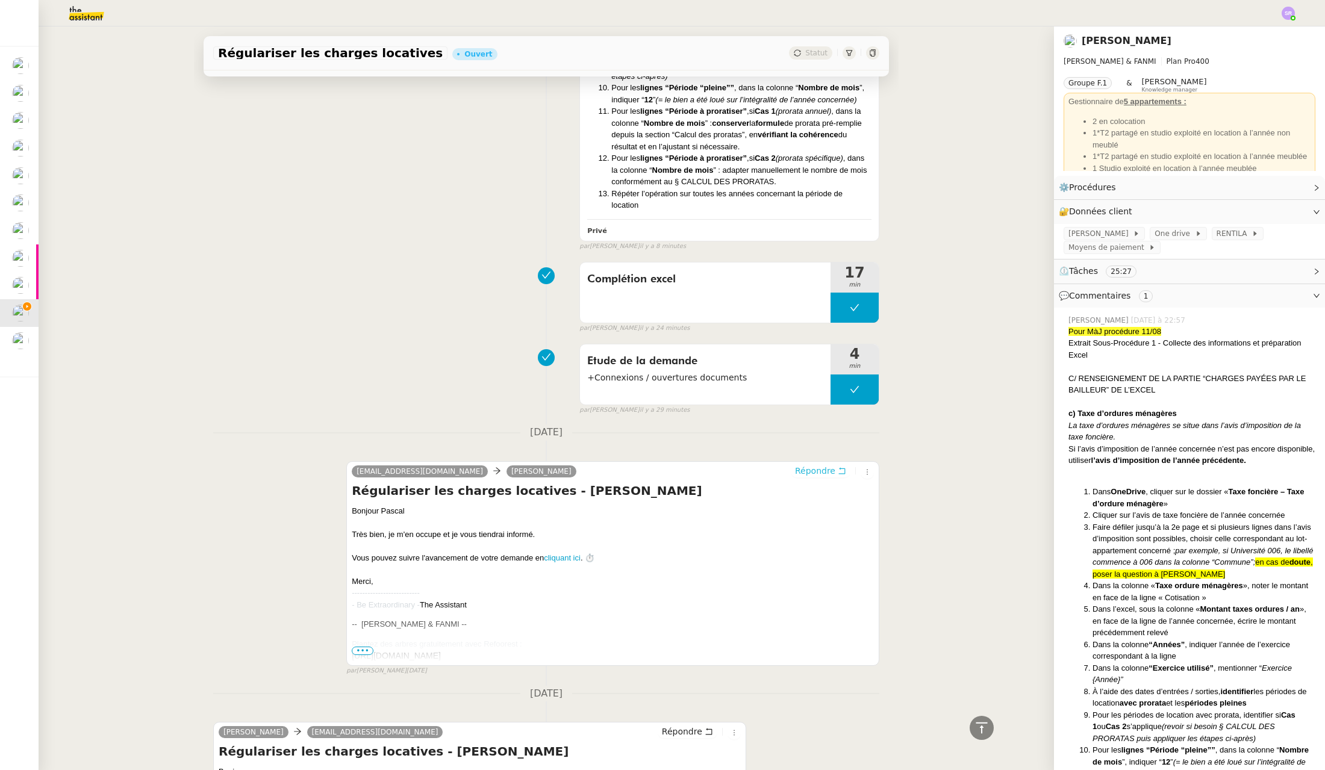
click at [814, 477] on span "Répondre" at bounding box center [815, 471] width 40 height 12
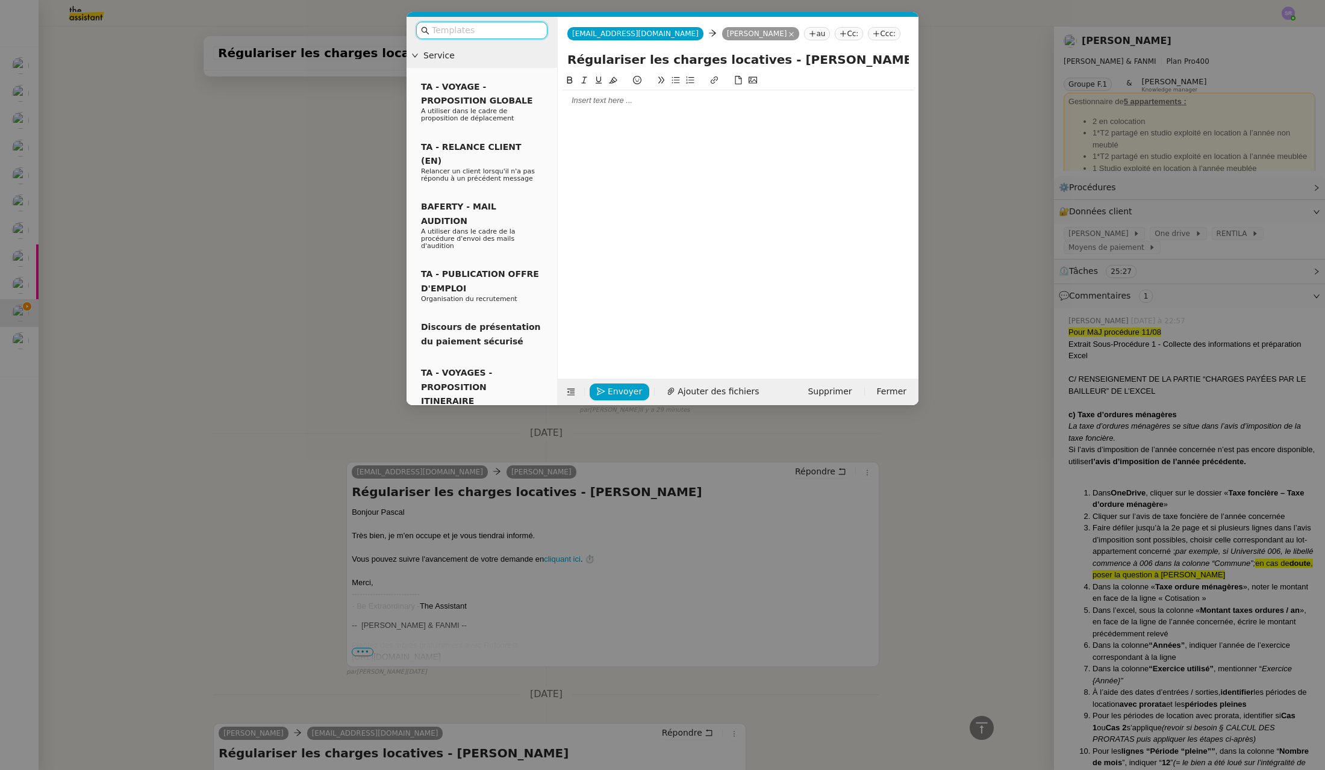
click at [619, 98] on div at bounding box center [737, 100] width 351 height 11
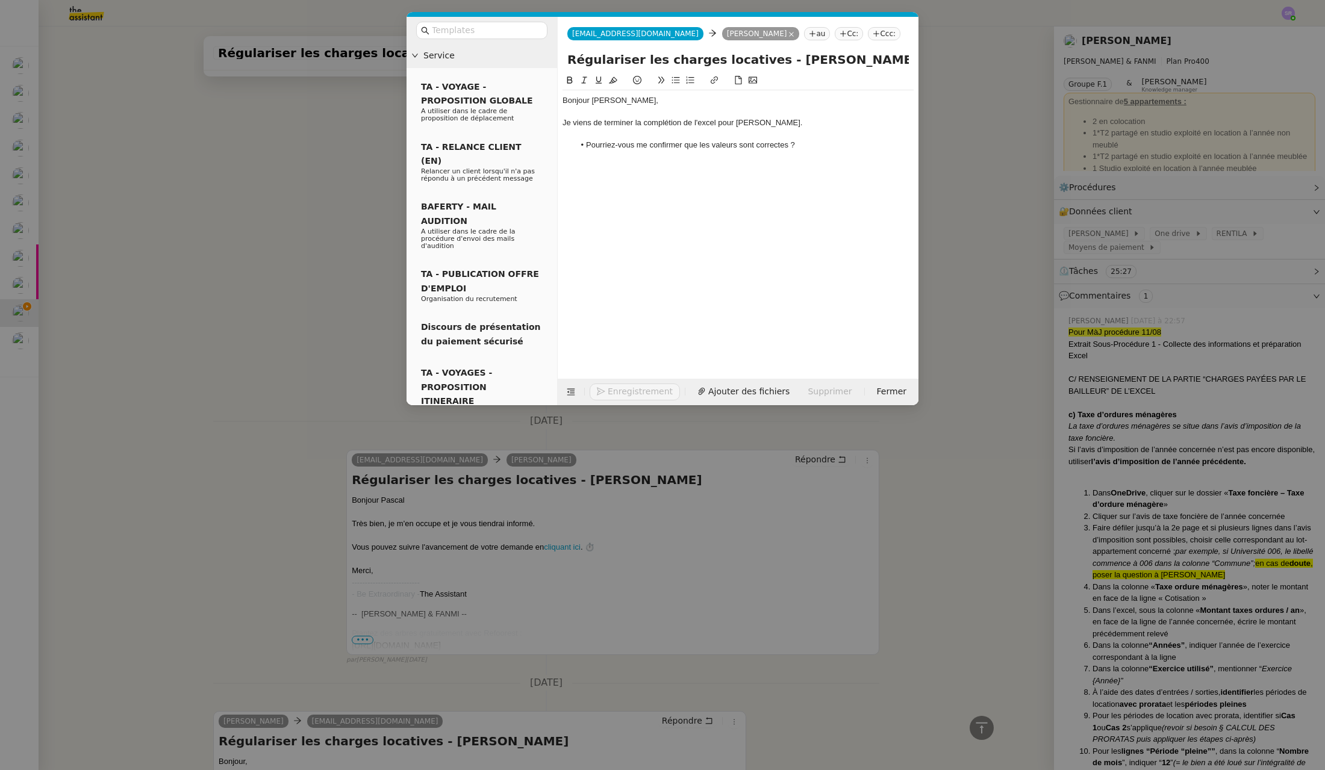
scroll to position [800, 0]
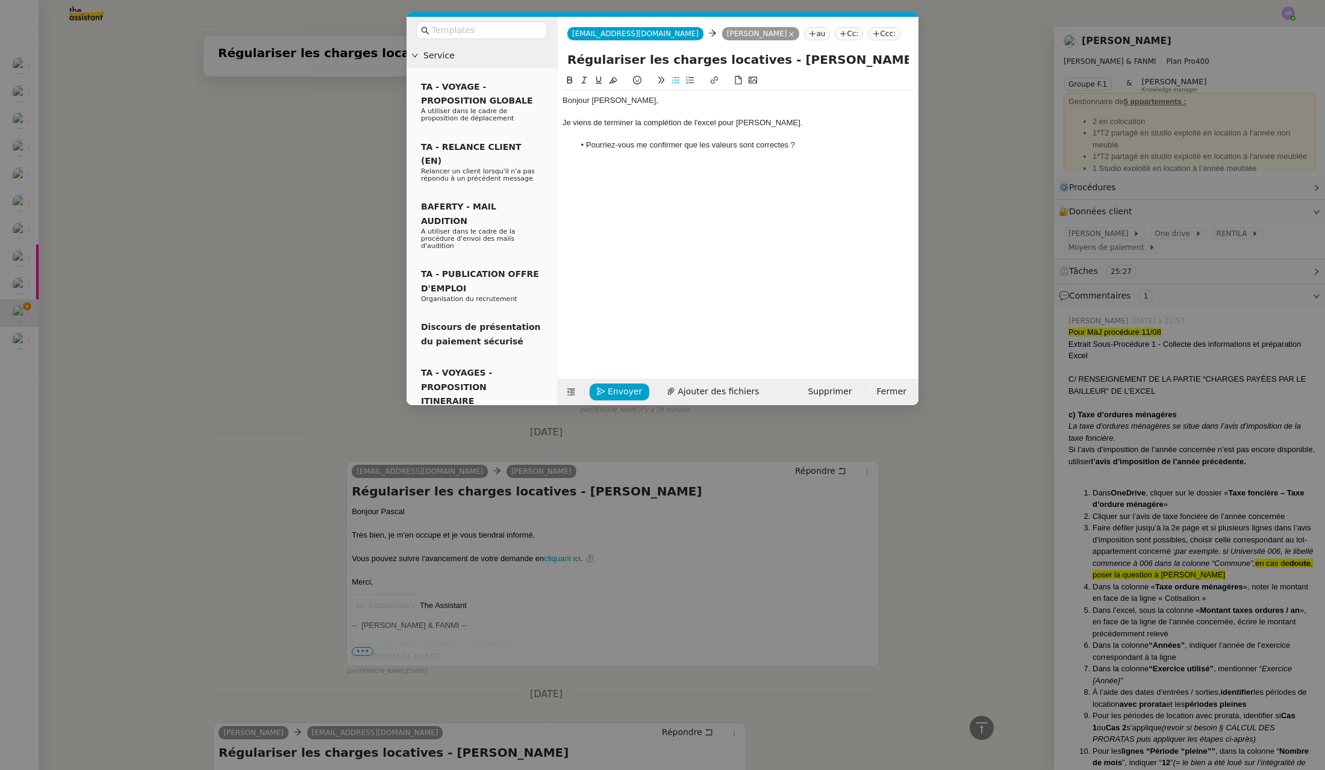
click at [833, 142] on li "Pourriez-vous me confirmer que les valeurs sont correctes ?" at bounding box center [744, 145] width 340 height 11
click at [299, 267] on nz-modal-container "Service TA - VOYAGE - PROPOSITION GLOBALE A utiliser dans le cadre de propositi…" at bounding box center [662, 385] width 1325 height 770
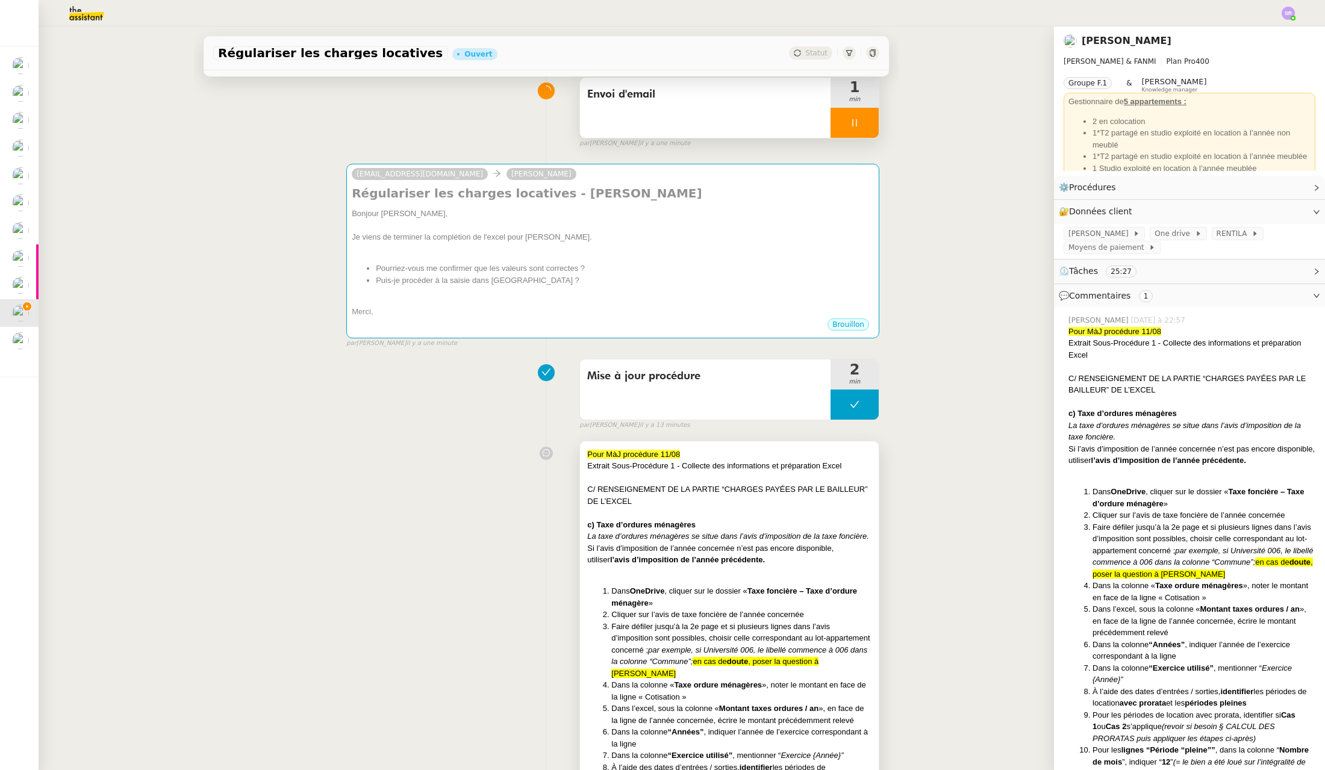
scroll to position [0, 0]
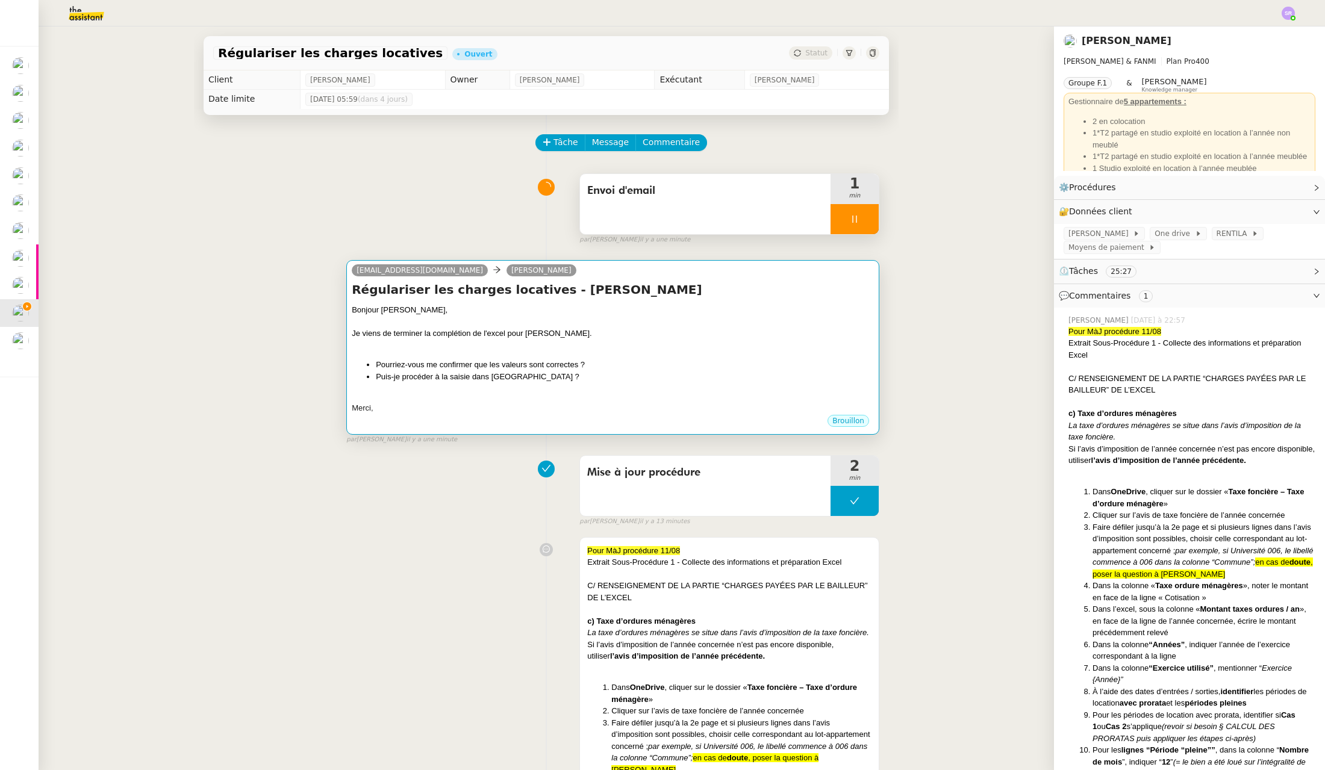
click at [488, 356] on div "Bonjour [PERSON_NAME], Je viens de terminer la complétion de l'excel pour [PERS…" at bounding box center [613, 359] width 522 height 110
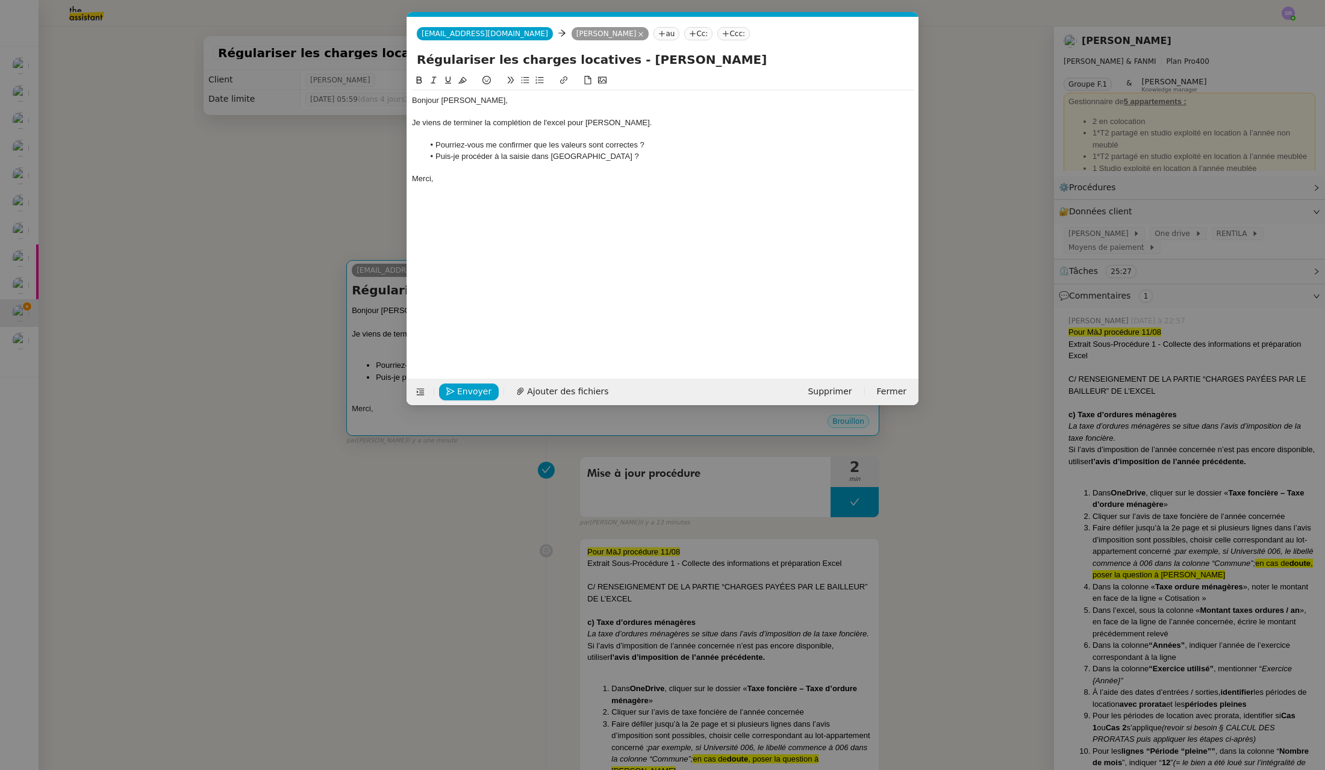
click at [465, 348] on div "Bonjour [PERSON_NAME], Je viens de terminer la complétion de l'excel pour [PERS…" at bounding box center [663, 216] width 502 height 287
click at [615, 122] on div "Je viens de terminer la complétion de l'excel pour [PERSON_NAME]." at bounding box center [663, 122] width 502 height 11
drag, startPoint x: 159, startPoint y: 193, endPoint x: 99, endPoint y: 305, distance: 126.6
click at [157, 199] on nz-modal-container "Service TA - VOYAGE - PROPOSITION GLOBALE A utiliser dans le cadre de propositi…" at bounding box center [662, 385] width 1325 height 770
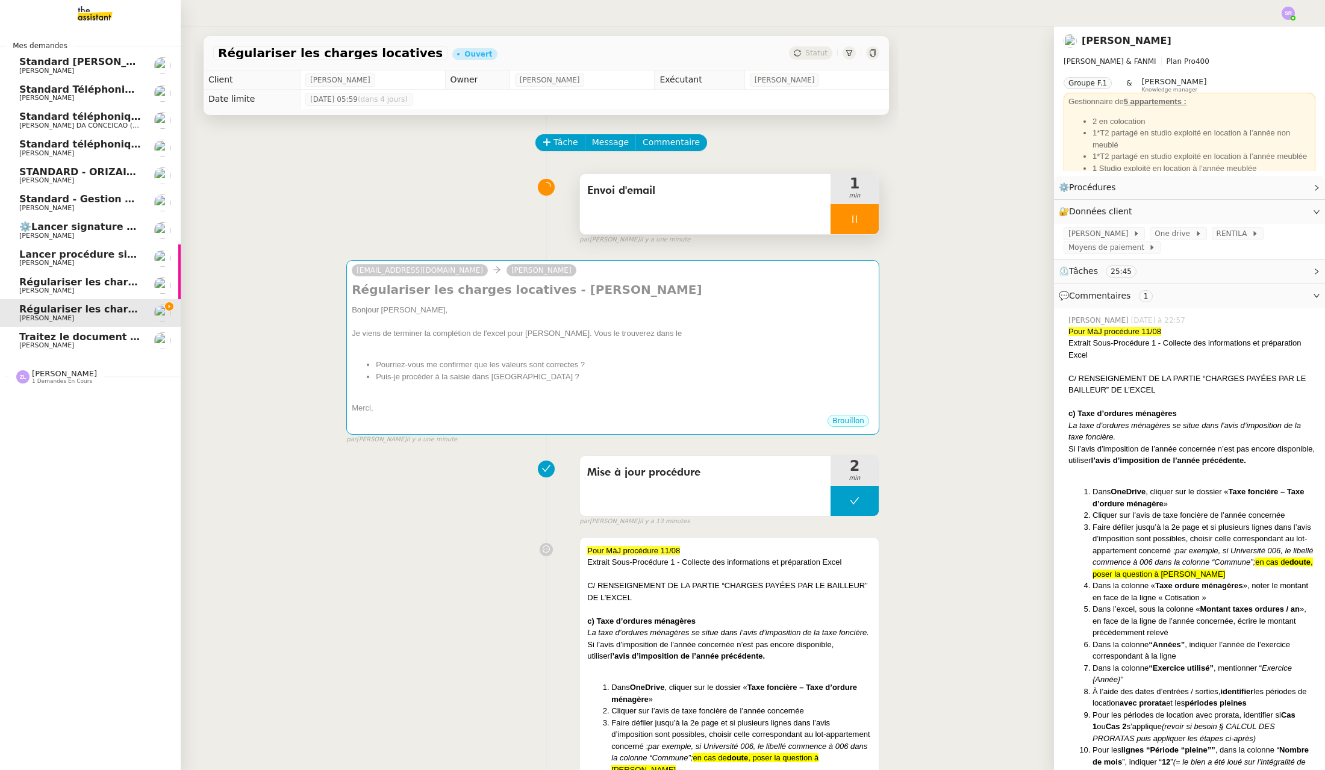
click at [33, 284] on span "Régulariser les charges locatives de [PERSON_NAME]" at bounding box center [164, 281] width 290 height 11
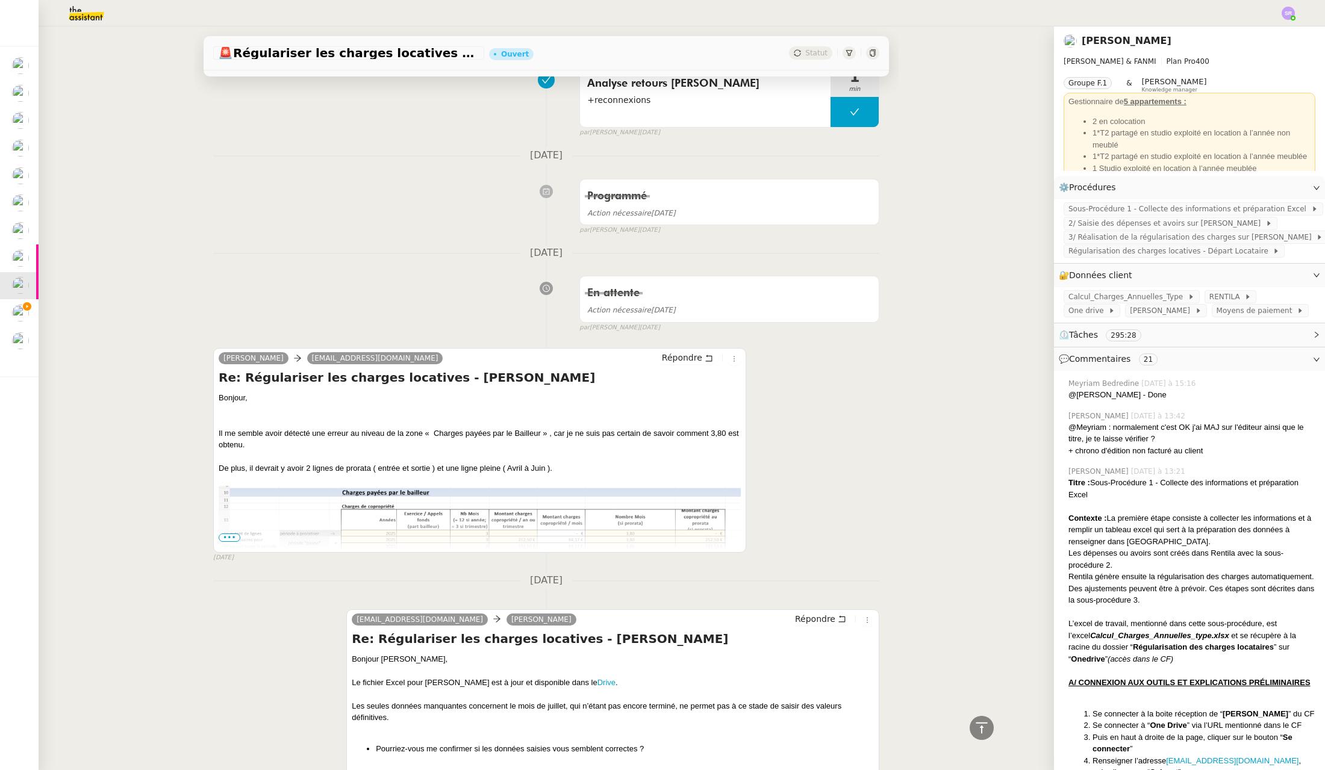
scroll to position [8646, 0]
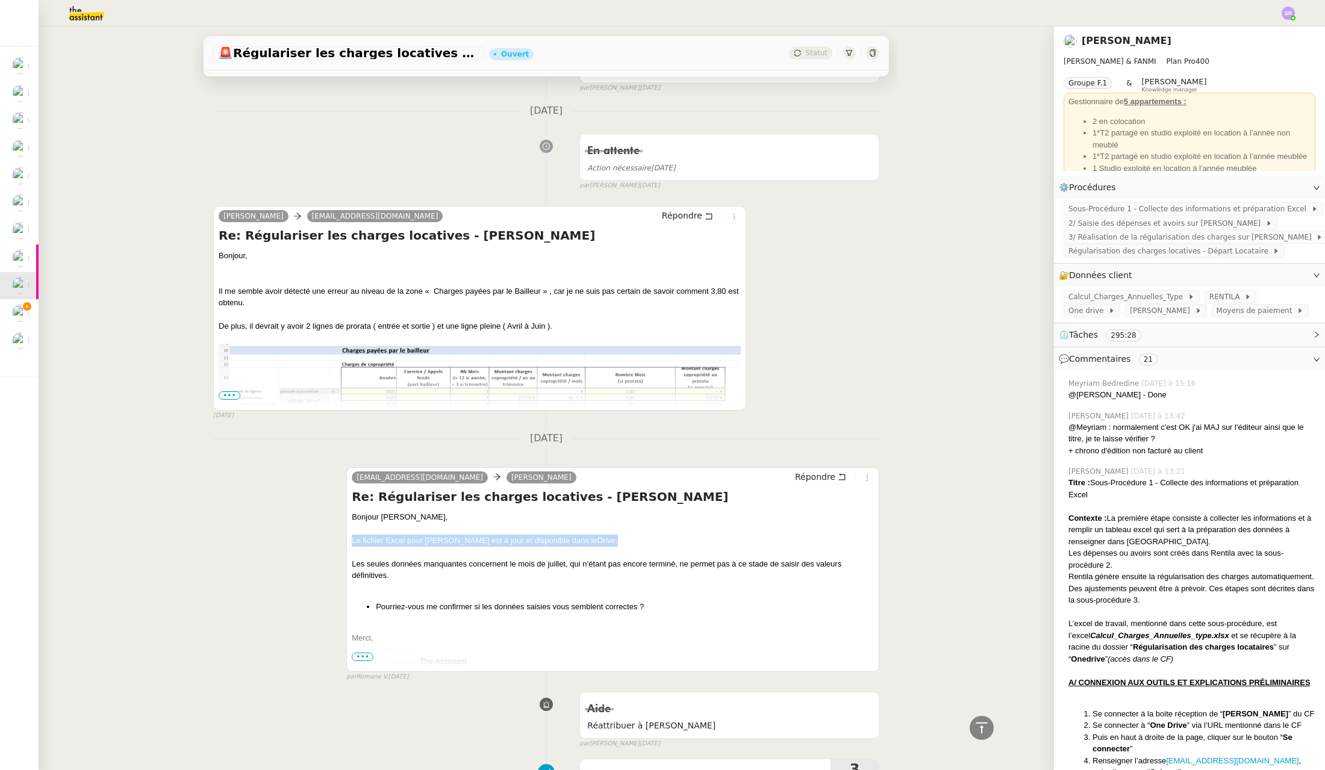
drag, startPoint x: 621, startPoint y: 532, endPoint x: 322, endPoint y: 531, distance: 299.8
click at [322, 531] on div "[EMAIL_ADDRESS][DOMAIN_NAME] [PERSON_NAME] Répondre Re: Régulariser les charges…" at bounding box center [546, 569] width 666 height 226
copy div "Le fichier Excel pour [PERSON_NAME] est à jour et disponible dans le Drive ."
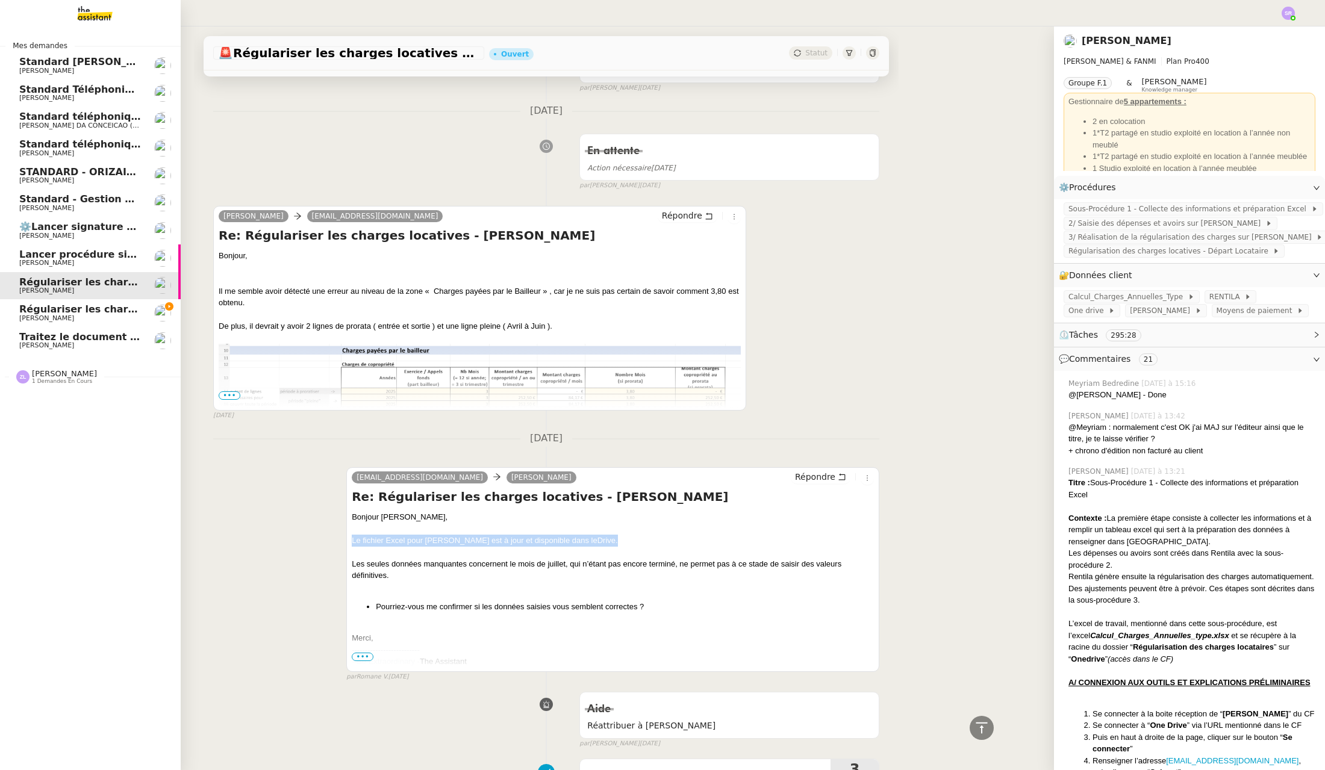
drag, startPoint x: 101, startPoint y: 314, endPoint x: 108, endPoint y: 313, distance: 6.7
click at [101, 314] on span "Régulariser les charges locatives" at bounding box center [109, 308] width 180 height 11
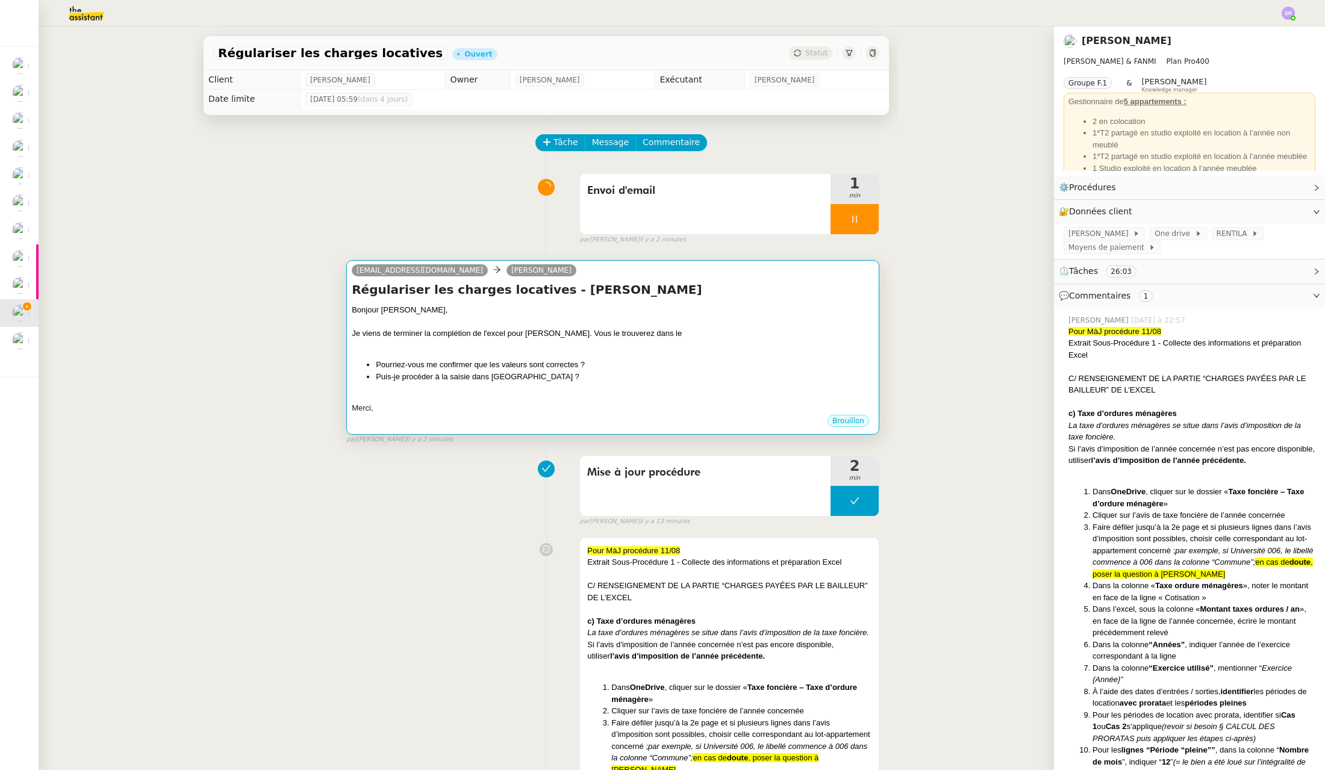
click at [633, 343] on div at bounding box center [613, 346] width 522 height 12
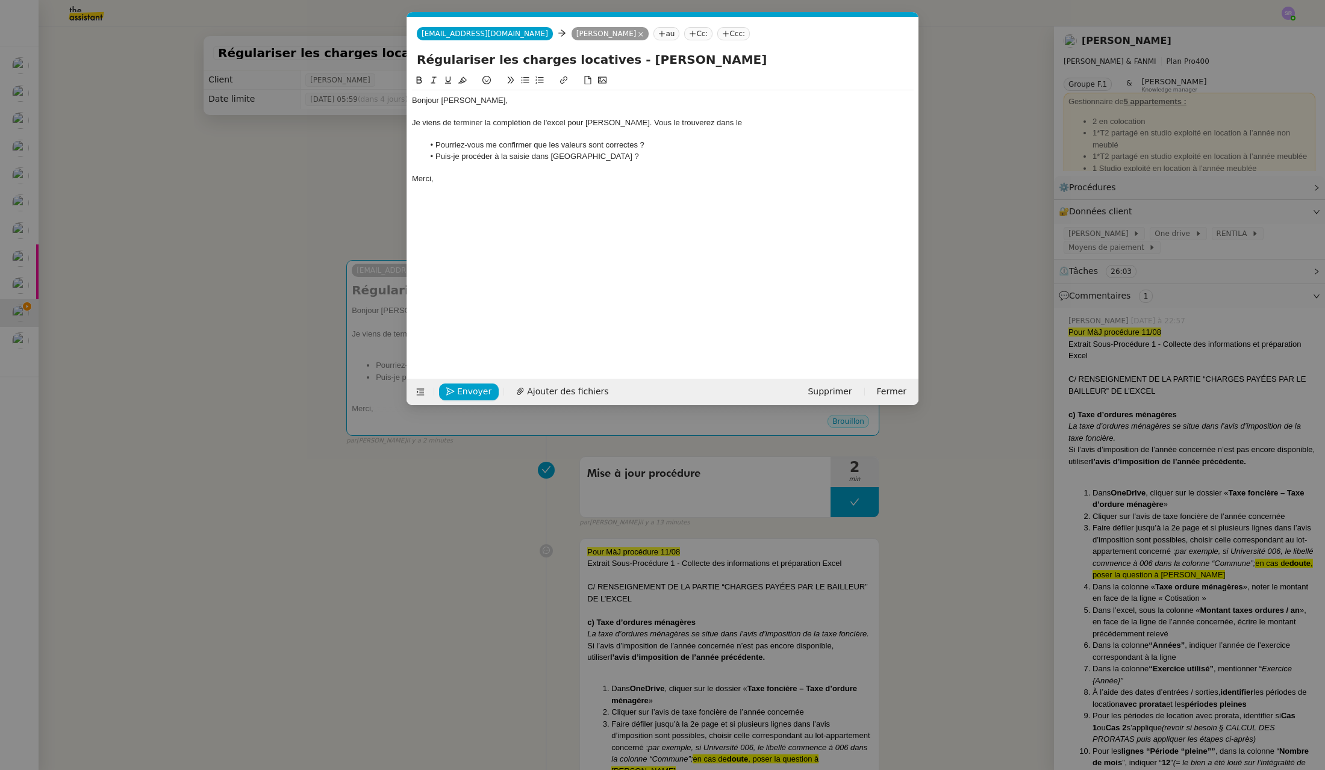
click at [657, 330] on div "Bonjour [PERSON_NAME], Je viens de terminer la complétion de l'excel pour [PERS…" at bounding box center [663, 216] width 502 height 287
click at [736, 125] on div "Je viens de terminer la complétion de l'excel pour [PERSON_NAME]. Vous le trouv…" at bounding box center [663, 122] width 502 height 11
drag, startPoint x: 736, startPoint y: 126, endPoint x: 405, endPoint y: 119, distance: 331.8
click at [405, 119] on nz-modal-container "Service TA - VOYAGE - PROPOSITION GLOBALE A utiliser dans le cadre de propositi…" at bounding box center [662, 385] width 1325 height 770
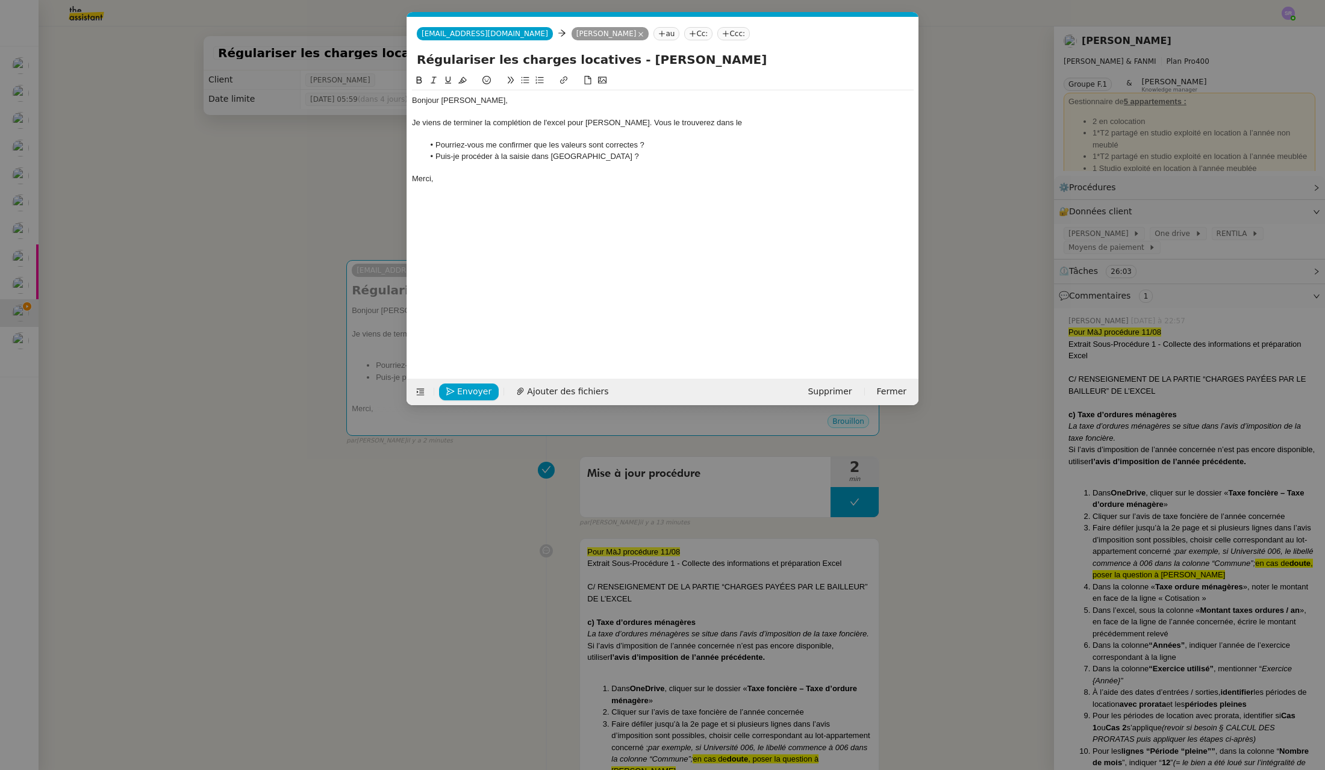
scroll to position [0, 0]
drag, startPoint x: 486, startPoint y: 125, endPoint x: 538, endPoint y: 123, distance: 51.8
click at [538, 123] on div "Le fichier Excel pour [PERSON_NAME] est à jour et disponible dans le Drive ." at bounding box center [663, 122] width 502 height 11
click at [621, 157] on li "Puis-je procéder à la saisie dans [GEOGRAPHIC_DATA] ?" at bounding box center [669, 156] width 490 height 11
click at [331, 203] on nz-modal-container "Service TA - VOYAGE - PROPOSITION GLOBALE A utiliser dans le cadre de propositi…" at bounding box center [662, 385] width 1325 height 770
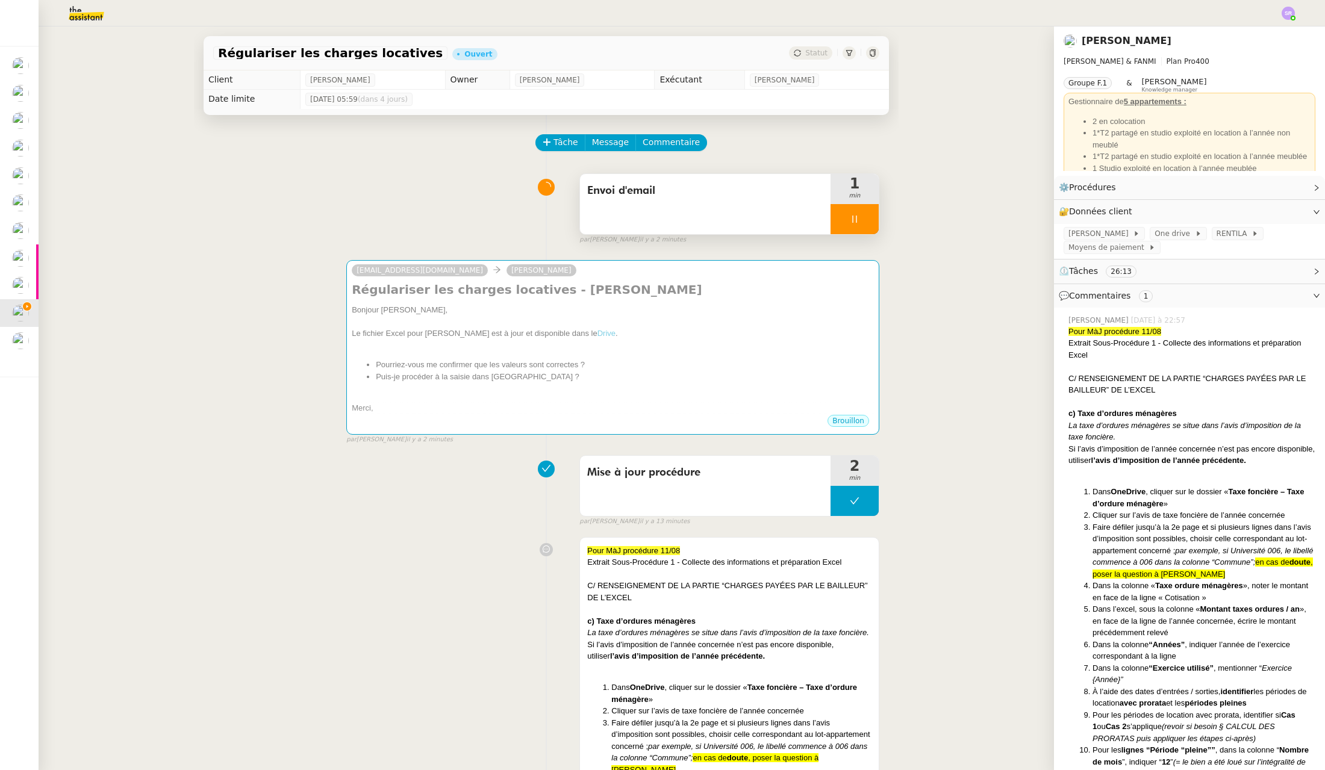
drag, startPoint x: 839, startPoint y: 220, endPoint x: 860, endPoint y: 217, distance: 21.9
click at [850, 220] on icon at bounding box center [855, 219] width 10 height 10
click at [862, 220] on icon at bounding box center [867, 219] width 10 height 10
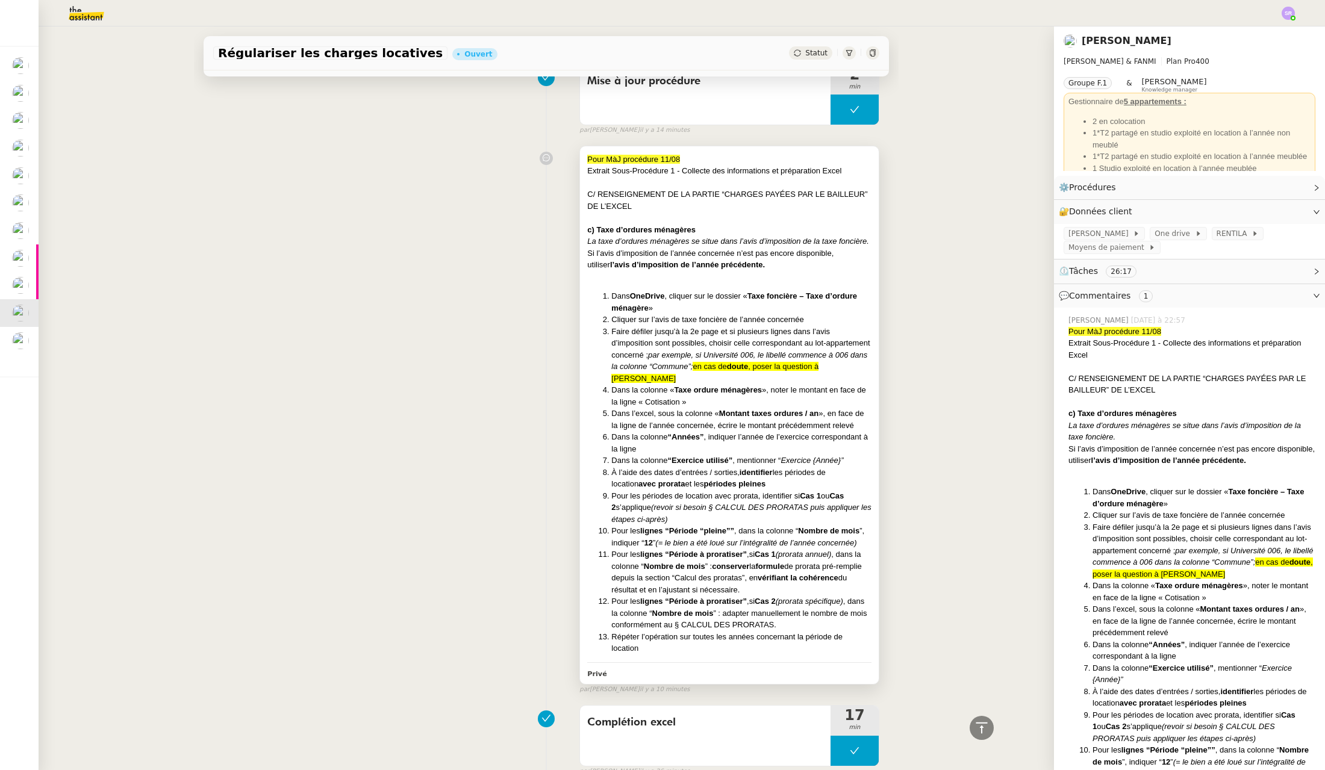
scroll to position [694, 0]
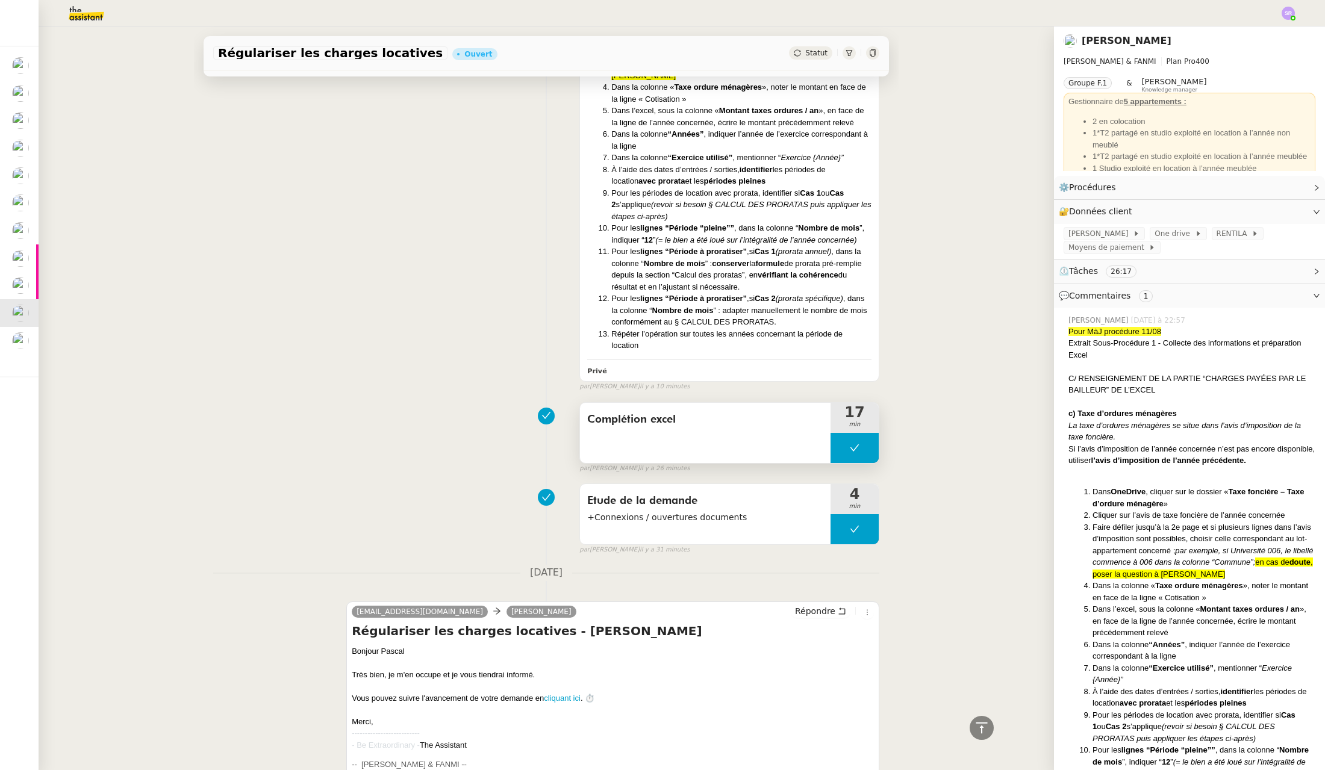
click at [831, 463] on button at bounding box center [854, 448] width 48 height 30
click at [831, 463] on div at bounding box center [842, 448] width 24 height 30
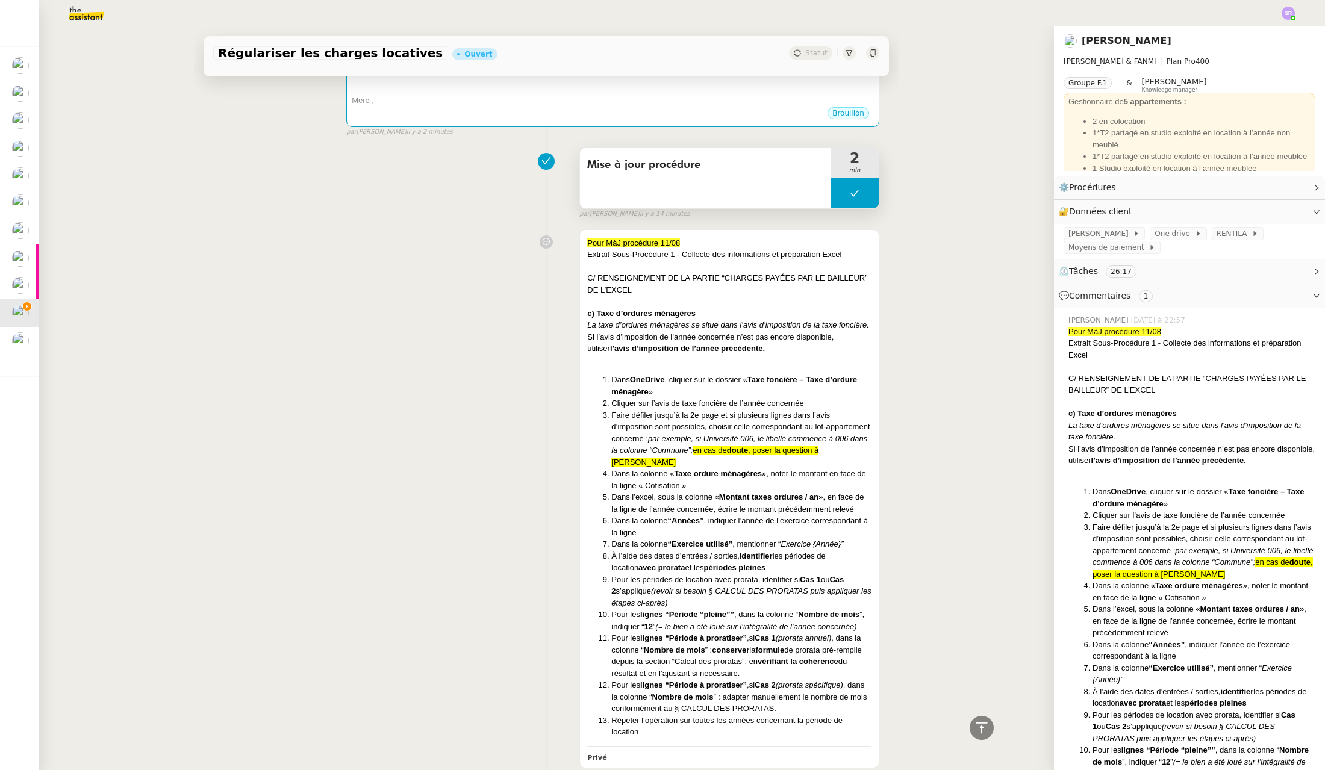
scroll to position [0, 0]
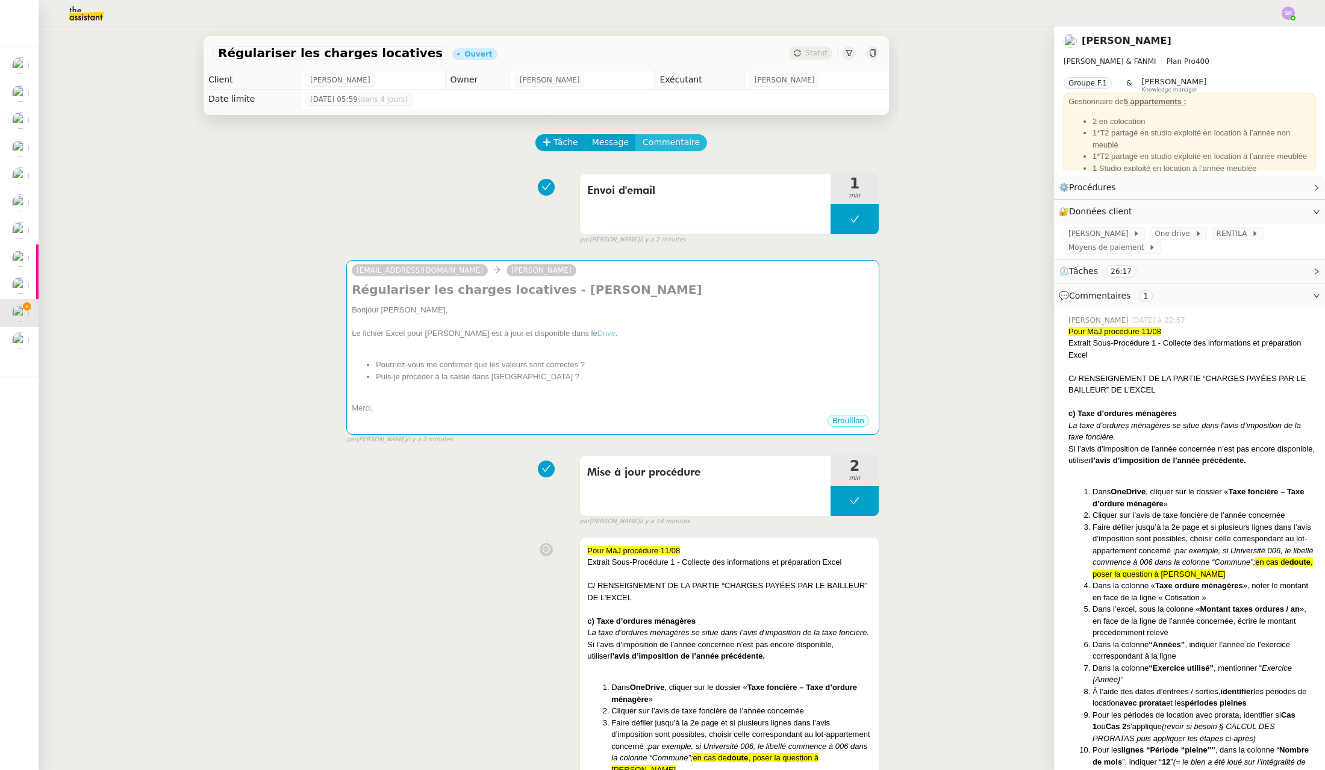
click at [642, 134] on button "Commentaire" at bounding box center [671, 142] width 72 height 17
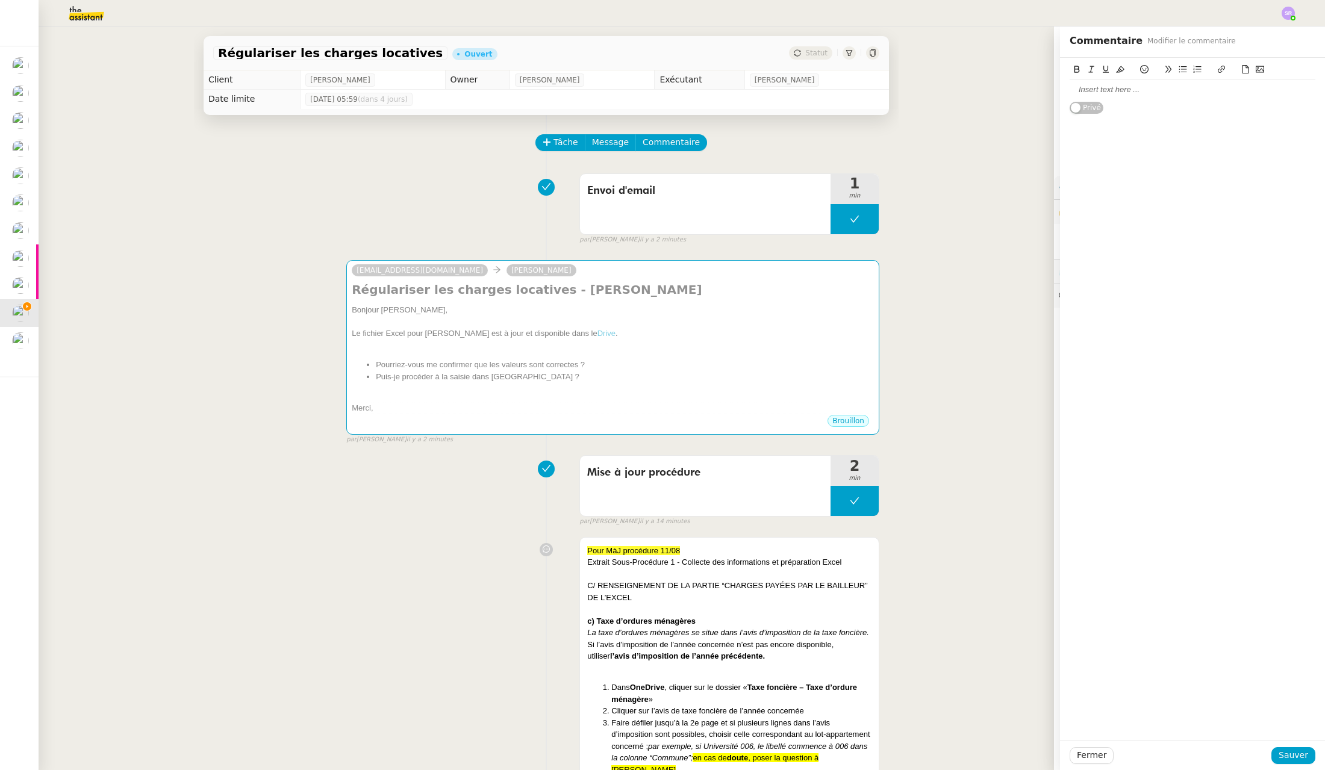
click at [1093, 90] on div at bounding box center [1192, 89] width 246 height 11
drag, startPoint x: 1281, startPoint y: 755, endPoint x: 1294, endPoint y: 704, distance: 52.3
click at [1281, 754] on span "Sauver" at bounding box center [1293, 755] width 30 height 14
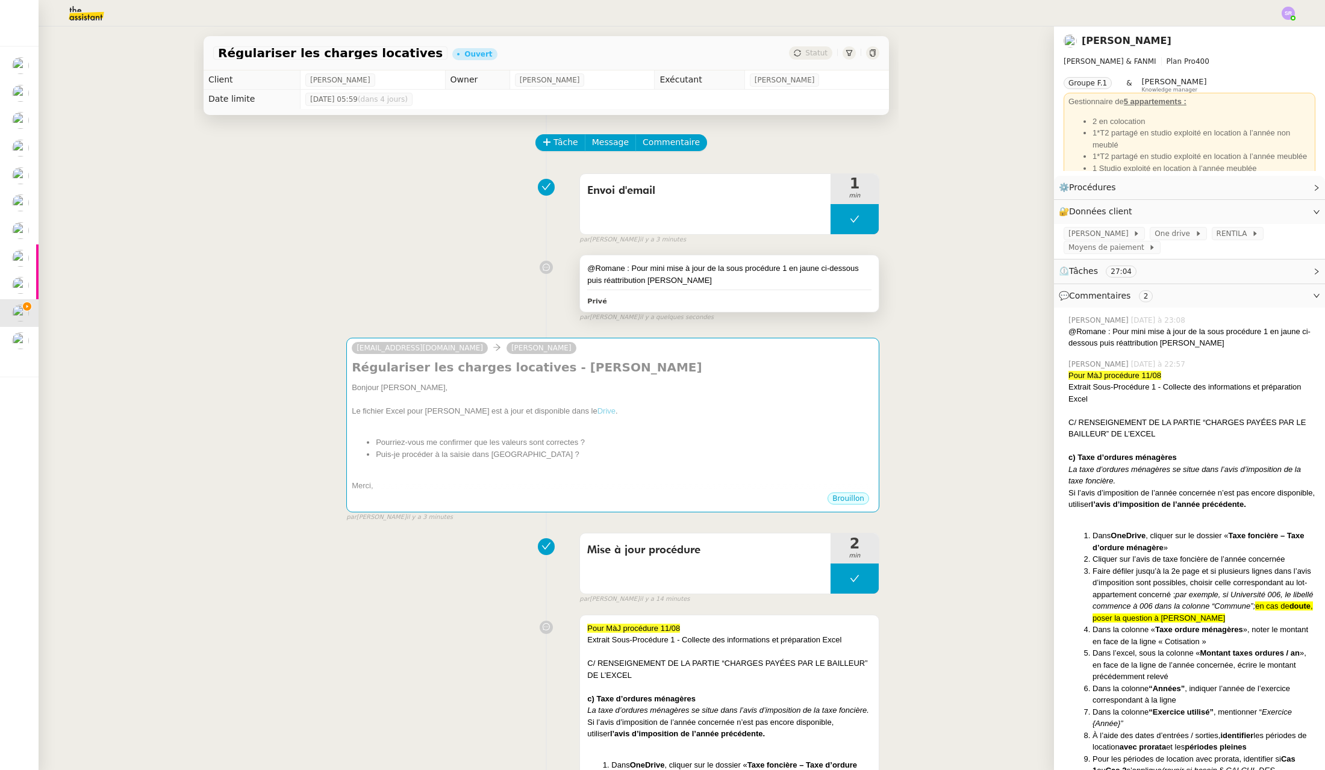
click at [683, 276] on div "@Romane : Pour mini mise à jour de la sous procédure 1 en jaune ci-dessous puis…" at bounding box center [729, 274] width 284 height 23
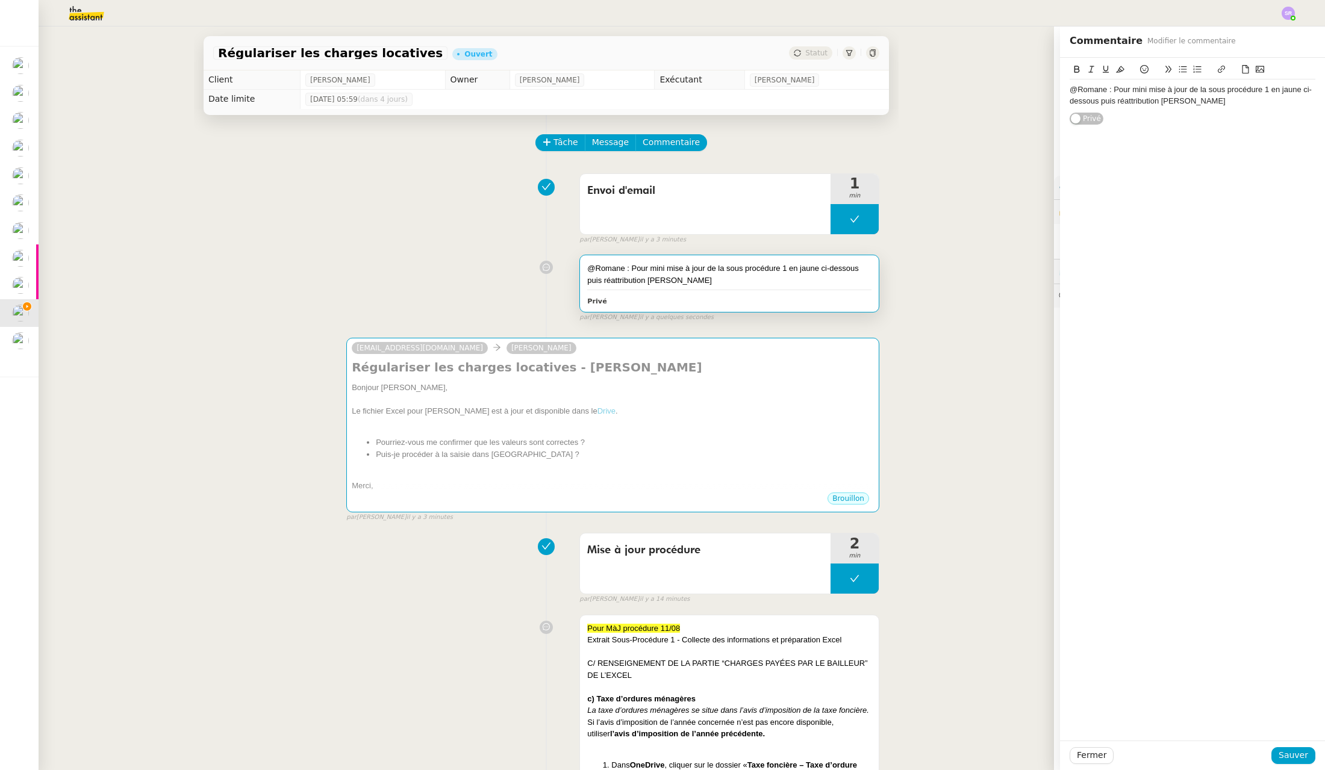
drag, startPoint x: 1255, startPoint y: 104, endPoint x: 1260, endPoint y: 111, distance: 8.2
click at [1255, 104] on div "@Romane : Pour mini mise à jour de la sous procédure 1 en jaune ci-dessous puis…" at bounding box center [1192, 95] width 246 height 22
drag, startPoint x: 1102, startPoint y: 91, endPoint x: 1055, endPoint y: 91, distance: 47.0
click at [1060, 91] on div "@Romane : Pour mini mise à jour de la sous procédure 1 en jaune ci-dessous puis…" at bounding box center [1192, 103] width 265 height 90
copy div "@Romane :"
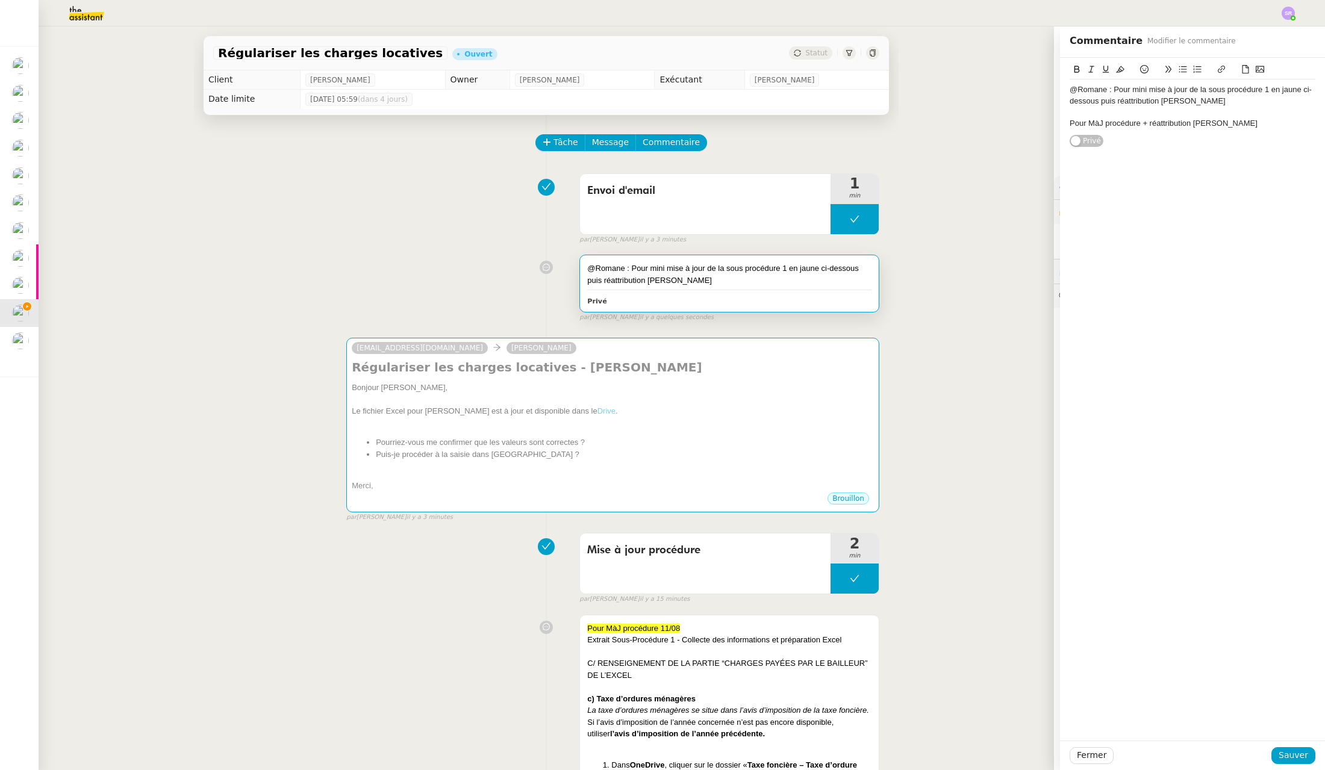
click at [1069, 120] on div "Pour MàJ procédure + réattribution [PERSON_NAME]" at bounding box center [1192, 123] width 246 height 11
click at [1256, 125] on div "@Romane : Pour MàJ procédure + réattribution [PERSON_NAME]" at bounding box center [1192, 123] width 246 height 11
click at [1288, 751] on span "Sauver" at bounding box center [1293, 755] width 30 height 14
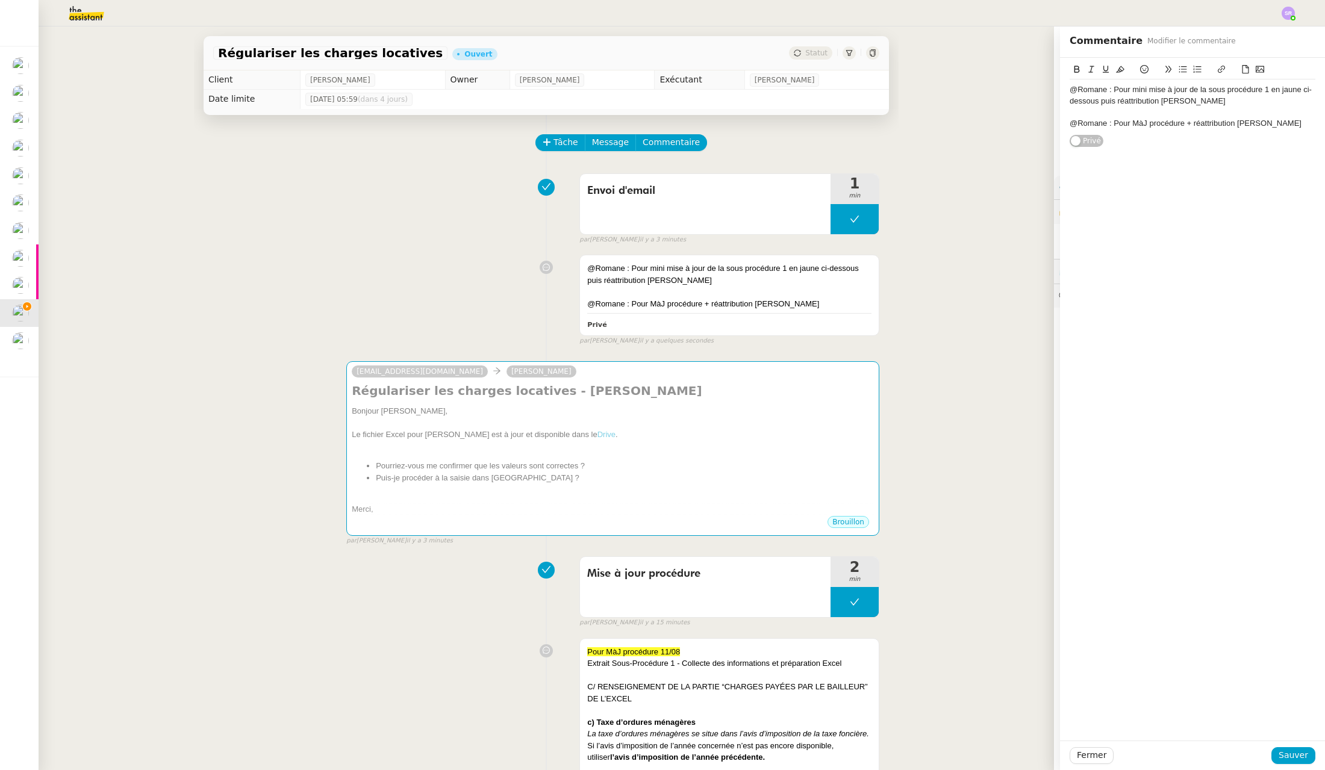
click at [327, 182] on div "Envoi d'email 1 min false par [PERSON_NAME] il y a 3 minutes" at bounding box center [546, 206] width 666 height 77
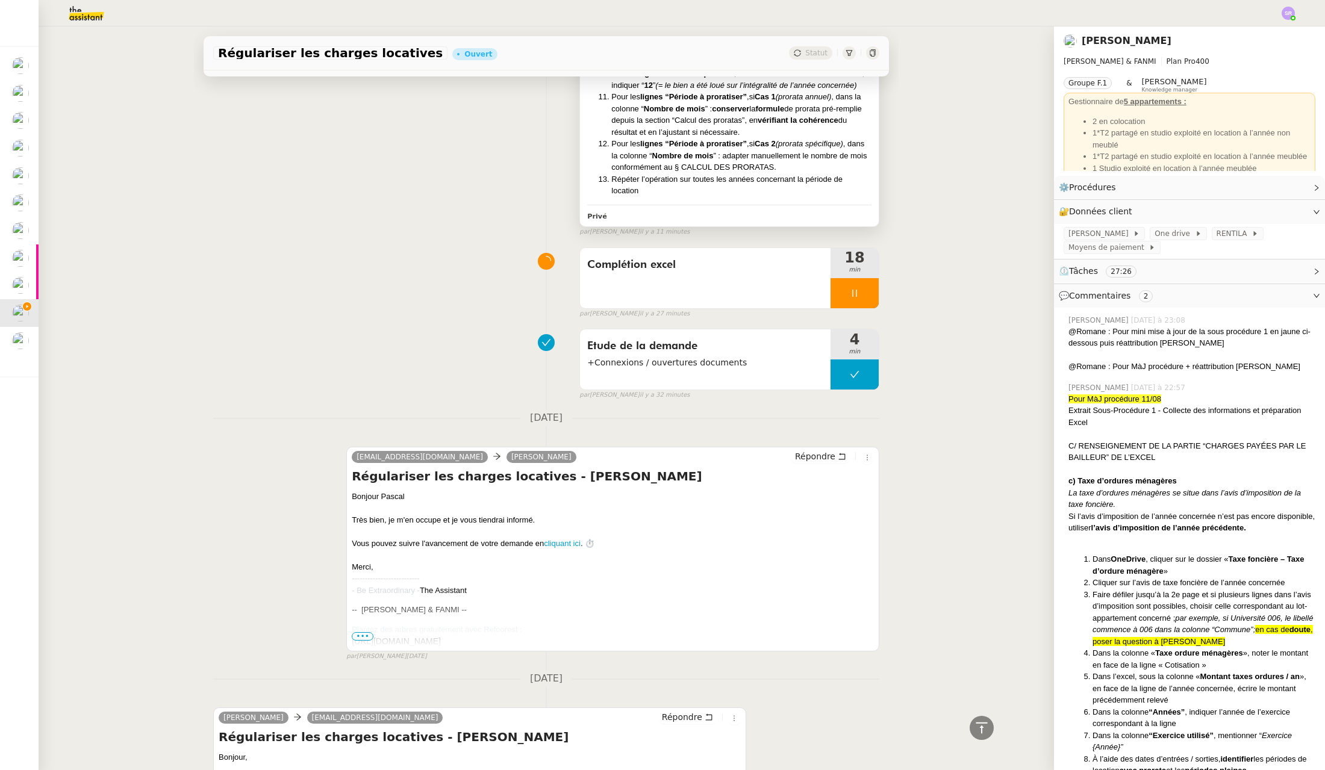
scroll to position [741, 0]
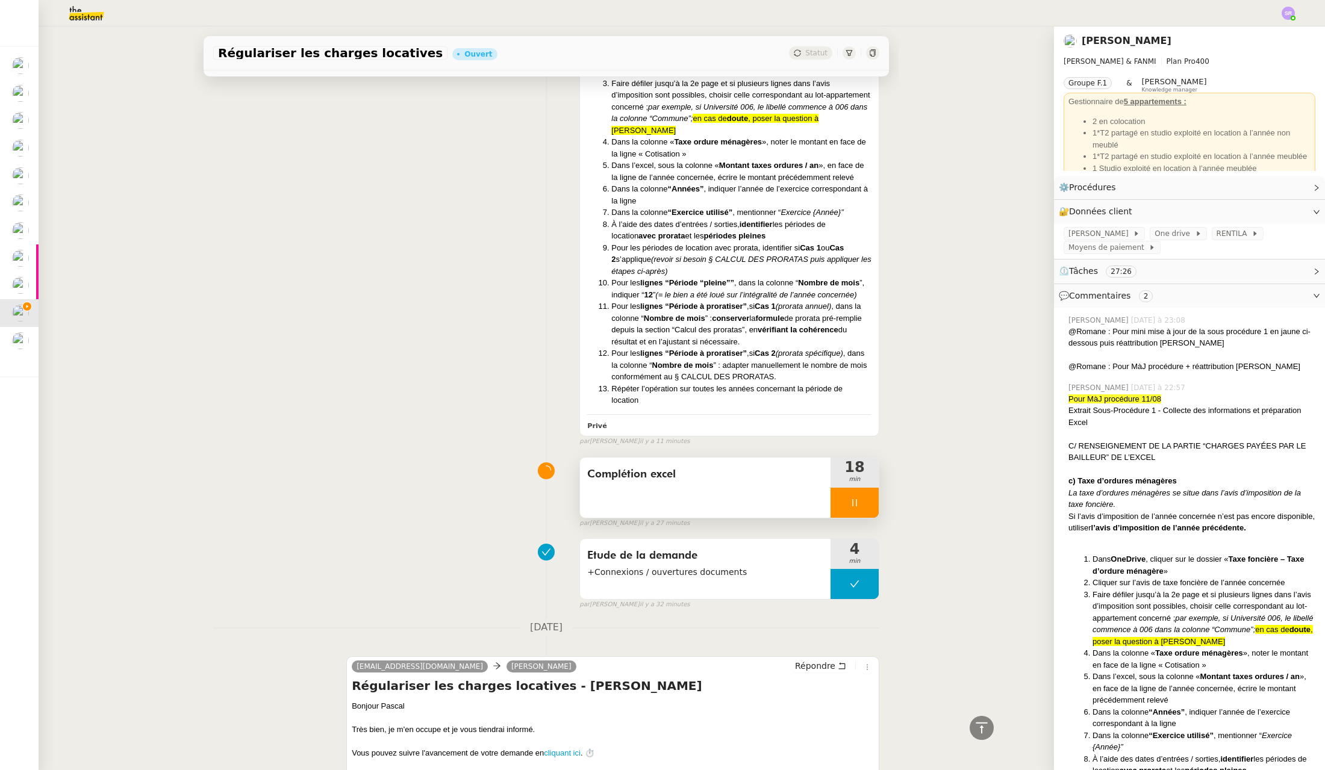
click at [837, 509] on div at bounding box center [854, 503] width 48 height 30
click at [863, 514] on button at bounding box center [866, 503] width 24 height 30
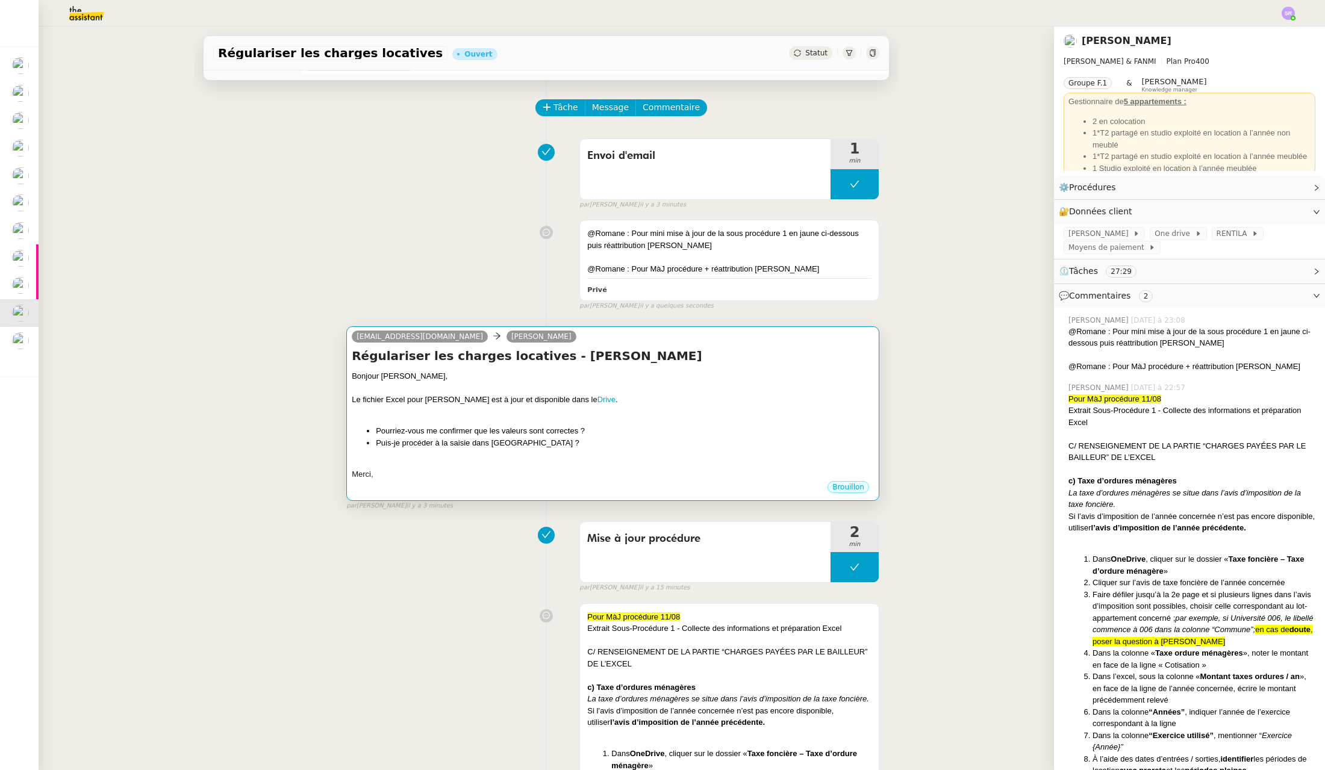
scroll to position [0, 0]
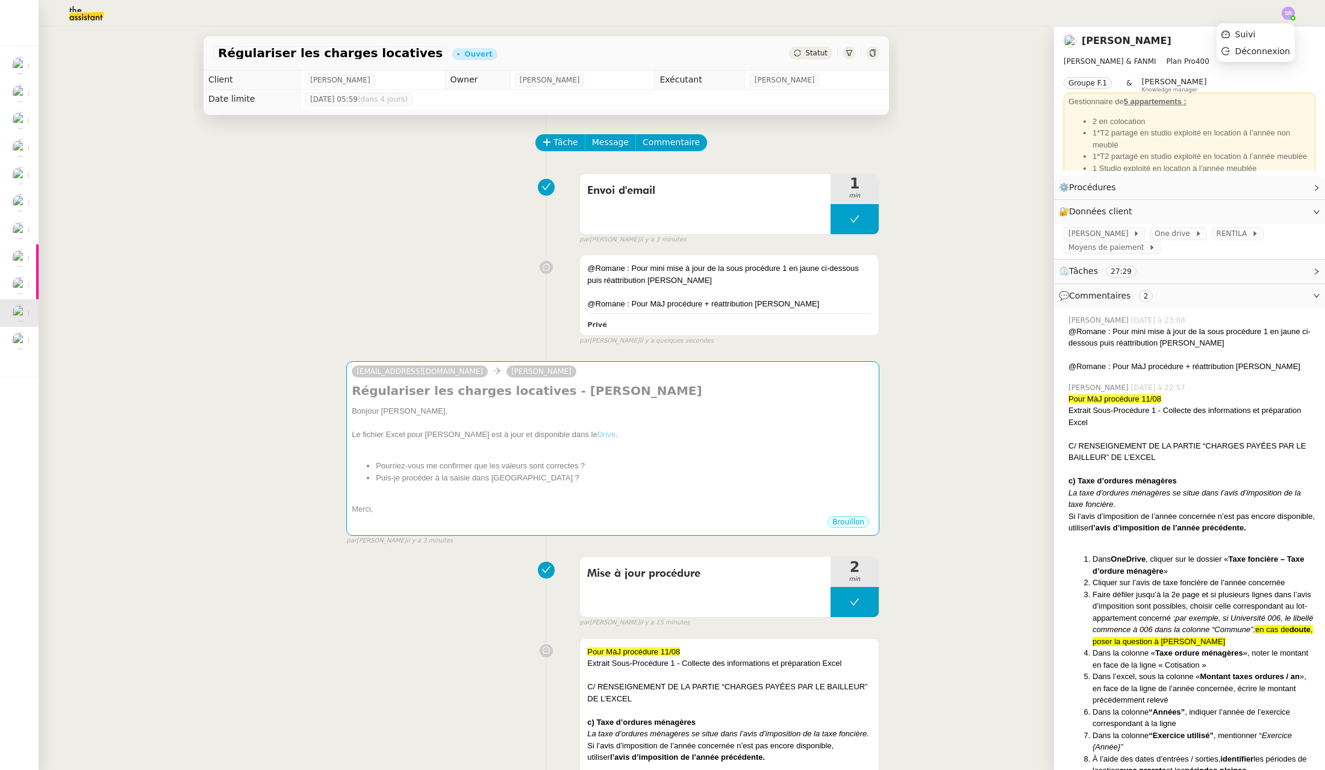
click at [1287, 14] on img at bounding box center [1287, 13] width 13 height 13
click at [957, 13] on div at bounding box center [662, 13] width 1264 height 26
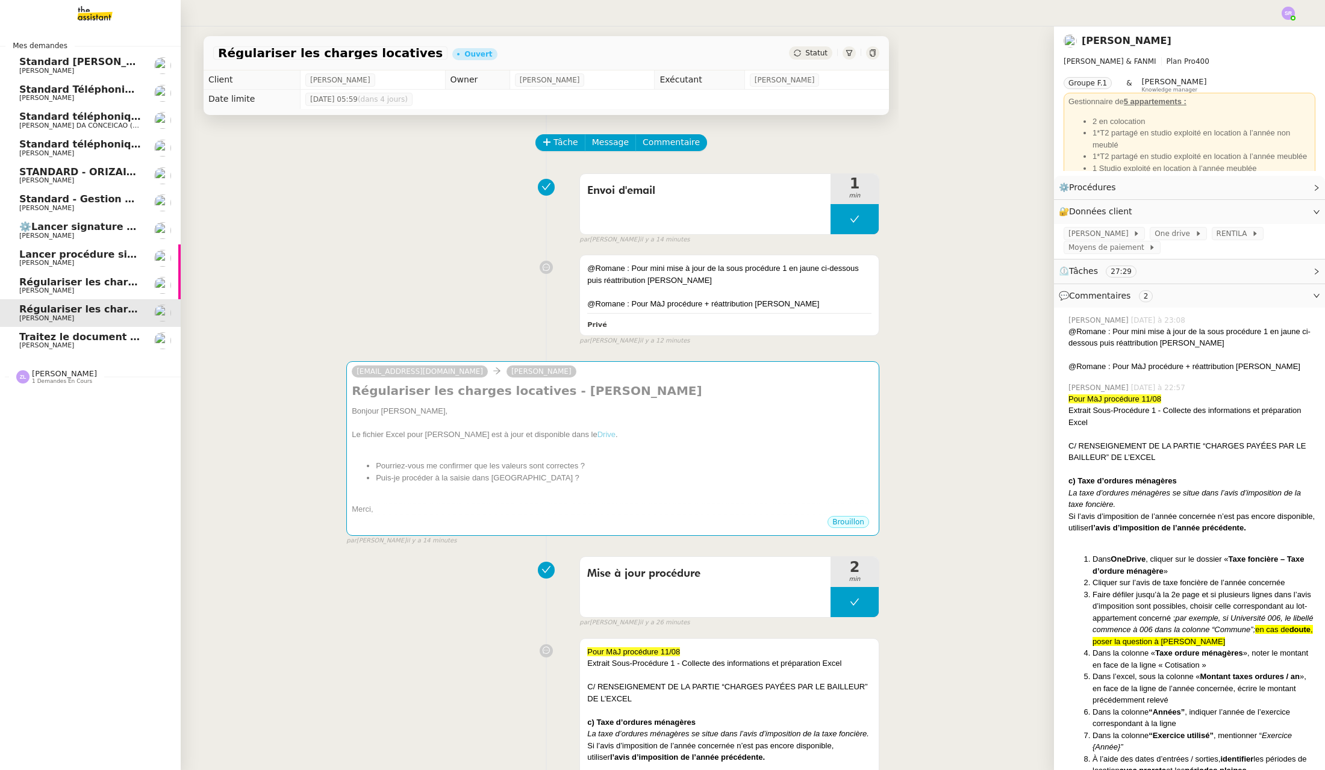
click at [122, 349] on span "[PERSON_NAME]" at bounding box center [80, 345] width 122 height 7
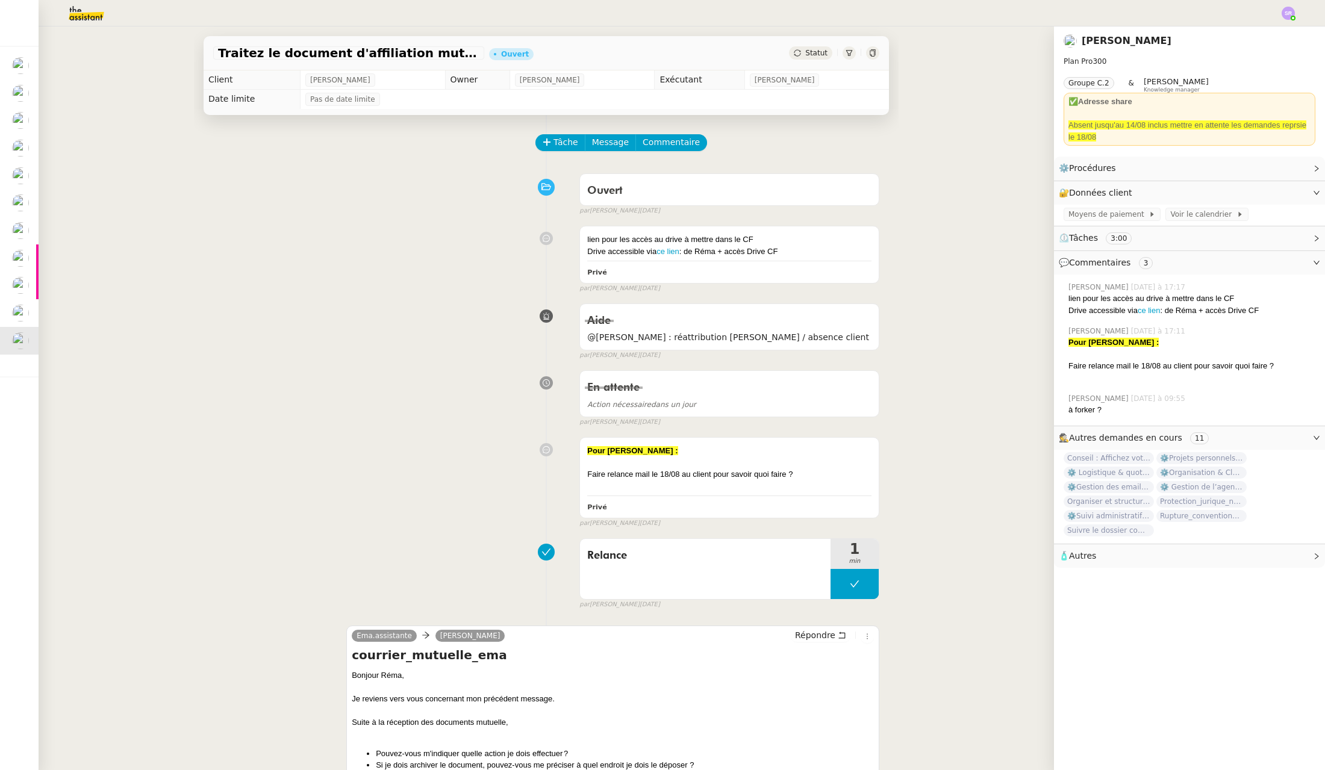
click at [430, 286] on div "lien pour les accès au drive à mettre dans le CF Drive accessible via ce lien :…" at bounding box center [546, 256] width 666 height 73
click at [544, 139] on button "Tâche" at bounding box center [560, 142] width 50 height 17
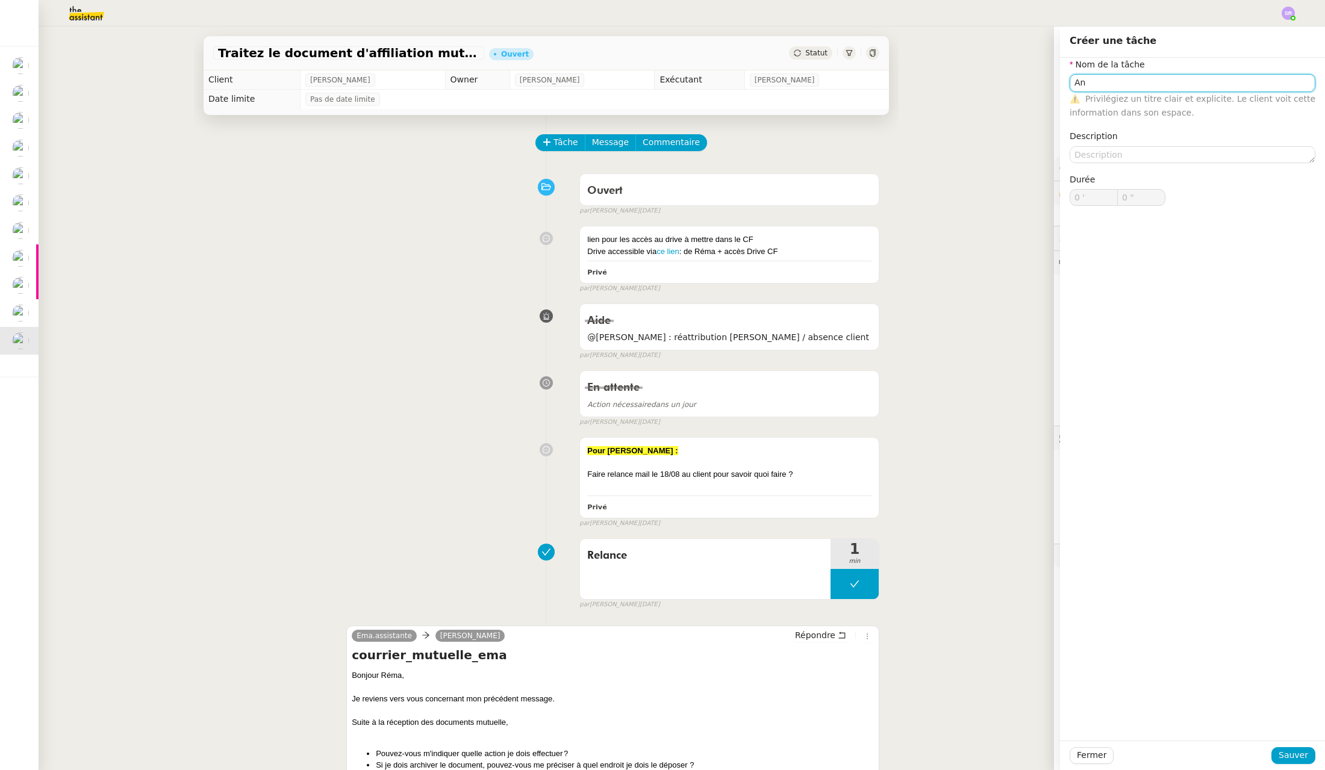
type input "A"
drag, startPoint x: 1139, startPoint y: 104, endPoint x: 1142, endPoint y: 119, distance: 15.3
click at [1139, 103] on div "Analyse" at bounding box center [1183, 105] width 236 height 11
type input "Analyse"
click at [1287, 753] on span "Sauver" at bounding box center [1293, 755] width 30 height 14
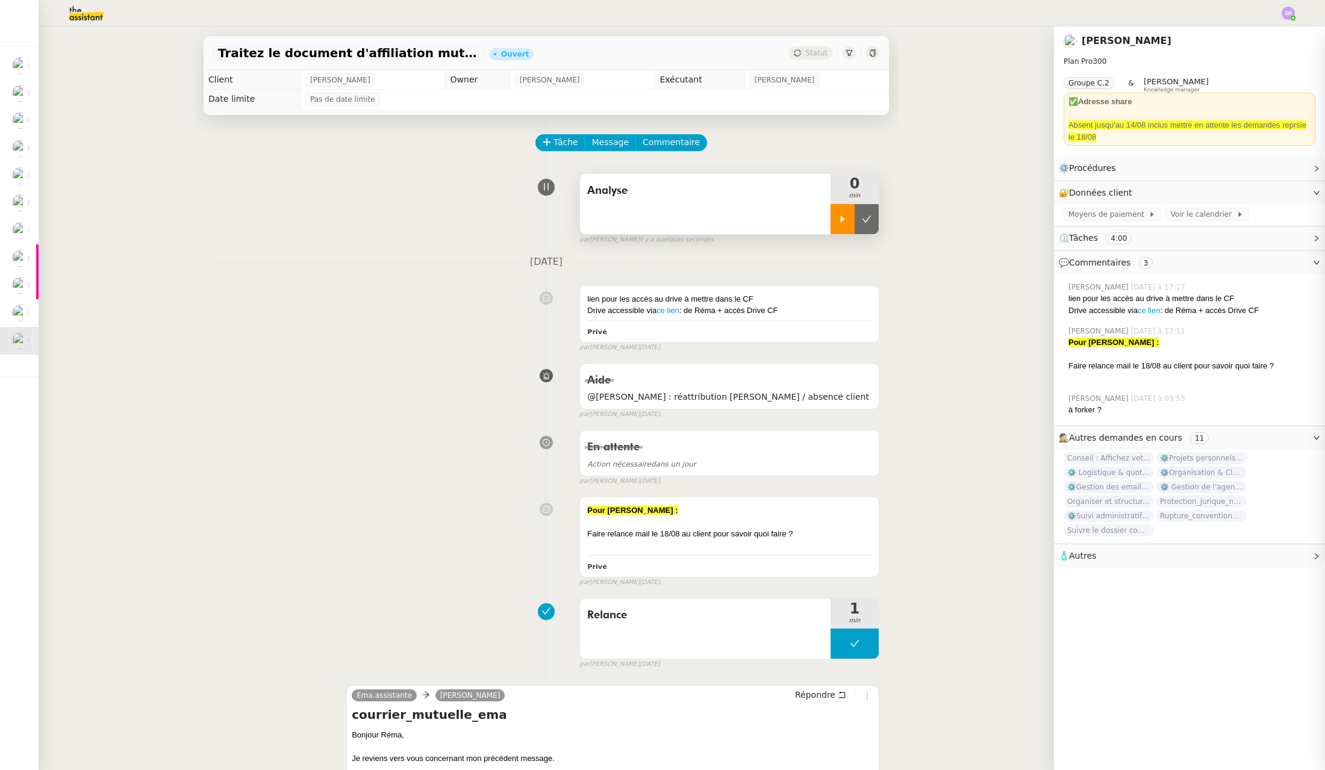
click at [830, 218] on div at bounding box center [842, 219] width 24 height 30
drag, startPoint x: 730, startPoint y: 519, endPoint x: 703, endPoint y: 494, distance: 37.1
click at [707, 498] on div "Pour [PERSON_NAME] : Faire relance mail le 18/08 au client pour savoir quoi fai…" at bounding box center [729, 536] width 299 height 79
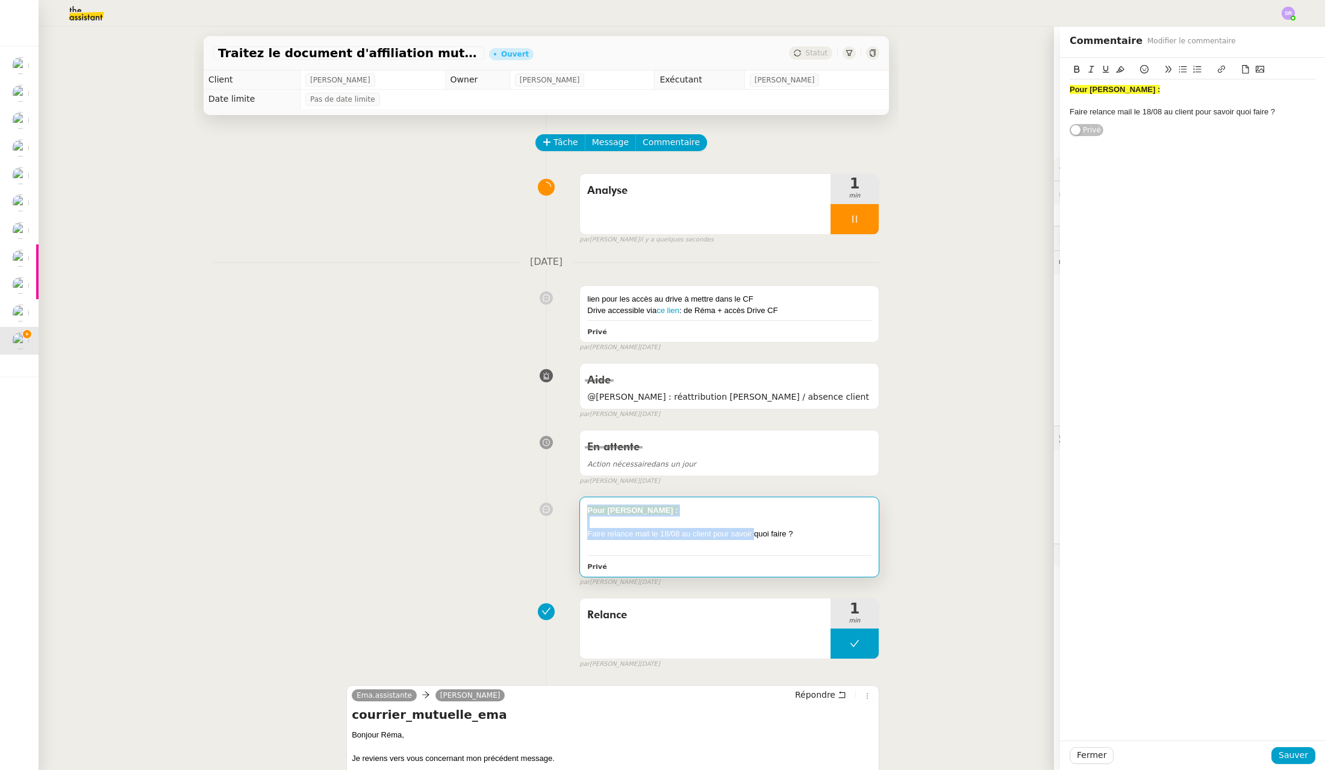
click at [679, 514] on div "Pour [PERSON_NAME] :" at bounding box center [729, 511] width 284 height 12
click at [1084, 760] on span "Fermer" at bounding box center [1091, 755] width 30 height 14
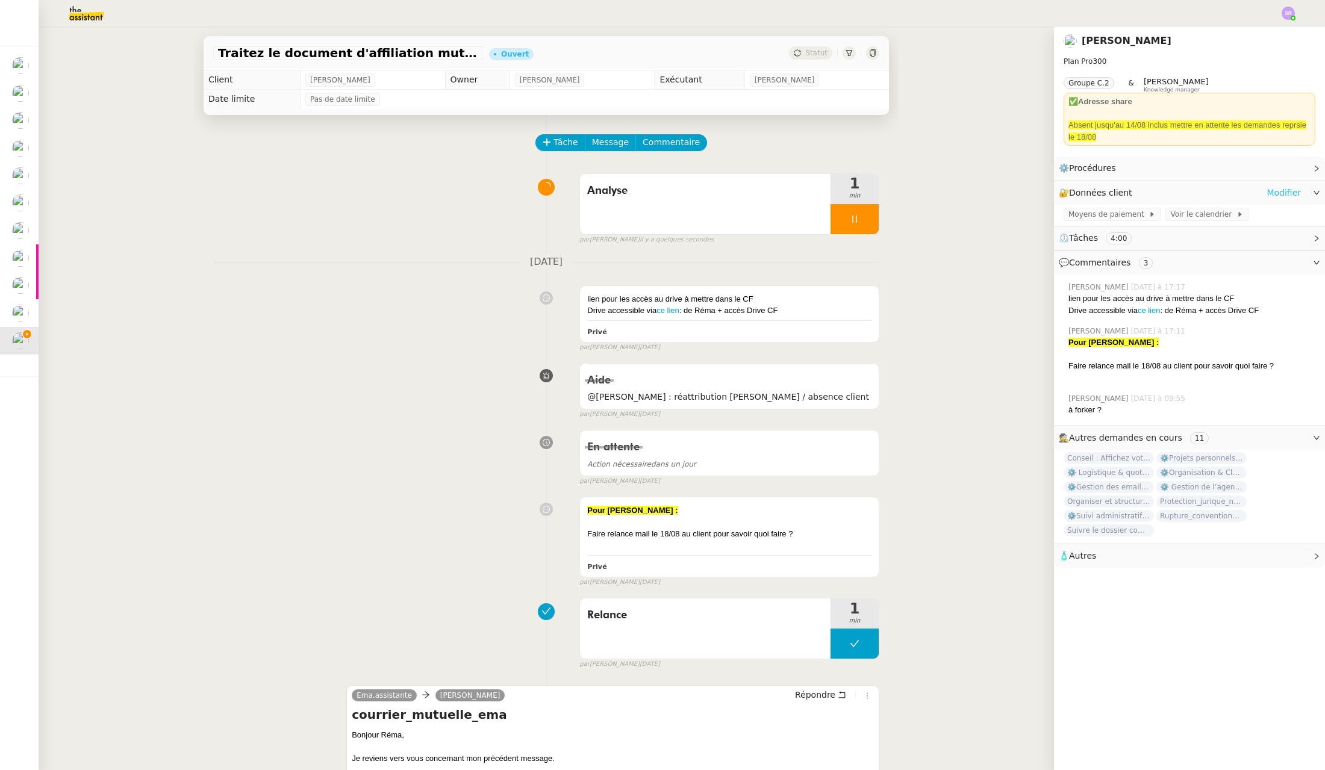
click at [1276, 194] on link "Modifier" at bounding box center [1283, 193] width 34 height 14
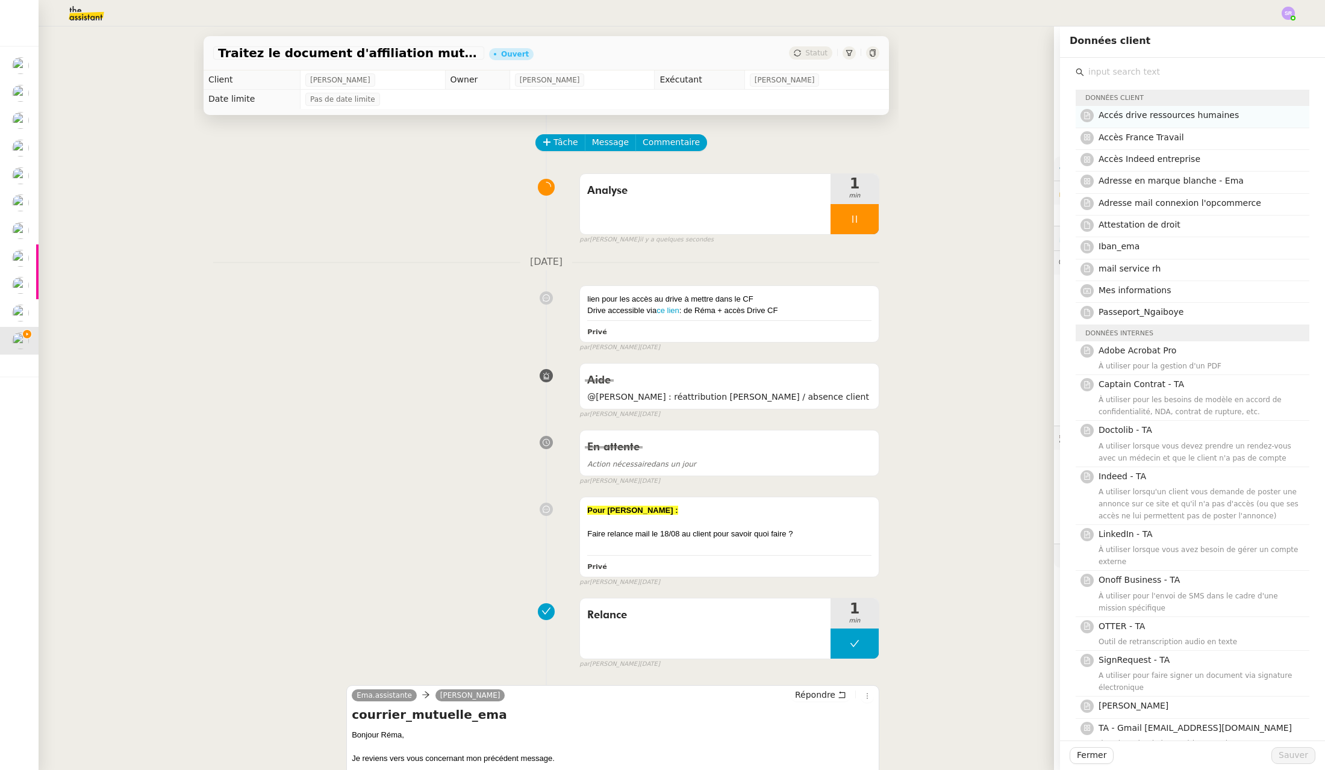
click at [1136, 115] on span "Accés drive ressources humaines" at bounding box center [1168, 115] width 140 height 10
click at [1144, 184] on span "Adresse en marque blanche - Ema" at bounding box center [1170, 181] width 145 height 10
click at [1293, 752] on span "Sauver" at bounding box center [1293, 755] width 30 height 14
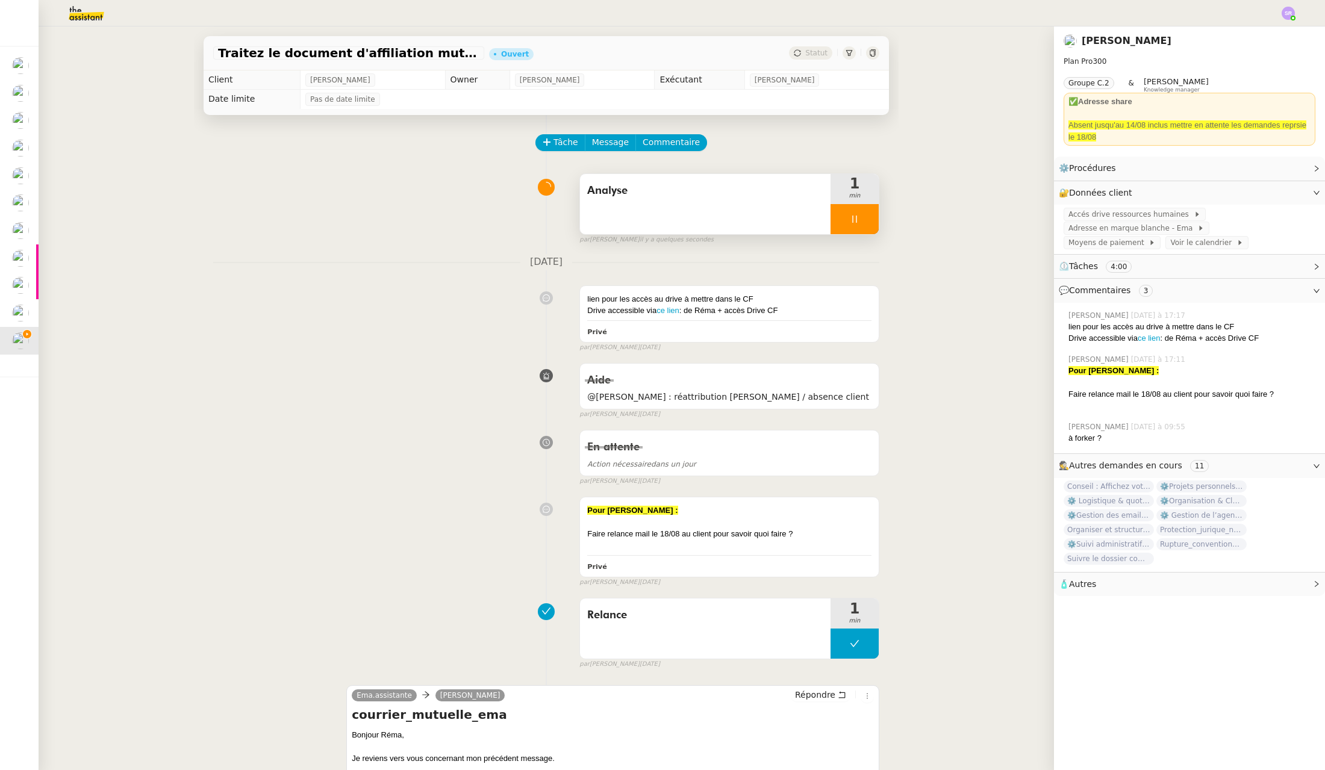
click at [851, 220] on div at bounding box center [854, 219] width 48 height 30
click at [862, 220] on icon at bounding box center [867, 219] width 10 height 10
click at [830, 222] on button at bounding box center [854, 219] width 48 height 30
click at [862, 221] on button at bounding box center [866, 219] width 24 height 30
click at [805, 51] on span "Statut" at bounding box center [816, 53] width 22 height 8
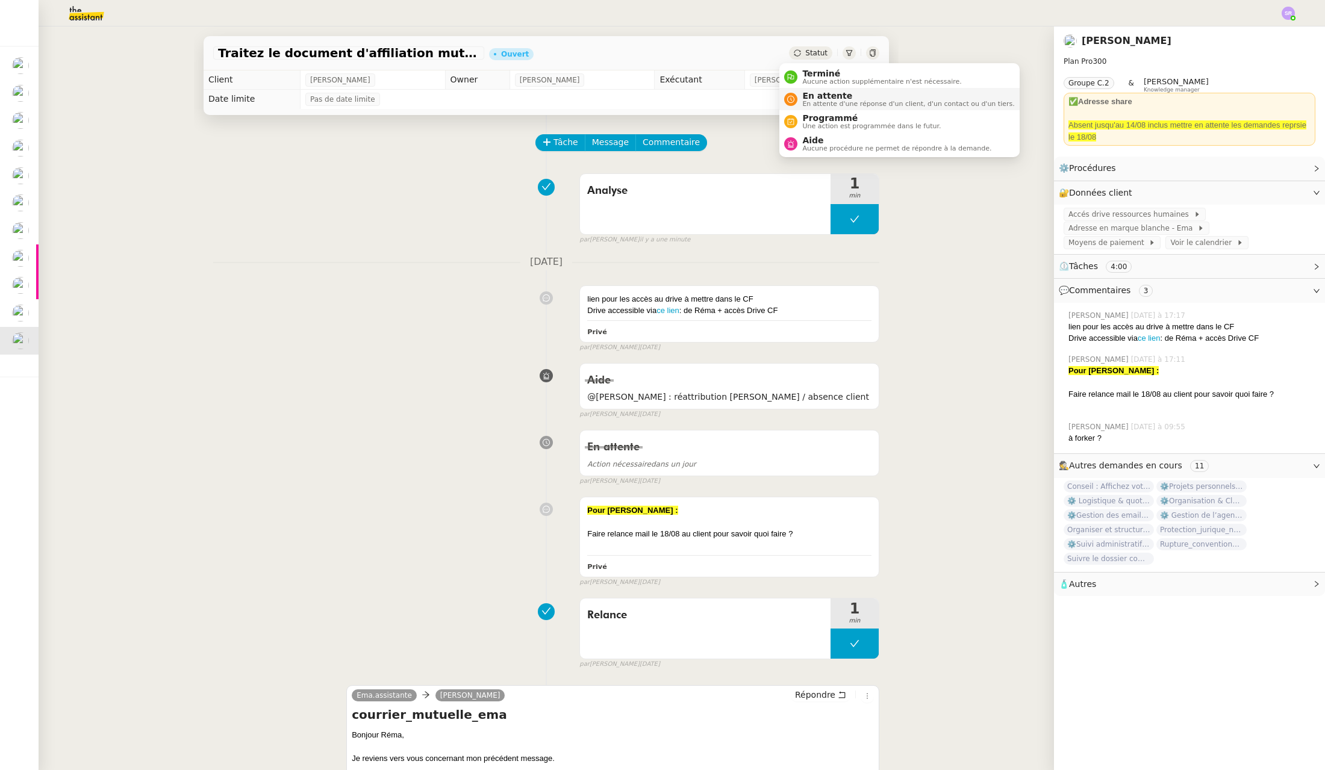
click at [819, 93] on span "En attente" at bounding box center [908, 96] width 212 height 10
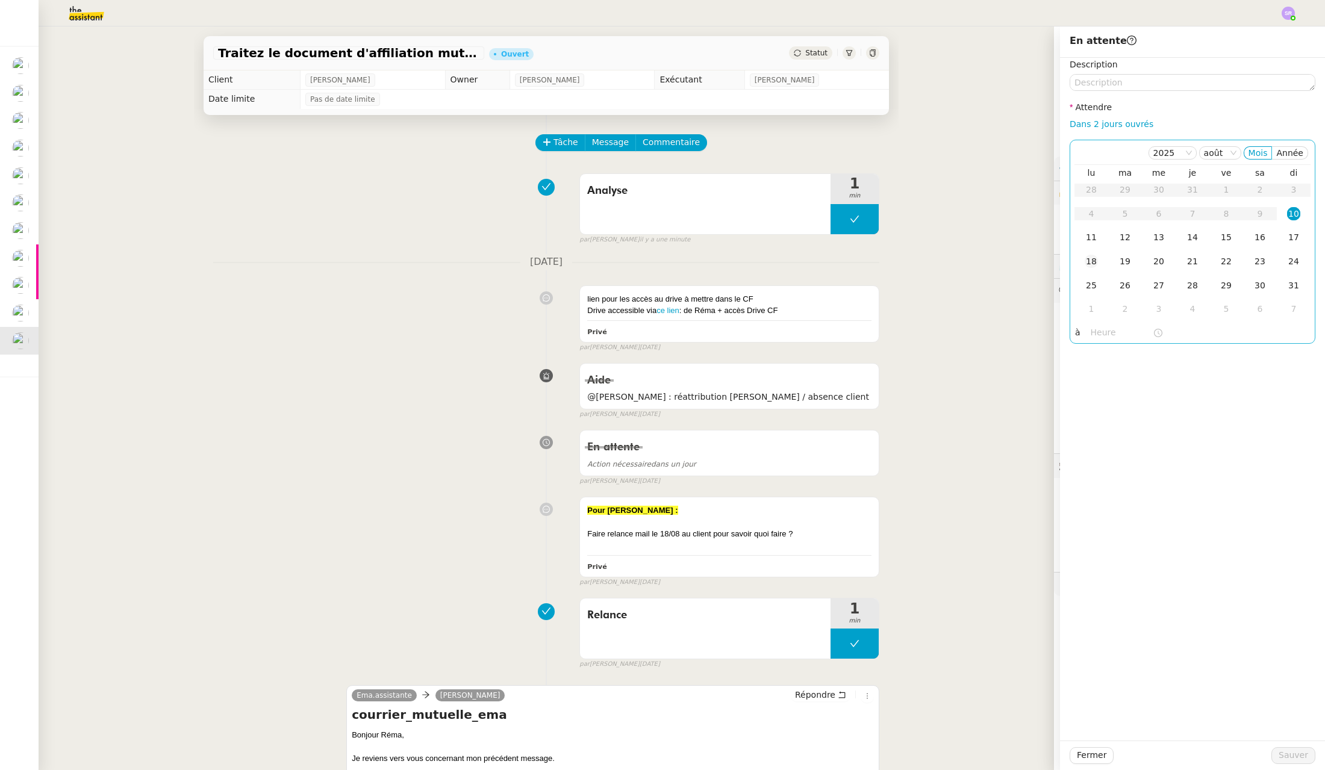
click at [1086, 262] on div "18" at bounding box center [1090, 261] width 13 height 13
click at [1090, 94] on div "Description Attendre Dans 2 jours ouvrés [DATE] [PERSON_NAME] lu ma me je ve sa…" at bounding box center [1192, 201] width 246 height 286
click at [1098, 88] on textarea at bounding box center [1192, 82] width 246 height 17
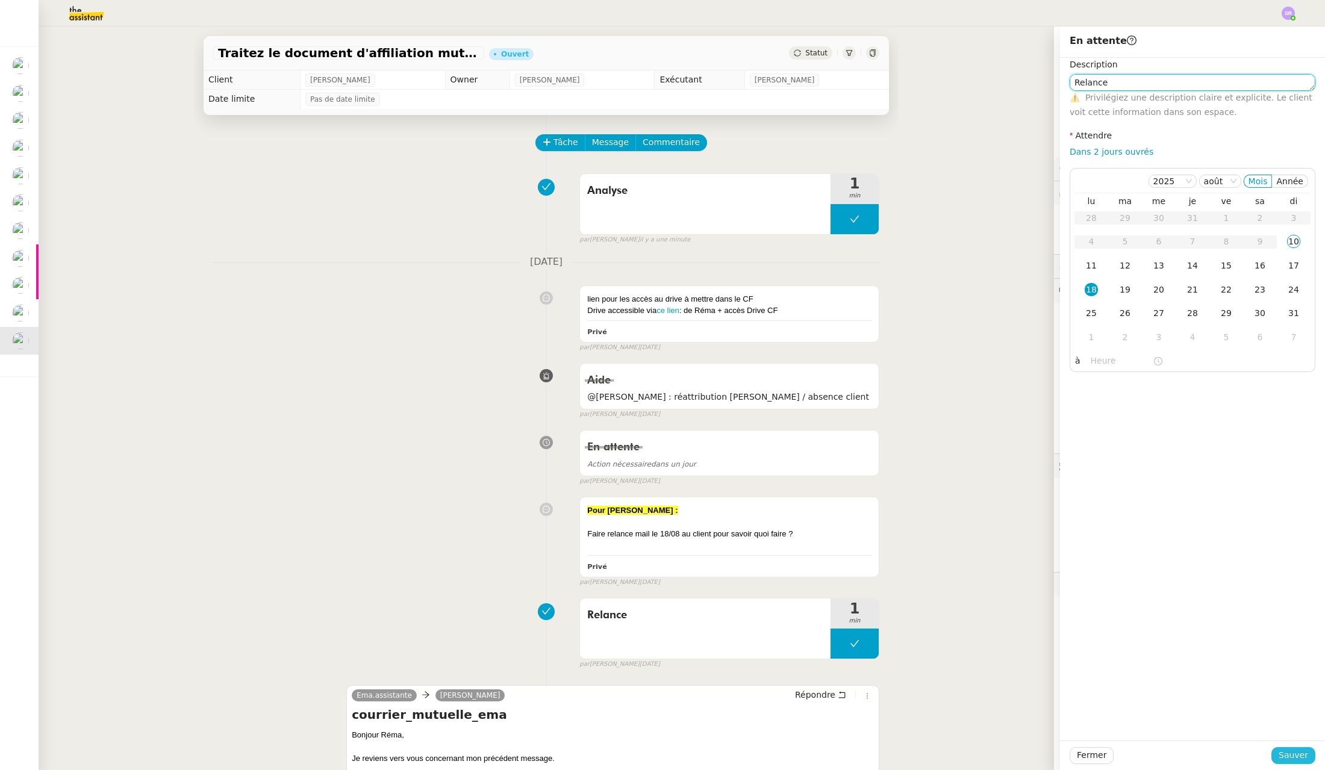
type textarea "Relance"
click at [1285, 754] on span "Sauver" at bounding box center [1293, 755] width 30 height 14
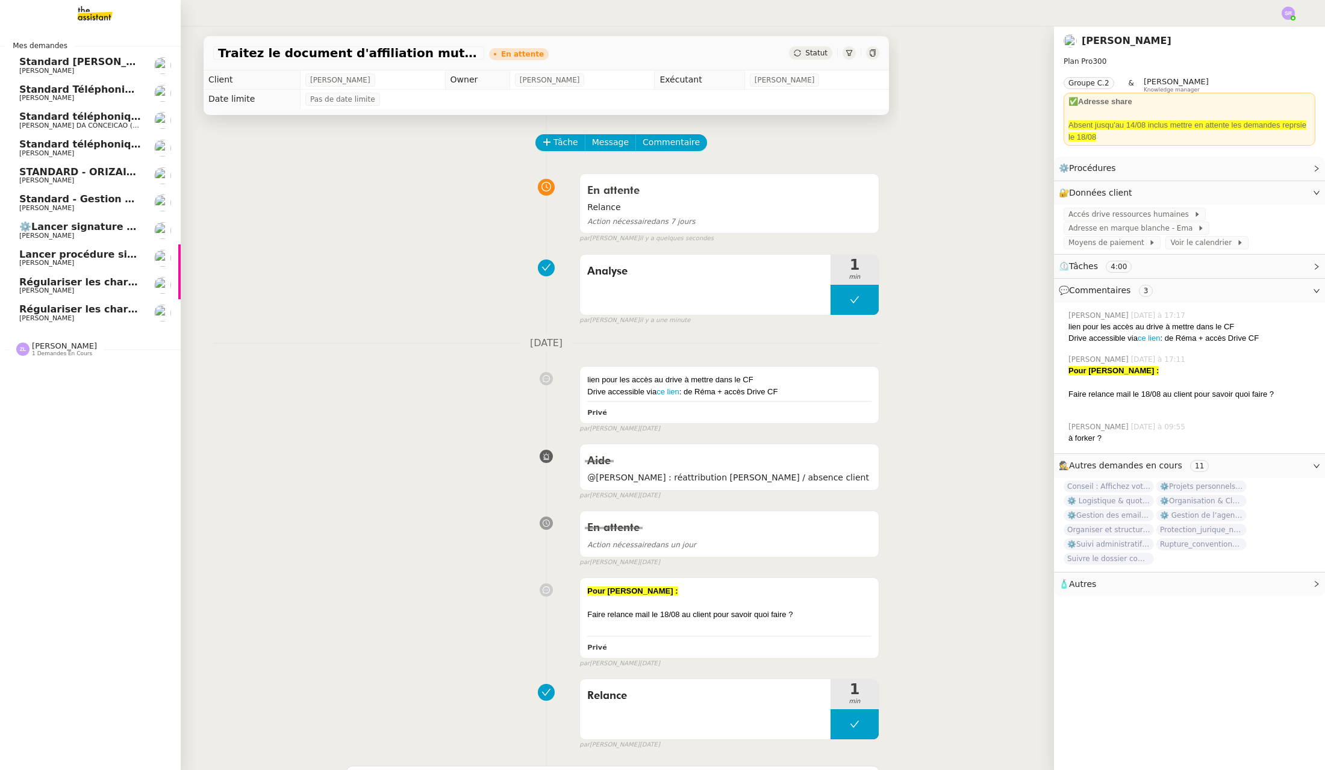
click at [45, 317] on span "[PERSON_NAME]" at bounding box center [46, 318] width 55 height 8
